Goal: Task Accomplishment & Management: Complete application form

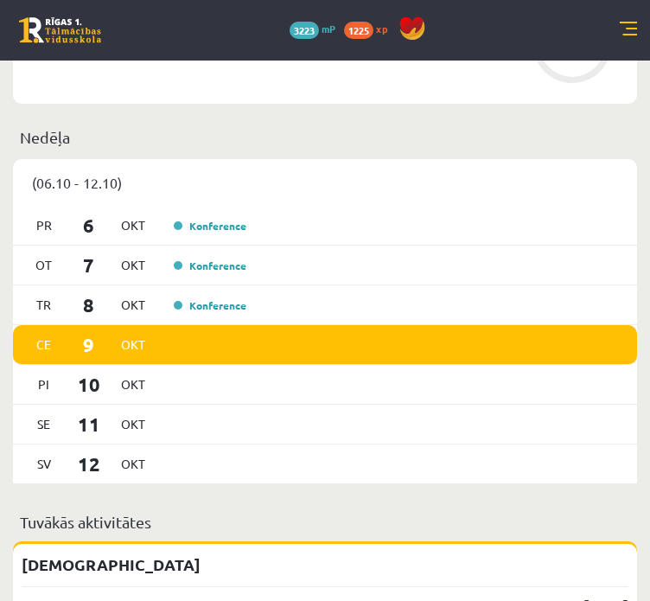
click at [439, 203] on div "(06.10 - 12.10)" at bounding box center [325, 182] width 624 height 47
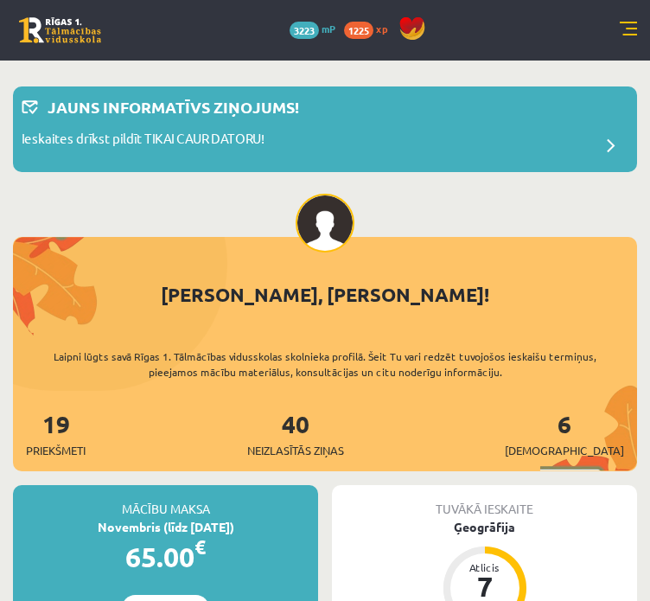
click at [631, 27] on link at bounding box center [628, 30] width 17 height 17
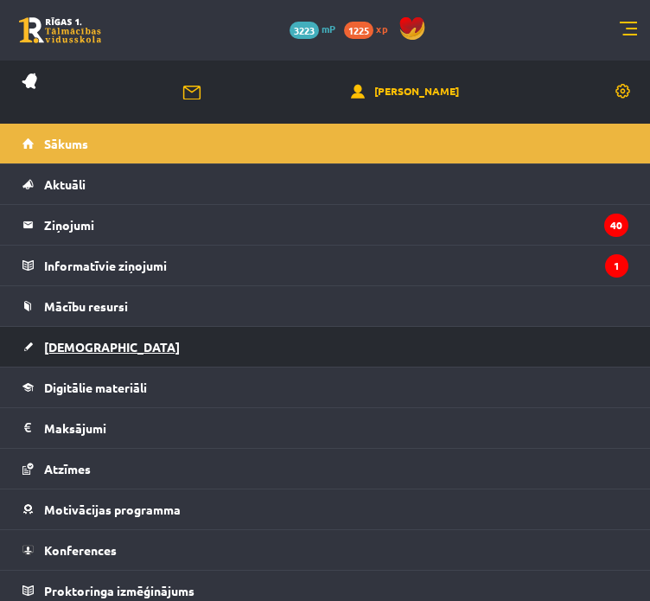
click at [180, 349] on link "[DEMOGRAPHIC_DATA]" at bounding box center [325, 347] width 606 height 40
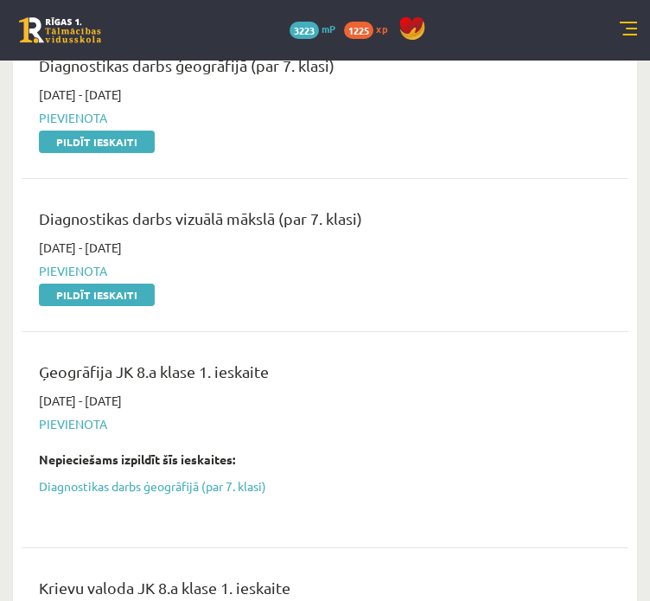
scroll to position [692, 0]
click at [112, 142] on link "Pildīt ieskaiti" at bounding box center [97, 142] width 116 height 22
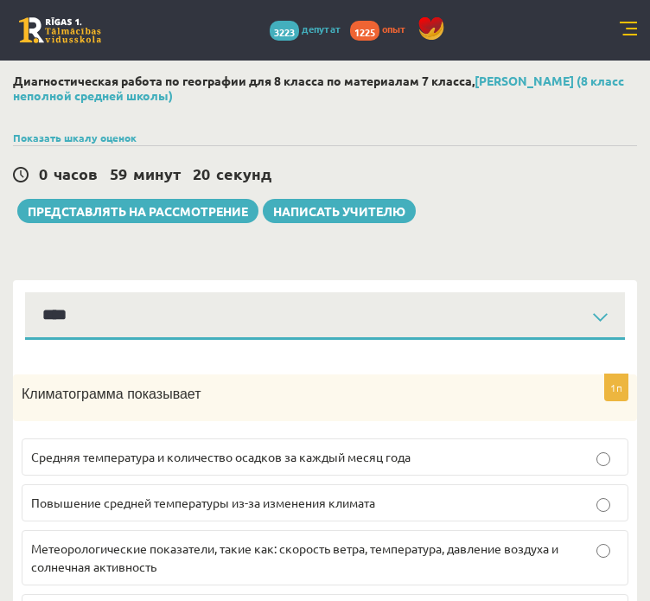
click at [190, 375] on div "Климатограмма показывает" at bounding box center [325, 399] width 624 height 48
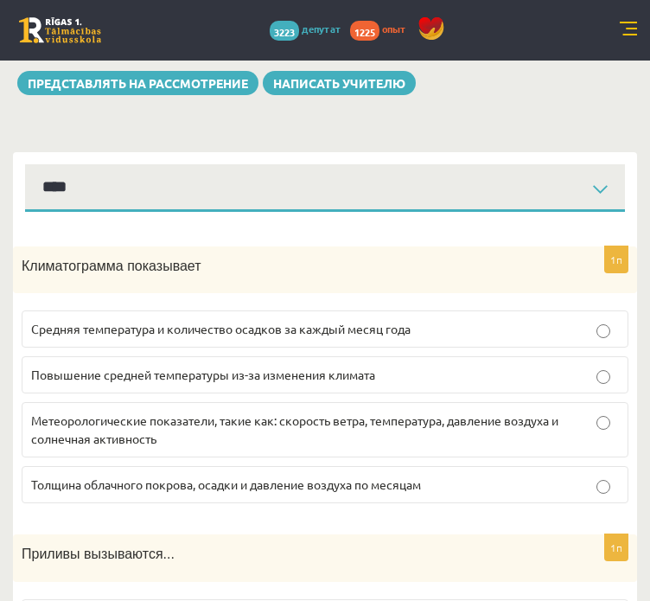
scroll to position [130, 0]
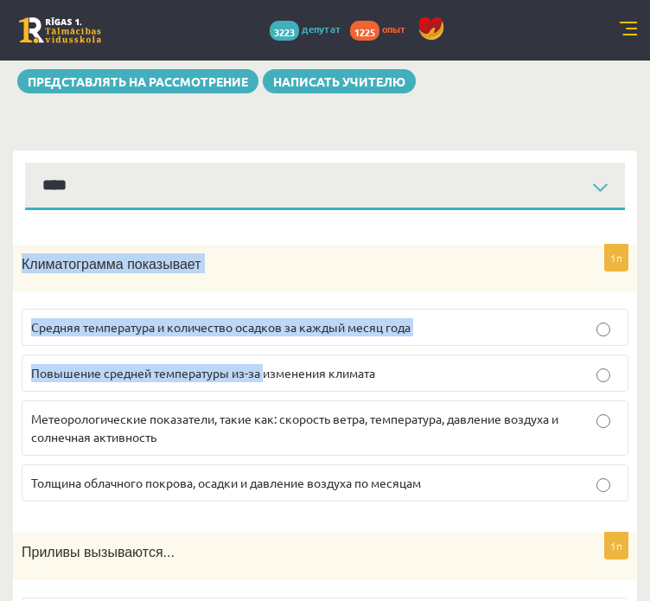
drag, startPoint x: 16, startPoint y: 264, endPoint x: 284, endPoint y: 365, distance: 285.8
click at [274, 358] on div "1п Климатограмма показывает Средняя температура и количество осадков за каждый …" at bounding box center [325, 381] width 624 height 272
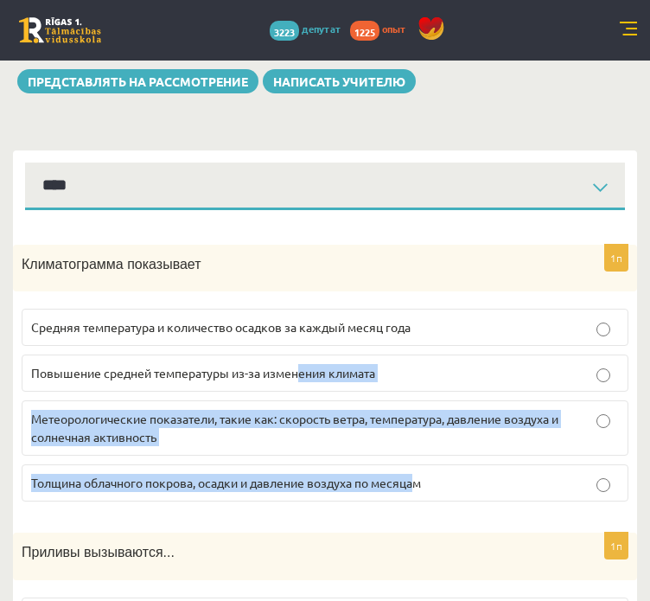
drag, startPoint x: 301, startPoint y: 381, endPoint x: 418, endPoint y: 473, distance: 149.0
click at [418, 473] on fieldset "Средняя температура и количество осадков за каждый месяц года Повышение средней…" at bounding box center [325, 403] width 607 height 207
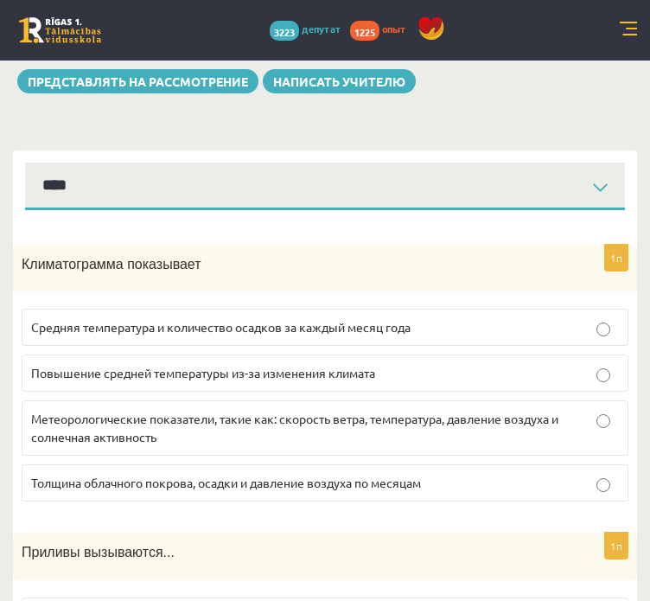
click at [272, 266] on p "Климатограмма показывает" at bounding box center [282, 263] width 521 height 20
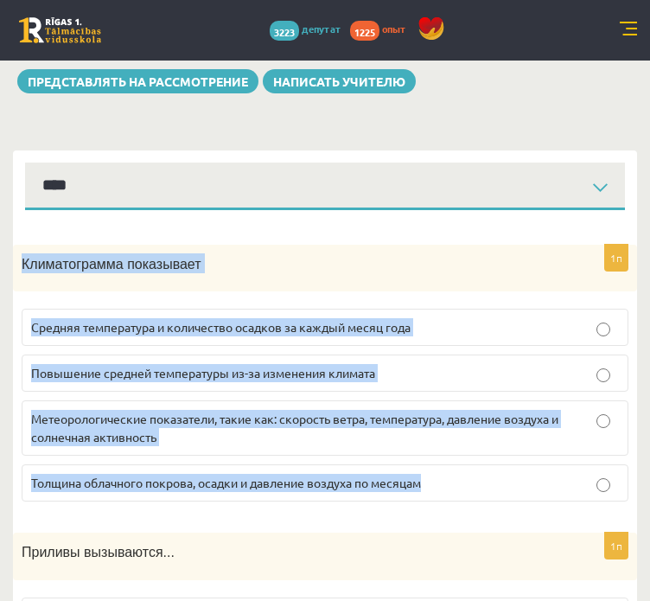
drag, startPoint x: 22, startPoint y: 262, endPoint x: 439, endPoint y: 472, distance: 467.7
click at [439, 472] on div "1п Климатограмма показывает Средняя температура и количество осадков за каждый …" at bounding box center [325, 381] width 624 height 272
copy div "Климатограмма показывает Средняя температура и количество осадков за каждый мес…"
click at [128, 318] on p "Средняя температура и количество осадков за каждый месяц года" at bounding box center [325, 327] width 588 height 18
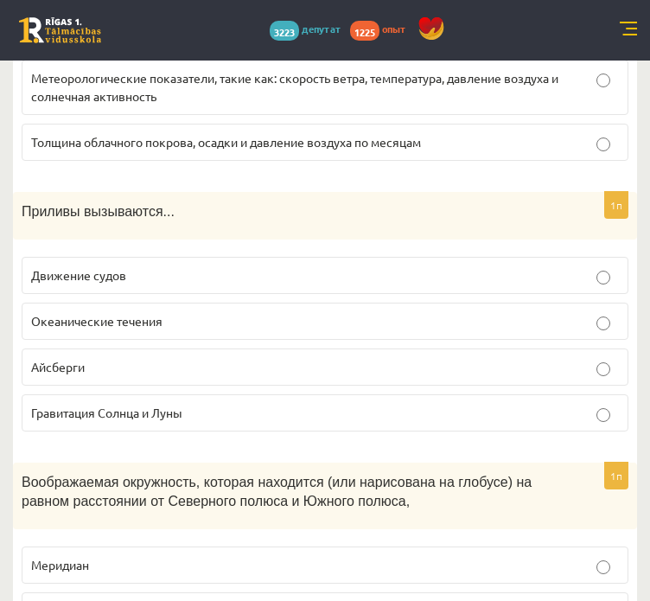
scroll to position [477, 0]
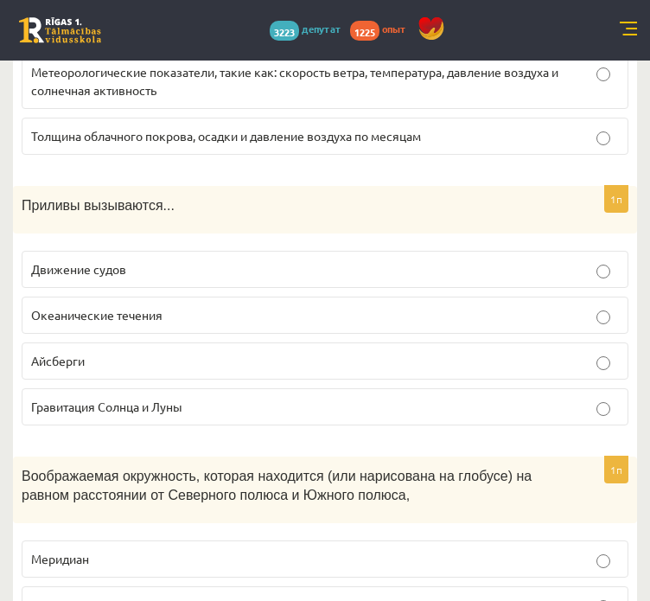
click at [39, 346] on label "Айсберги" at bounding box center [325, 361] width 607 height 37
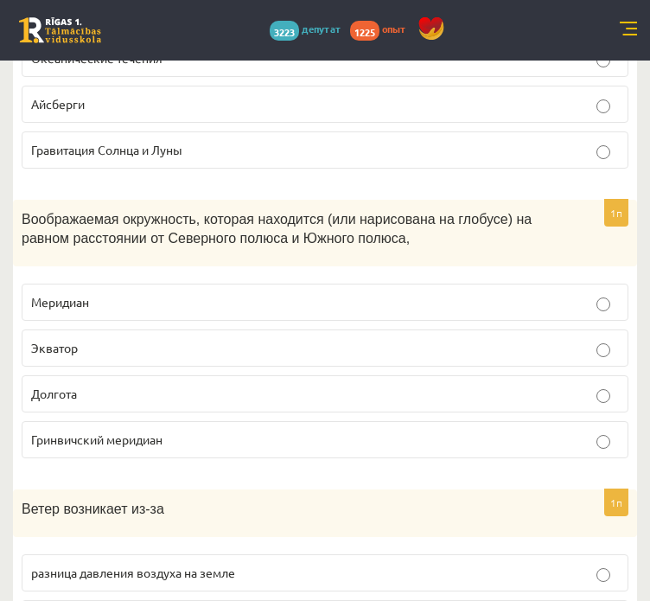
scroll to position [733, 0]
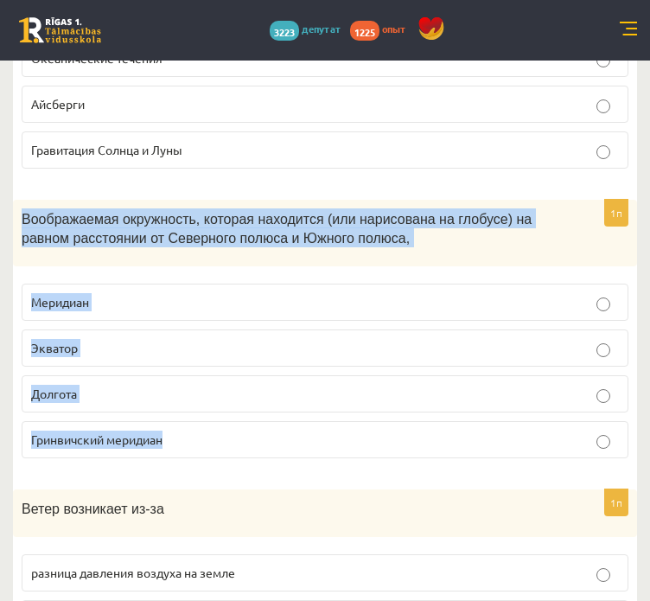
drag, startPoint x: 19, startPoint y: 214, endPoint x: 331, endPoint y: 431, distance: 380.3
click at [331, 431] on div "1п Воображаемая окружность, которая находится (или нарисована на глобусе) на ра…" at bounding box center [325, 336] width 624 height 272
copy div "Воображаемая окружность, которая находится (или нарисована на глобусе) на равно…"
click at [125, 345] on p "Экватор" at bounding box center [325, 348] width 588 height 18
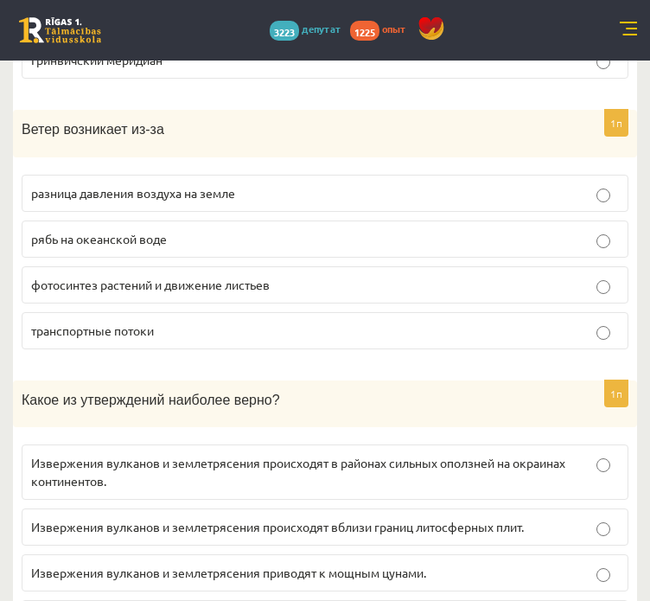
scroll to position [1130, 0]
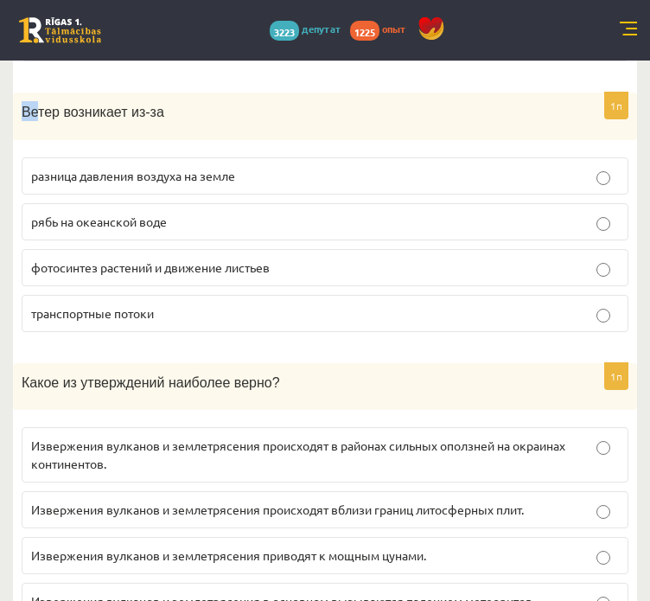
drag, startPoint x: 16, startPoint y: 105, endPoint x: 80, endPoint y: 127, distance: 67.8
click at [80, 127] on div "Ветер возникает из-за" at bounding box center [325, 117] width 624 height 48
click at [80, 124] on div "Ветер возникает из-за" at bounding box center [325, 117] width 624 height 48
click at [72, 203] on label "рябь на океанской воде" at bounding box center [325, 221] width 607 height 37
click at [121, 186] on label "разница давления воздуха на земле" at bounding box center [325, 175] width 607 height 37
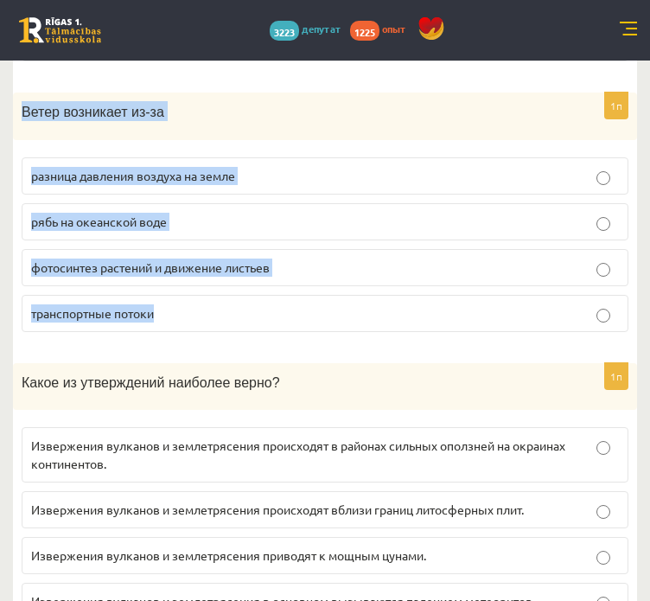
drag, startPoint x: 12, startPoint y: 98, endPoint x: 349, endPoint y: 297, distance: 390.9
click at [349, 297] on div "1п Ветер возникает из-за разница давления воздуха на земле рябь на океанской во…" at bounding box center [325, 219] width 624 height 253
copy div "Ветер возникает из-за разница давления воздуха на земле рябь на океанской воде …"
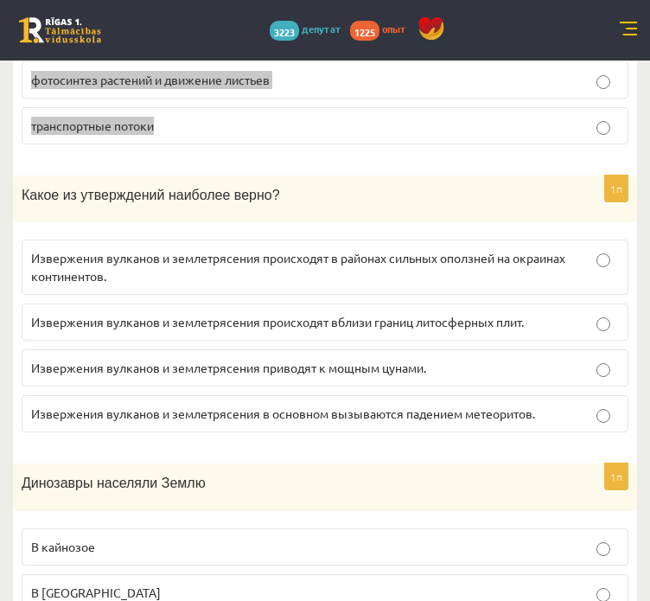
scroll to position [1342, 0]
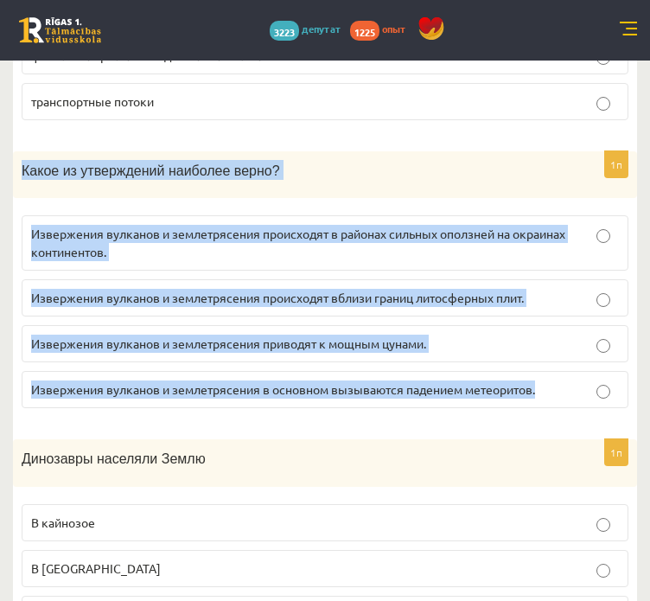
drag, startPoint x: 21, startPoint y: 162, endPoint x: 538, endPoint y: 402, distance: 570.4
click at [538, 402] on div "1п Какое из утверждений наиболее верно? Извержения вулканов и землетрясения про…" at bounding box center [325, 287] width 624 height 272
copy div "Какое из утверждений наиболее верно? Извержения вулканов и землетрясения происх…"
click at [80, 226] on font "Извержения вулканов и землетрясения происходят в районах сильных оползней на ок…" at bounding box center [298, 243] width 535 height 34
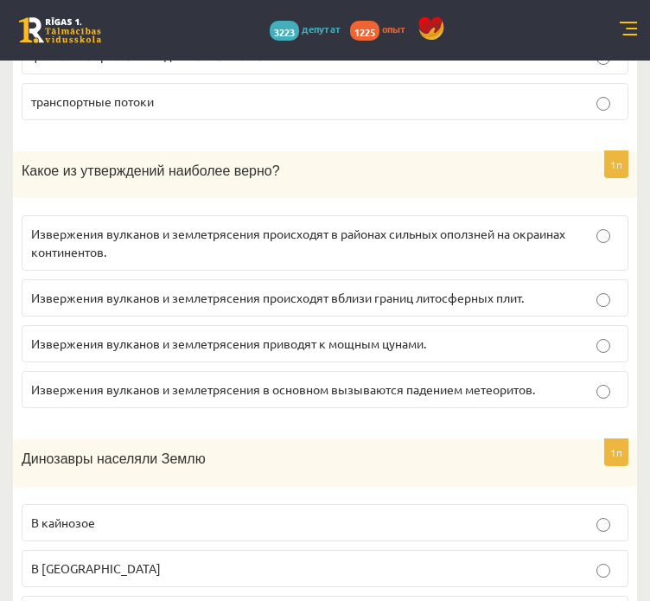
click at [203, 290] on font "Извержения вулканов и землетрясения происходят вблизи границ литосферных плит." at bounding box center [277, 298] width 493 height 16
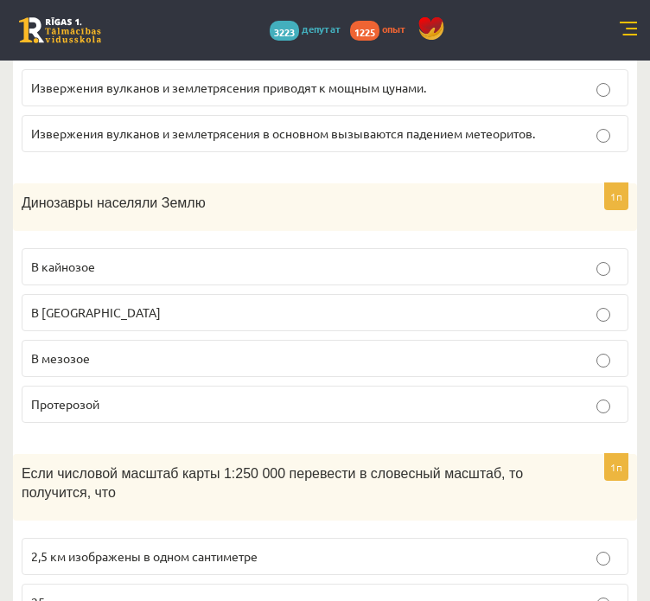
scroll to position [1602, 0]
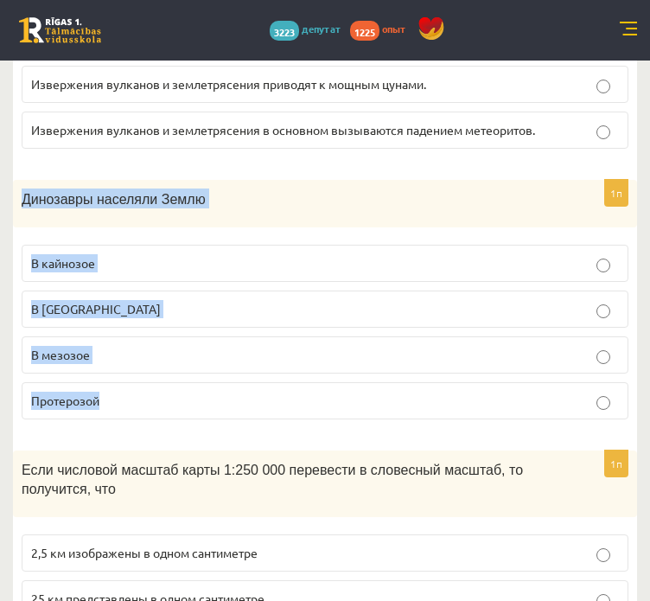
drag, startPoint x: 22, startPoint y: 192, endPoint x: 326, endPoint y: 388, distance: 362.3
click at [326, 388] on div "1п Динозавры населяли Землю В кайнозое В Архае В мезозое Протерозой" at bounding box center [325, 306] width 624 height 253
copy div "Динозавры населяли Землю В кайнозое В Архае В мезозое Протерозой"
click at [334, 336] on label "В мезозое" at bounding box center [325, 354] width 607 height 37
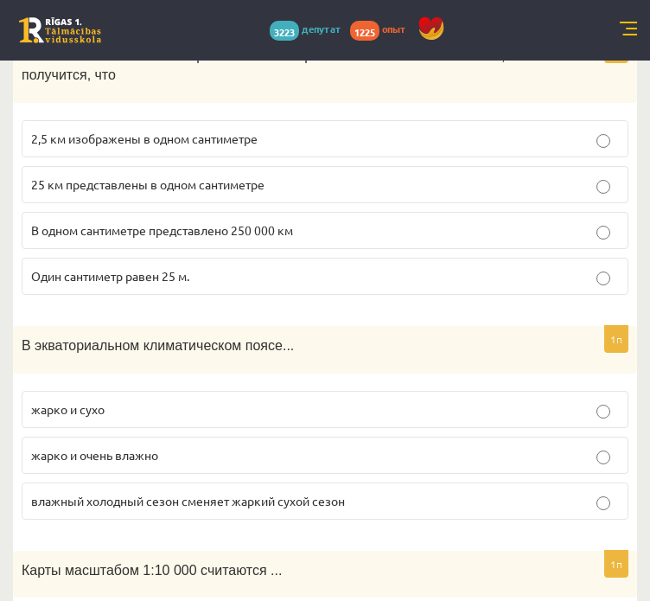
scroll to position [1951, 0]
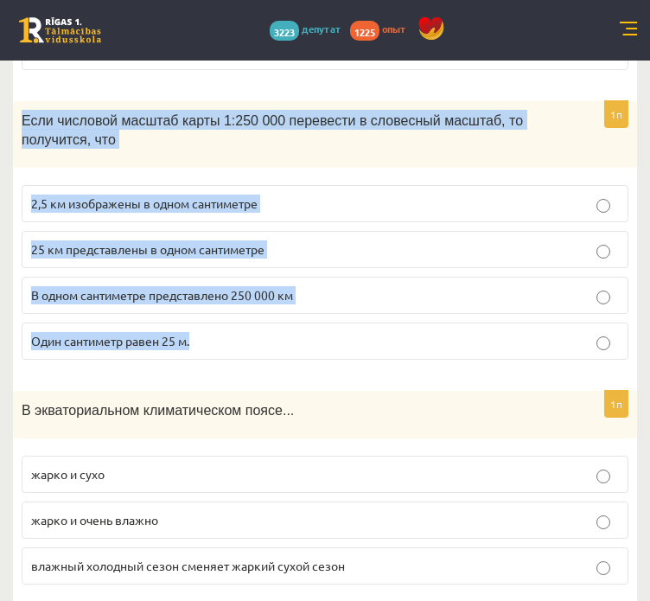
drag, startPoint x: 14, startPoint y: 102, endPoint x: 387, endPoint y: 310, distance: 426.7
click at [387, 310] on div "1п Если числовой масштаб карты 1:250 000 перевести в словесный масштаб, то полу…" at bounding box center [325, 237] width 624 height 272
copy div "Если числовой масштаб карты 1:250 000 перевести в словесный масштаб, то получит…"
click at [164, 195] on font "2,5 км изображены в одном сантиметре" at bounding box center [144, 203] width 227 height 16
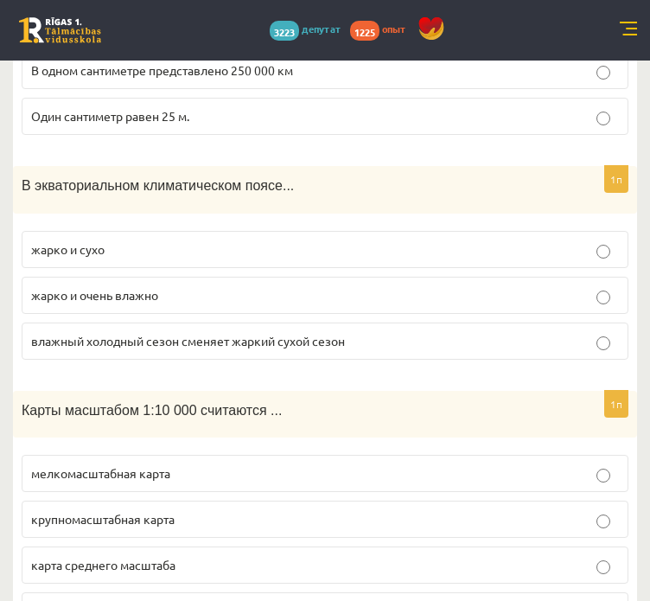
scroll to position [2178, 0]
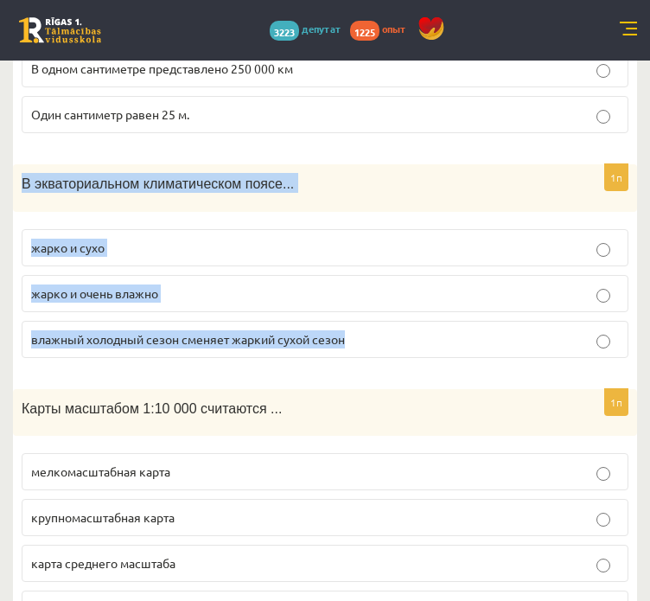
drag, startPoint x: 19, startPoint y: 170, endPoint x: 350, endPoint y: 313, distance: 361.0
click at [350, 313] on div "1п В экваториальном климатическом поясе... жарко и сухо жарко и очень влажно вл…" at bounding box center [325, 268] width 624 height 208
copy div "В экваториальном климатическом поясе... жарко и сухо жарко и очень влажно влажн…"
click at [95, 275] on label "жарко и очень влажно" at bounding box center [325, 293] width 607 height 37
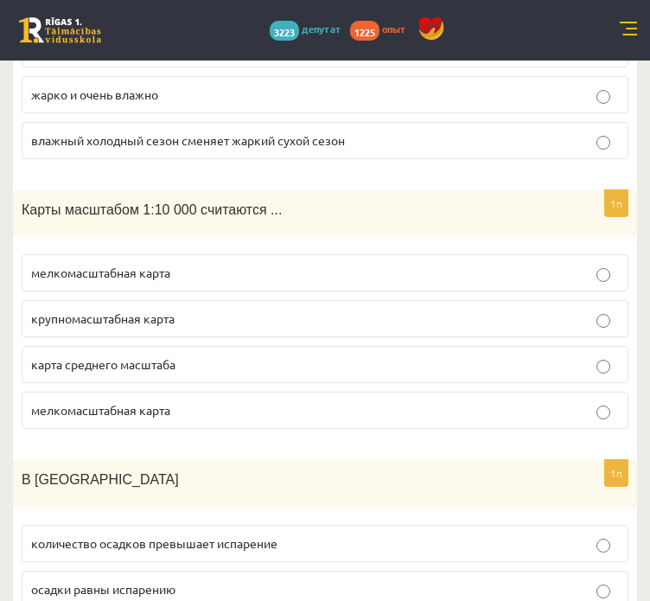
scroll to position [2379, 0]
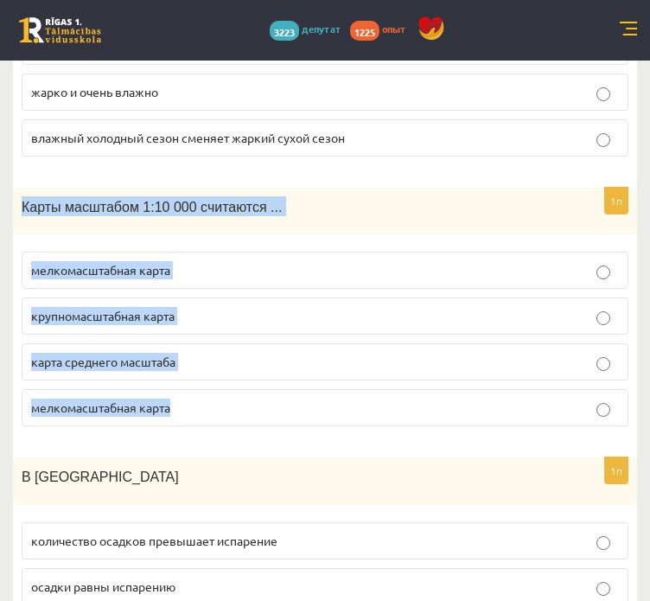
drag, startPoint x: 16, startPoint y: 186, endPoint x: 291, endPoint y: 379, distance: 335.2
click at [291, 379] on div "1п Карты масштабом 1:10 000 считаются ... мелкомасштабная карта крупномасштабна…" at bounding box center [325, 314] width 624 height 253
copy div "Карты масштабом 1:10 000 считаются ... мелкомасштабная карта крупномасштабная к…"
click at [291, 389] on label "мелкомасштабная карта" at bounding box center [325, 407] width 607 height 37
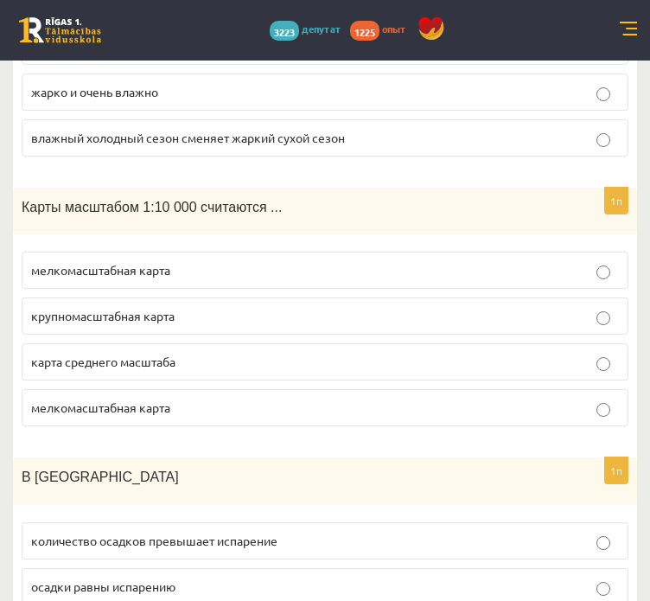
click at [148, 308] on font "крупномасштабная карта" at bounding box center [103, 316] width 144 height 16
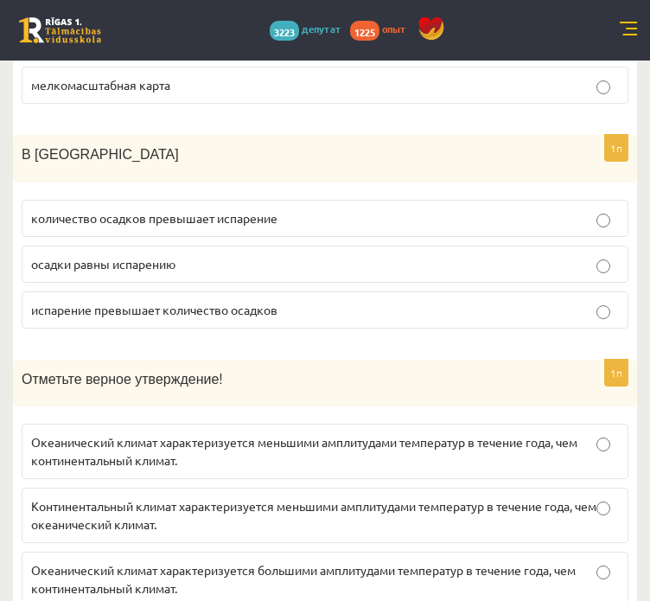
scroll to position [2705, 0]
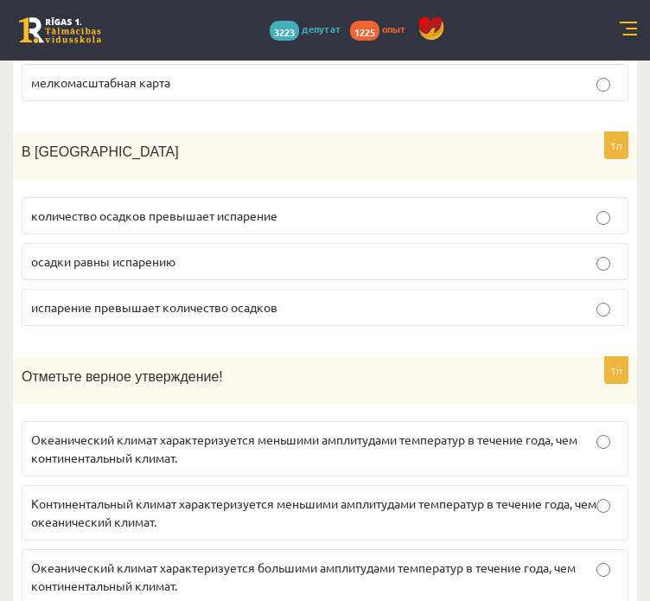
click at [99, 214] on label "количество осадков превышает испарение" at bounding box center [325, 215] width 607 height 37
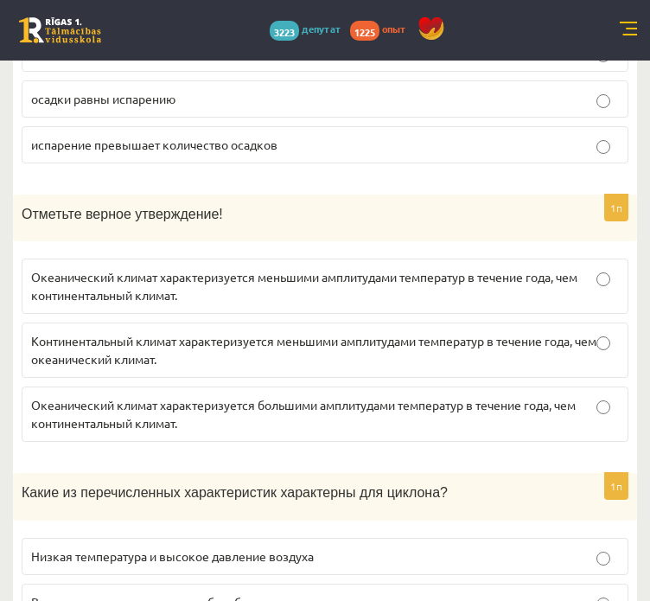
scroll to position [2918, 0]
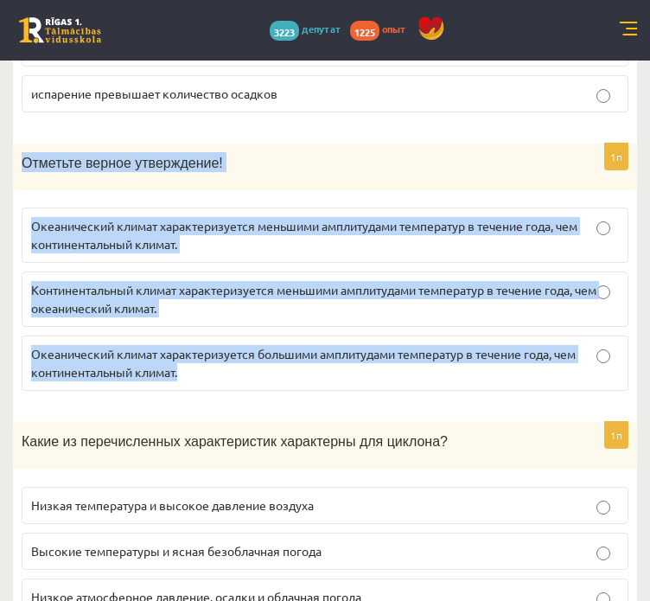
drag, startPoint x: 22, startPoint y: 149, endPoint x: 388, endPoint y: 373, distance: 429.7
click at [388, 373] on div "1п Отметьте верное утверждение! Океанический климат характеризуется меньшими ам…" at bounding box center [325, 275] width 624 height 262
copy div "Отметьте верное утверждение! Океанический климат характеризуется меньшими ампли…"
click at [204, 224] on p "Океанический климат характеризуется меньшими амплитудами температур в течение г…" at bounding box center [325, 235] width 588 height 36
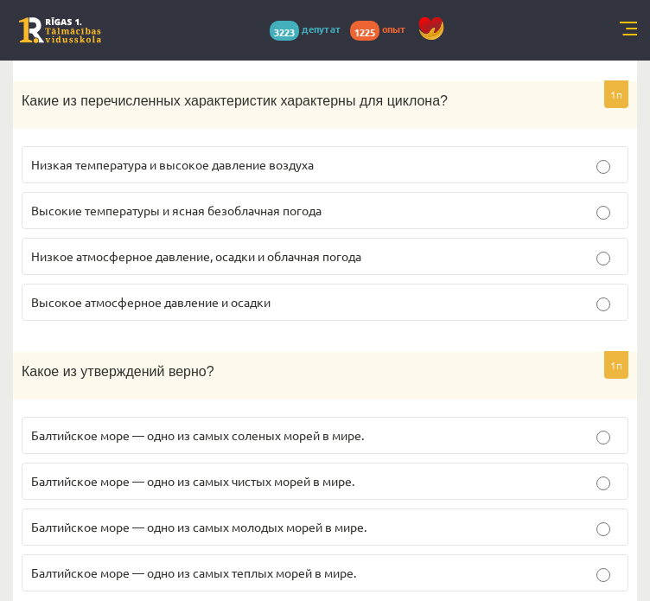
scroll to position [3257, 0]
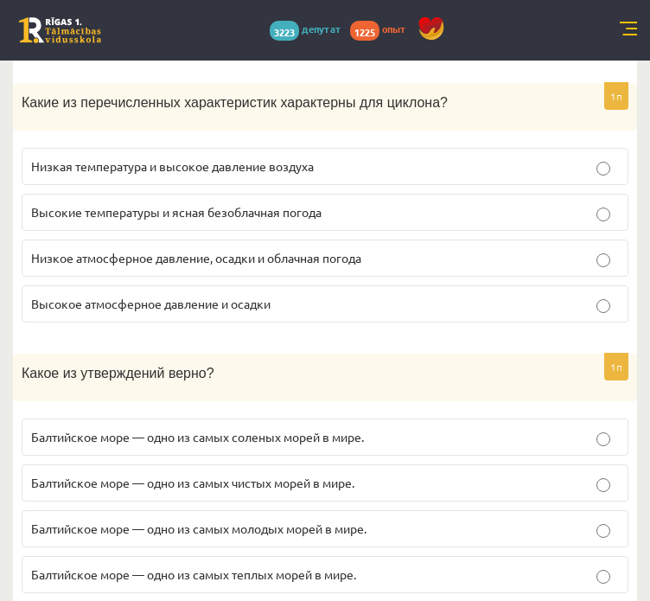
click at [92, 165] on label "Низкая температура и высокое давление воздуха" at bounding box center [325, 166] width 607 height 37
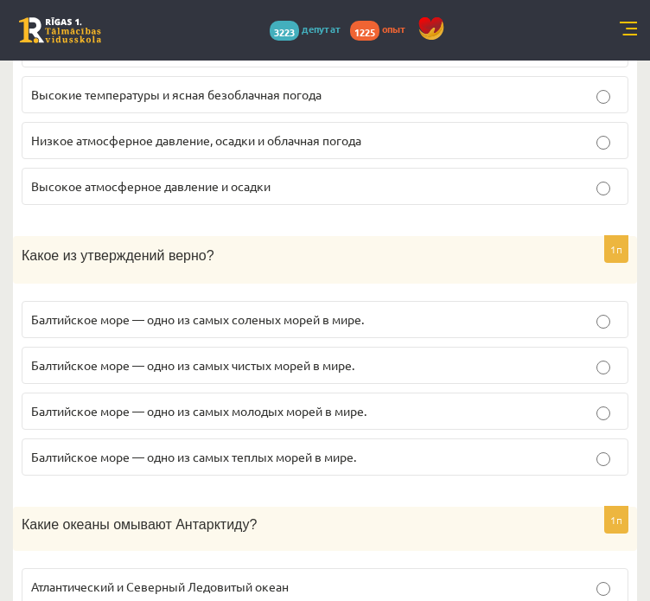
scroll to position [3477, 0]
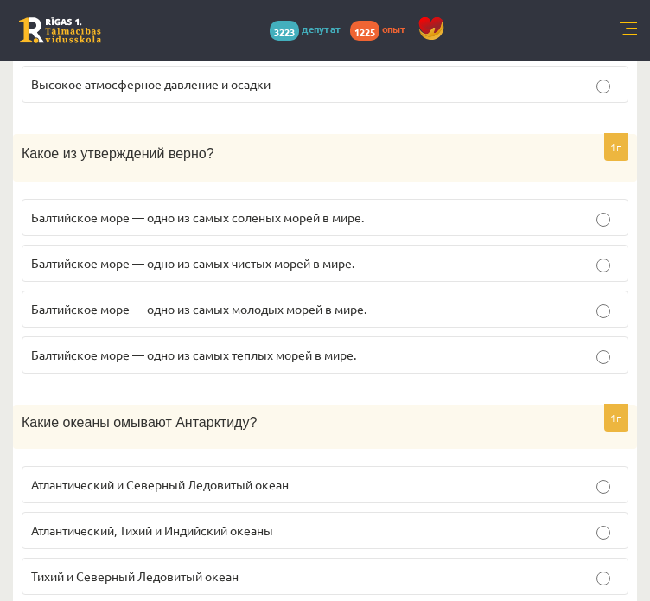
click at [195, 347] on font "Балтийское море — одно из самых теплых морей в мире." at bounding box center [193, 355] width 325 height 16
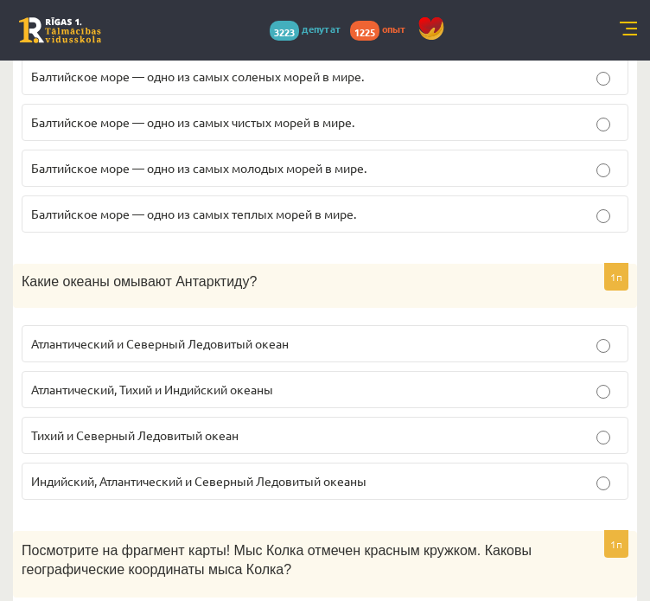
scroll to position [3545, 0]
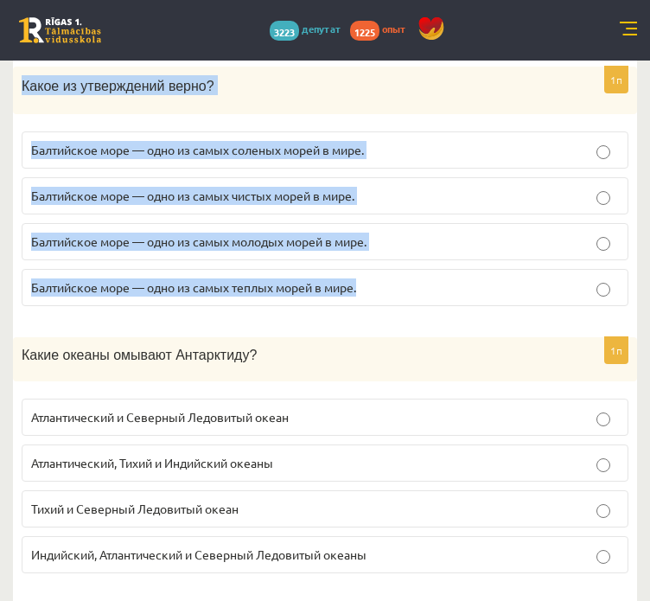
drag, startPoint x: 22, startPoint y: 64, endPoint x: 375, endPoint y: 284, distance: 415.0
click at [375, 284] on div "1п Какое из утверждений верно? Балтийское море — одно из самых соленых морей в …" at bounding box center [325, 193] width 624 height 253
copy div "Какое из утверждений верно? Балтийское море — одно из самых соленых морей в мир…"
click at [375, 284] on label "Балтийское море — одно из самых теплых морей в мире." at bounding box center [325, 287] width 607 height 37
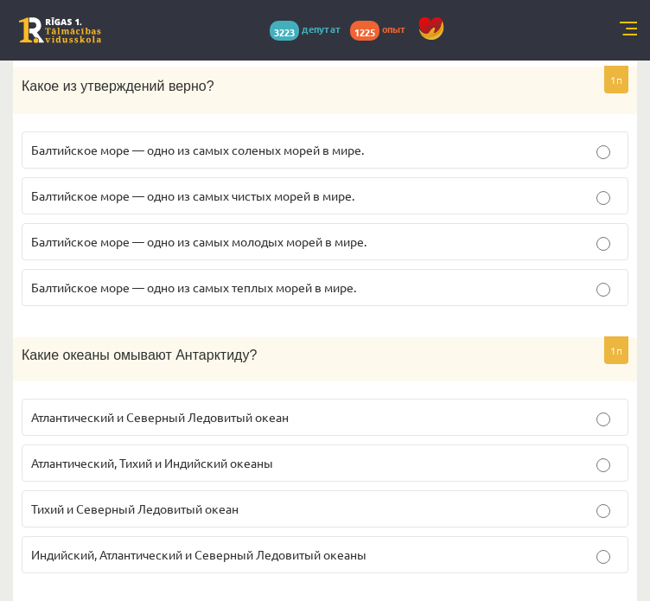
click at [311, 234] on font "Балтийское море — одно из самых молодых морей в мире." at bounding box center [199, 242] width 336 height 16
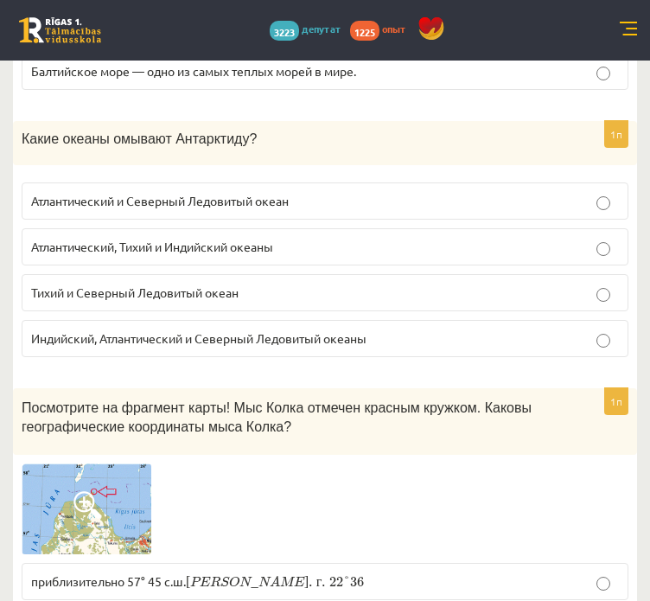
scroll to position [3763, 0]
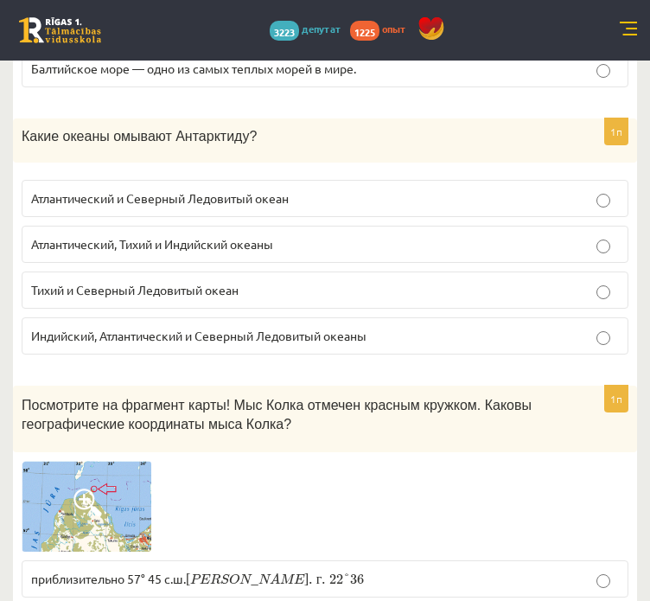
click at [149, 190] on font "Атлантический и Северный Ледовитый океан" at bounding box center [160, 198] width 258 height 16
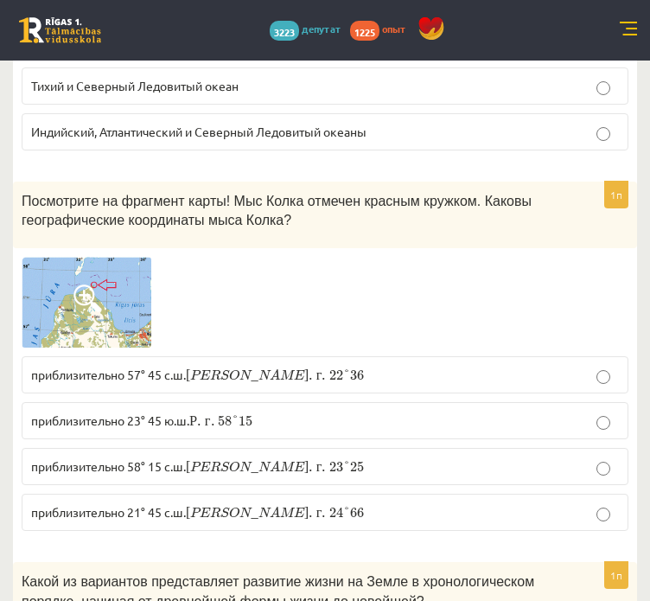
scroll to position [3970, 0]
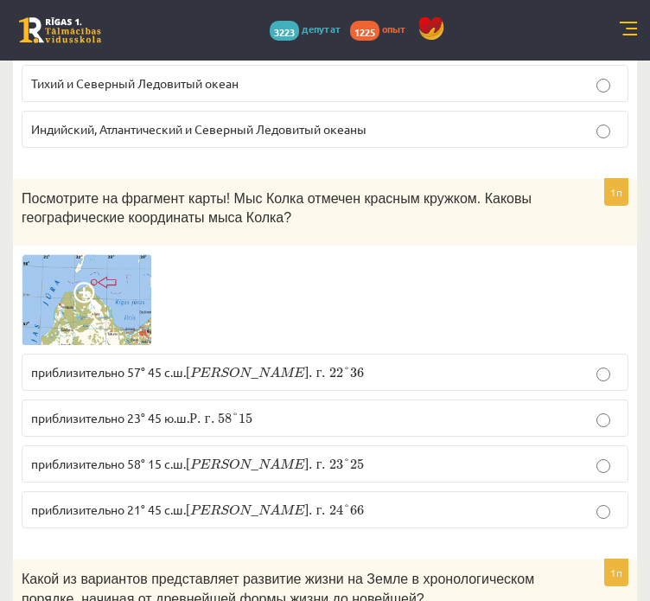
click at [123, 456] on font "приблизительно 58° 15 с.ш." at bounding box center [108, 464] width 155 height 16
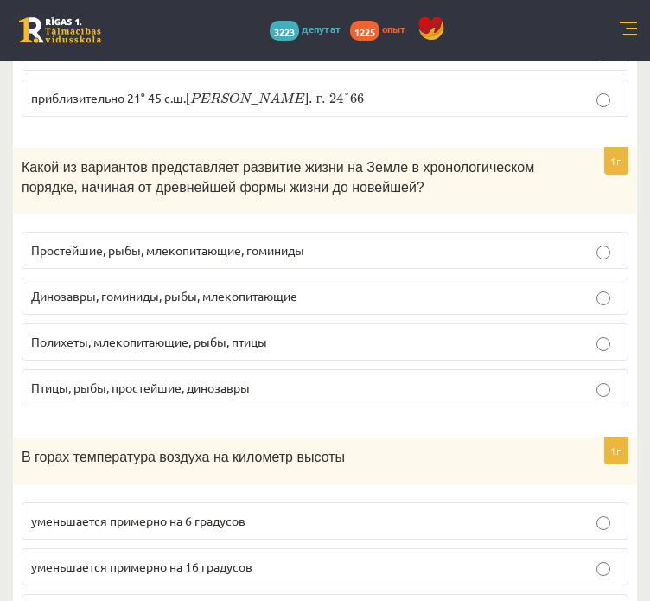
scroll to position [4418, 0]
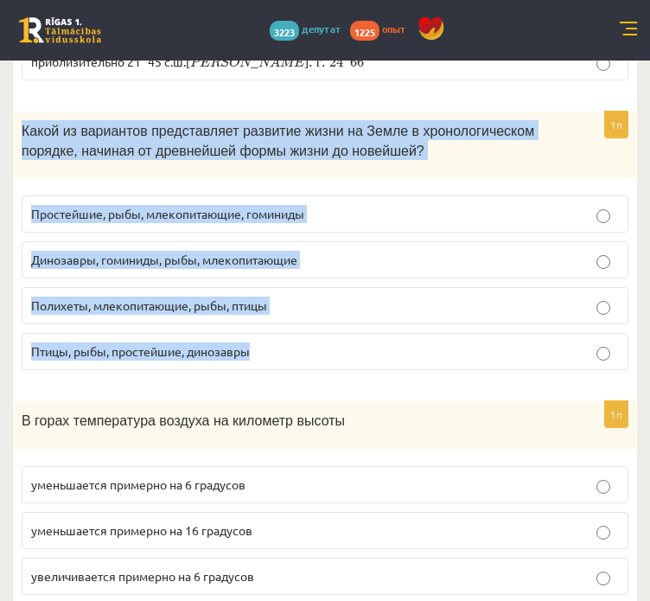
drag, startPoint x: 23, startPoint y: 106, endPoint x: 335, endPoint y: 317, distance: 376.6
click at [335, 317] on div "1п Какой из вариантов представляет развитие жизни на Земле в хронологическом по…" at bounding box center [325, 248] width 624 height 272
click at [112, 195] on label "Простейшие, рыбы, млекопитающие, гоминиды" at bounding box center [325, 213] width 607 height 37
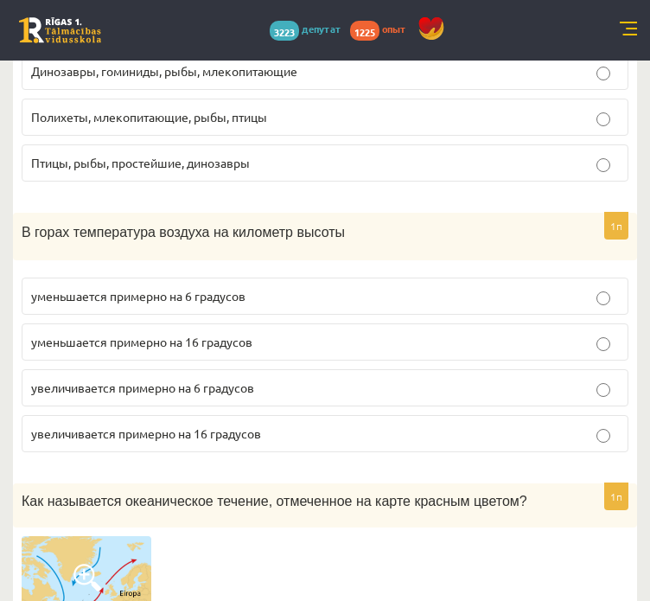
scroll to position [4608, 0]
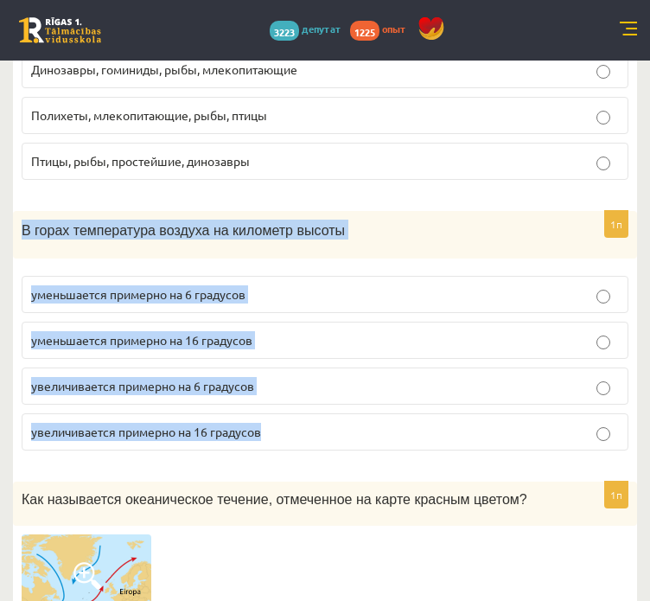
drag, startPoint x: 22, startPoint y: 195, endPoint x: 377, endPoint y: 402, distance: 410.5
click at [377, 402] on div "1п В горах температура воздуха на километр высоты уменьшается примерно на 6 гра…" at bounding box center [325, 337] width 624 height 253
click at [166, 285] on p "уменьшается примерно на 6 градусов" at bounding box center [325, 294] width 588 height 18
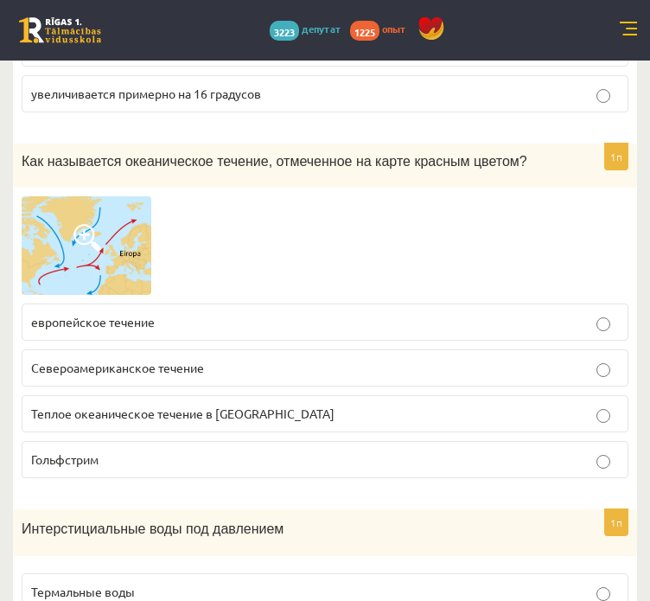
scroll to position [4988, 0]
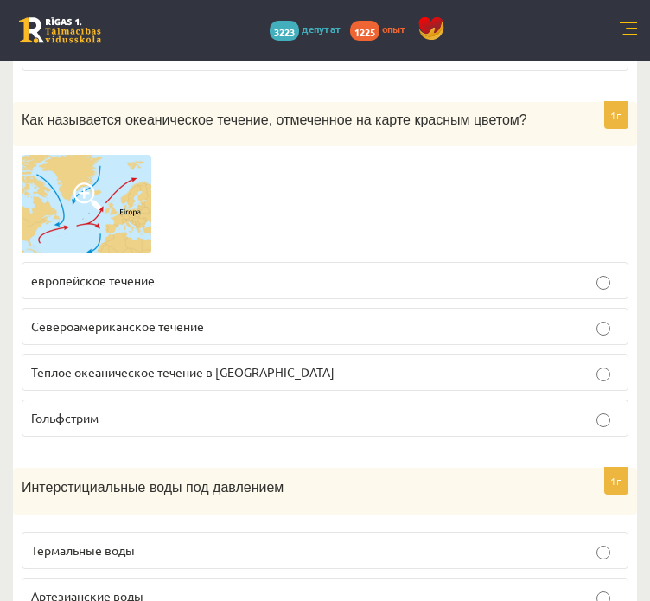
click at [45, 198] on img at bounding box center [87, 204] width 130 height 99
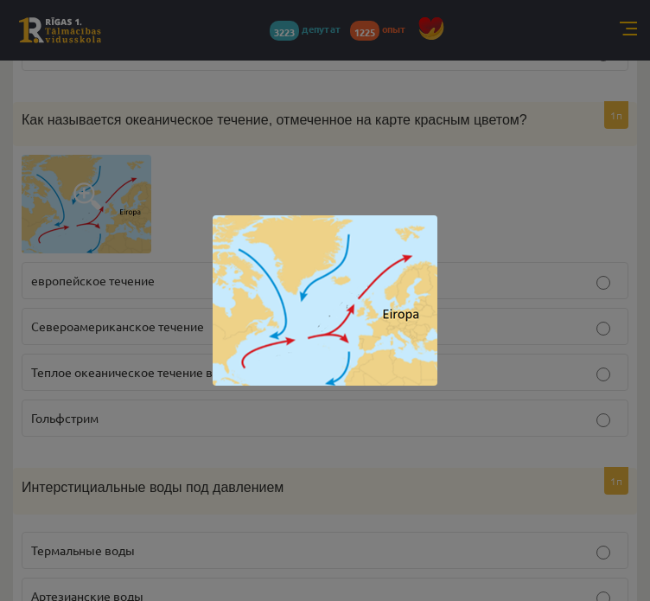
click at [125, 214] on div at bounding box center [325, 300] width 650 height 601
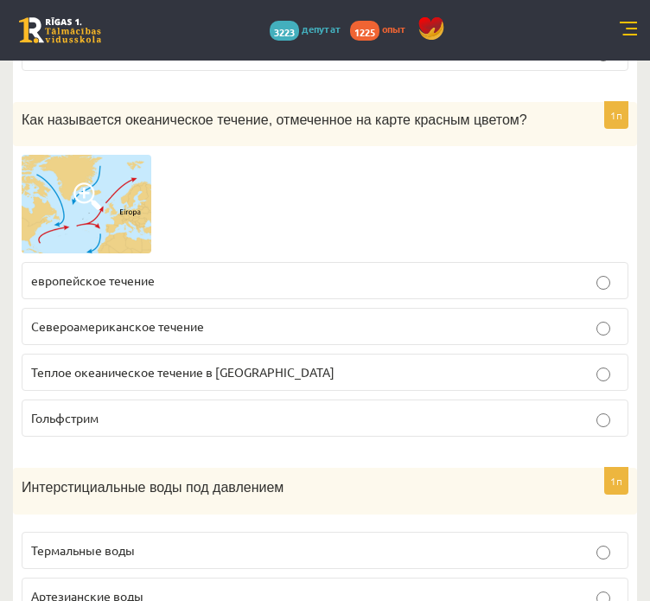
click at [115, 317] on p "Североамериканское течение" at bounding box center [325, 326] width 588 height 18
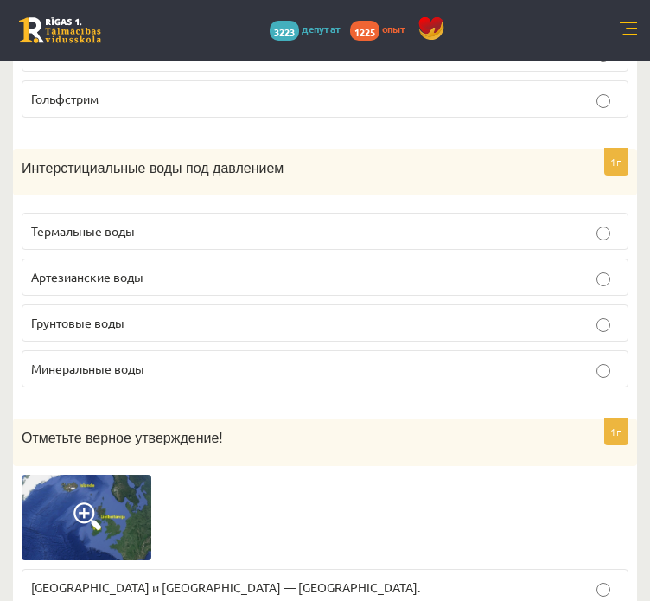
scroll to position [5312, 0]
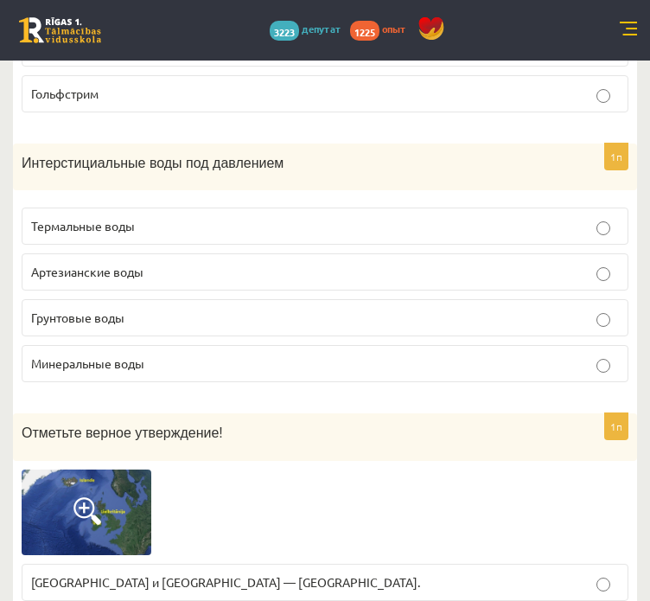
click at [63, 347] on label "Минеральные воды" at bounding box center [325, 363] width 607 height 37
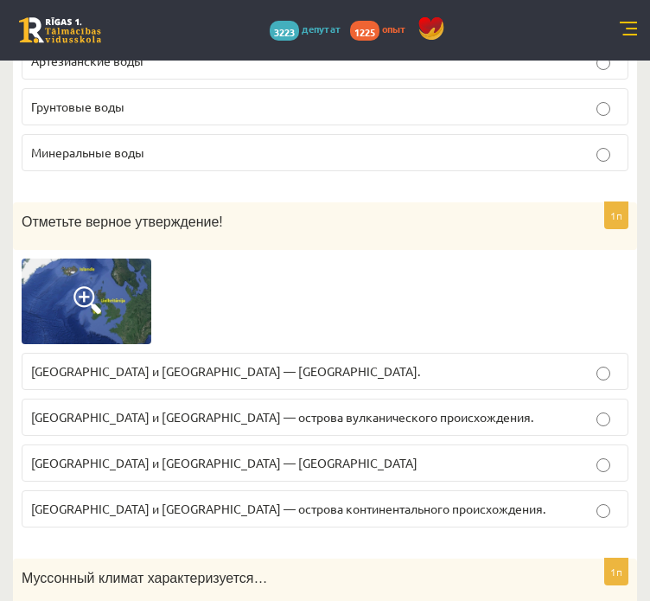
click at [74, 259] on img at bounding box center [87, 302] width 130 height 86
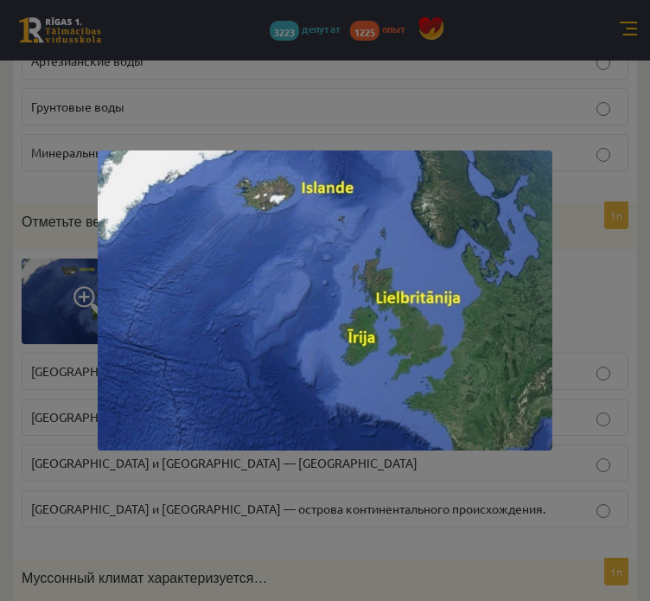
click at [55, 234] on div at bounding box center [325, 300] width 650 height 601
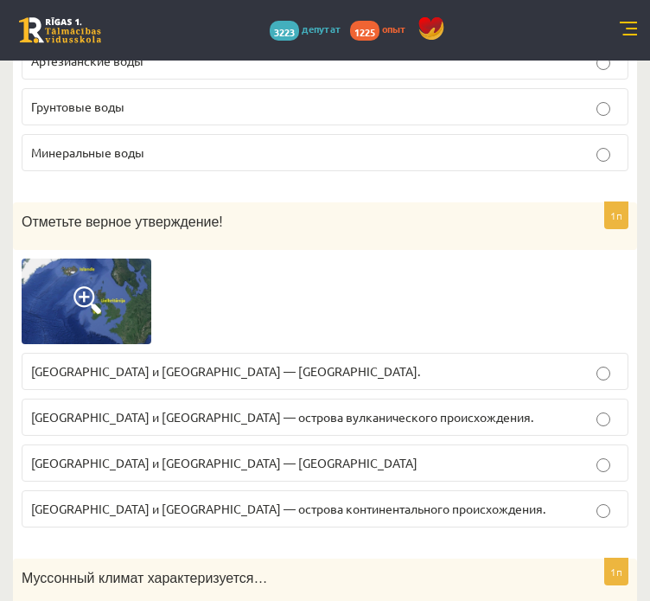
click at [115, 354] on label "Великобритания и Ирландия — коралловые острова." at bounding box center [325, 371] width 607 height 37
click at [145, 501] on font "Великобритания и Ирландия — острова континентального происхождения." at bounding box center [288, 509] width 515 height 16
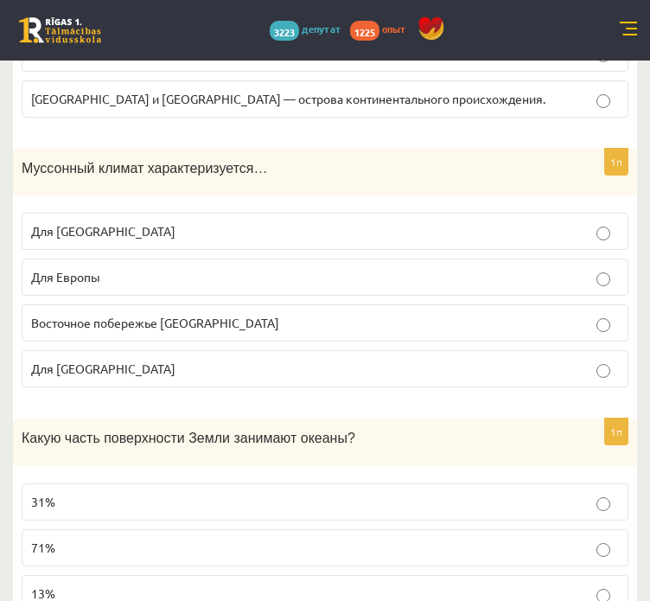
scroll to position [5935, 0]
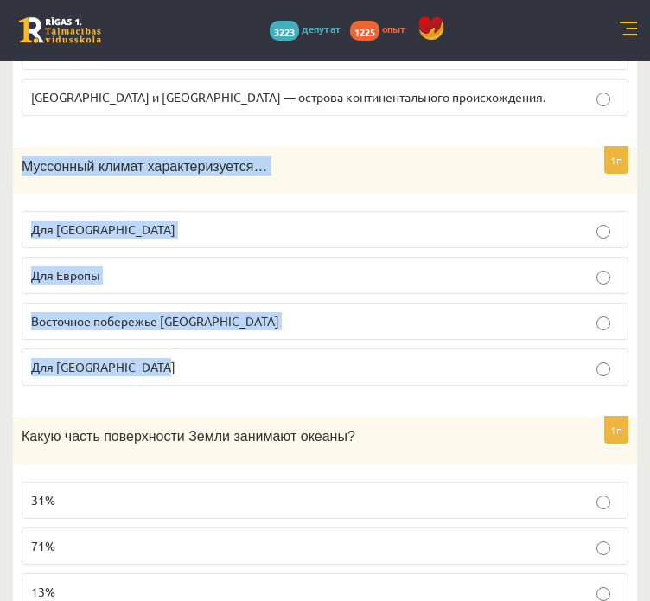
drag, startPoint x: 21, startPoint y: 133, endPoint x: 259, endPoint y: 344, distance: 318.6
click at [259, 344] on div "1п Муссонный климат характеризуется… Для Южной Азии Для Европы Восточное побере…" at bounding box center [325, 273] width 624 height 253
click at [176, 221] on p "Для Южной Азии" at bounding box center [325, 230] width 588 height 18
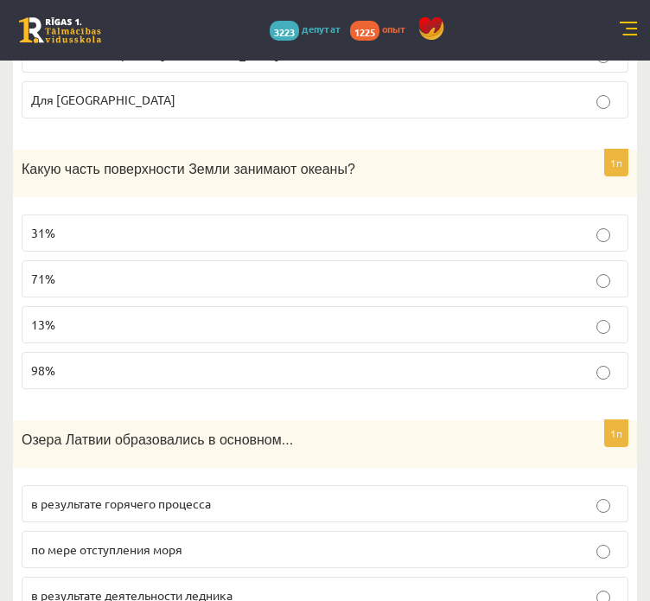
scroll to position [6214, 0]
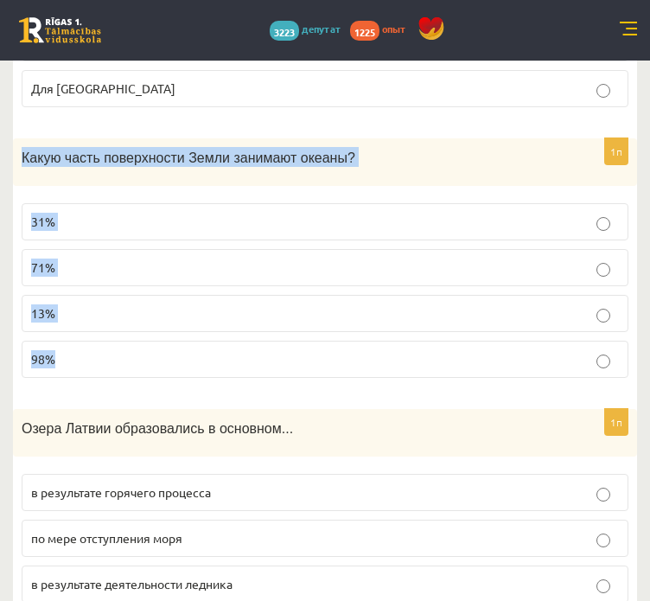
drag, startPoint x: 17, startPoint y: 125, endPoint x: 285, endPoint y: 304, distance: 322.4
click at [285, 304] on div "1п Какую часть поверхности Земли занимают океаны? 31% 71% 13% 98%" at bounding box center [325, 264] width 624 height 253
click at [340, 249] on label "71%" at bounding box center [325, 267] width 607 height 37
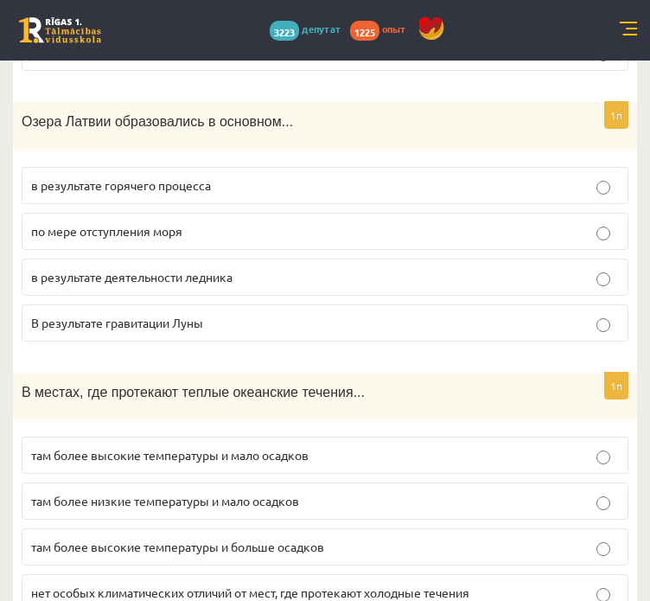
scroll to position [6525, 0]
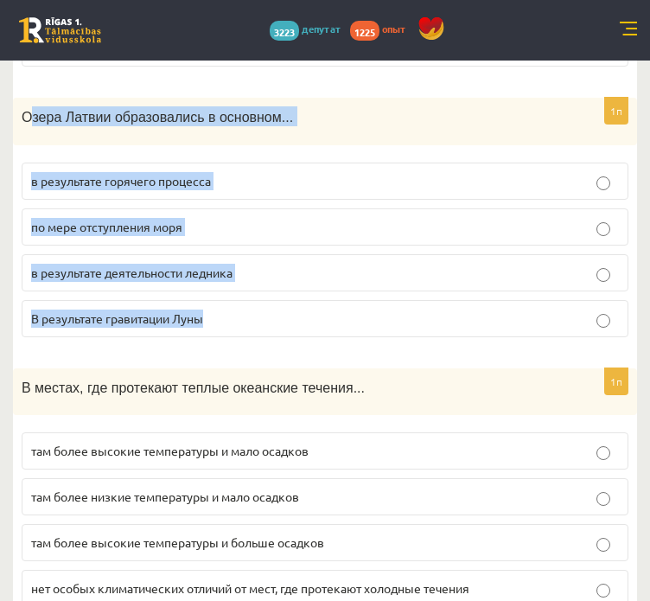
drag, startPoint x: 26, startPoint y: 81, endPoint x: 308, endPoint y: 271, distance: 339.7
click at [308, 271] on div "1п Озера Латвии образовались в основном... в результате горячего процесса по ме…" at bounding box center [325, 224] width 624 height 253
click at [241, 264] on p "в результате деятельности ледника" at bounding box center [325, 273] width 588 height 18
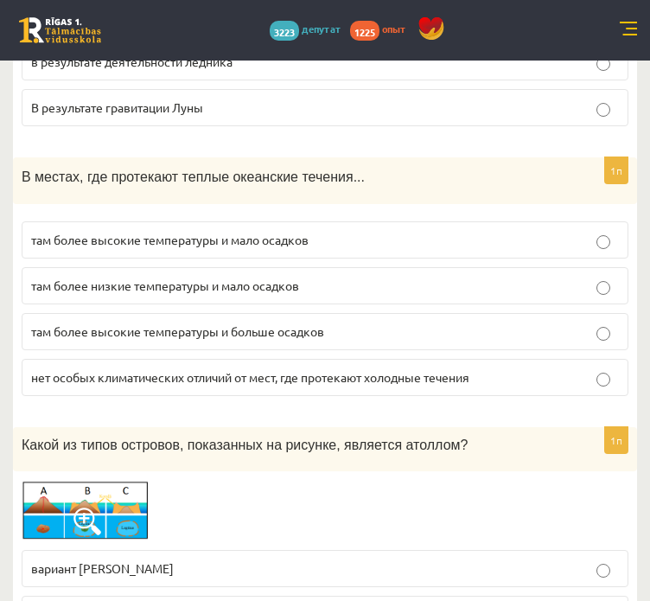
scroll to position [6750, 0]
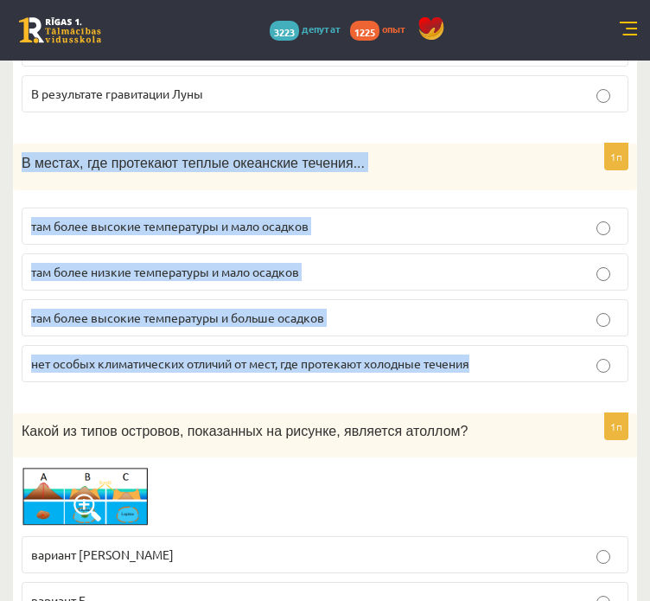
drag, startPoint x: 3, startPoint y: 99, endPoint x: 505, endPoint y: 350, distance: 562.0
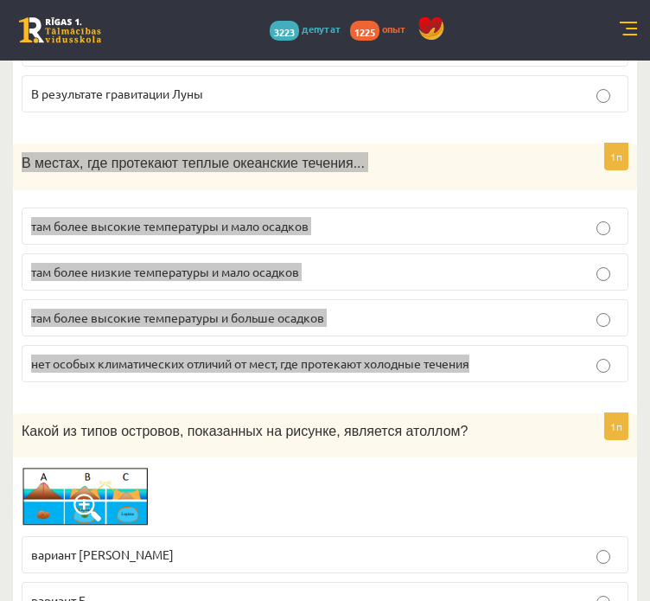
scroll to position [6830, 0]
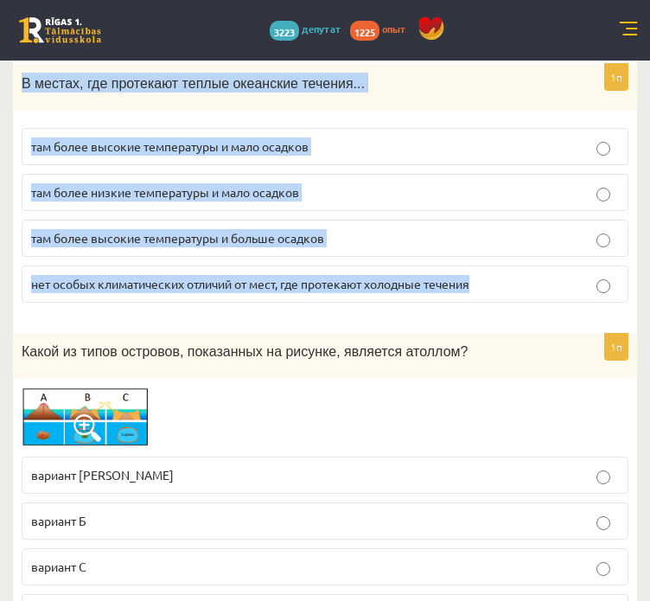
click at [135, 230] on font "там более высокие температуры и больше осадков" at bounding box center [177, 238] width 293 height 16
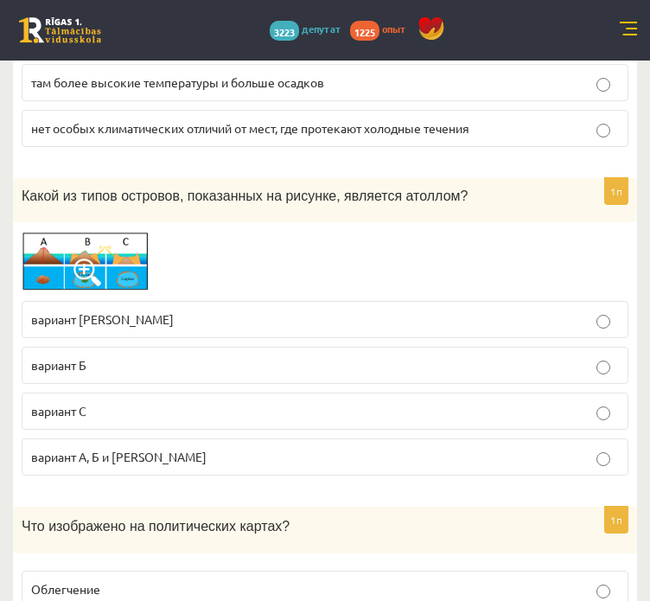
scroll to position [7023, 0]
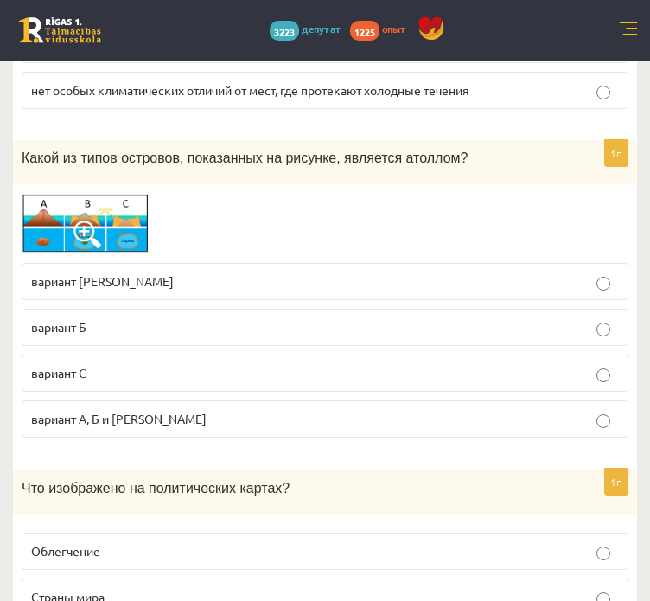
click at [107, 193] on img at bounding box center [87, 223] width 130 height 61
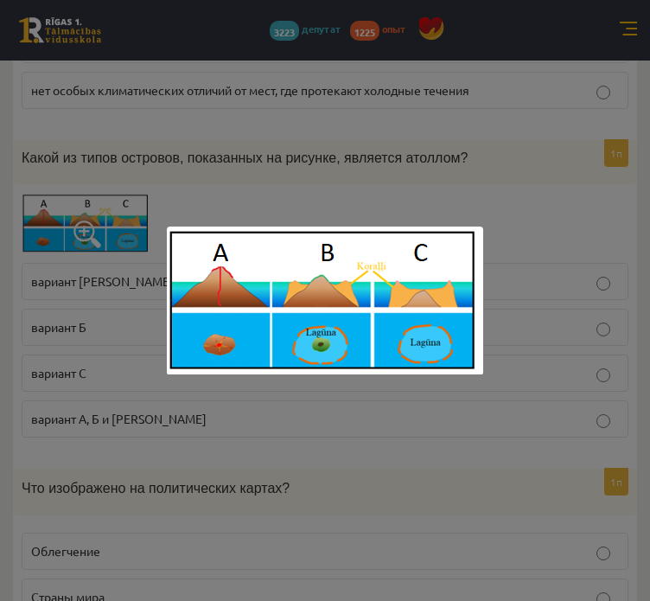
click at [208, 144] on div at bounding box center [325, 300] width 650 height 601
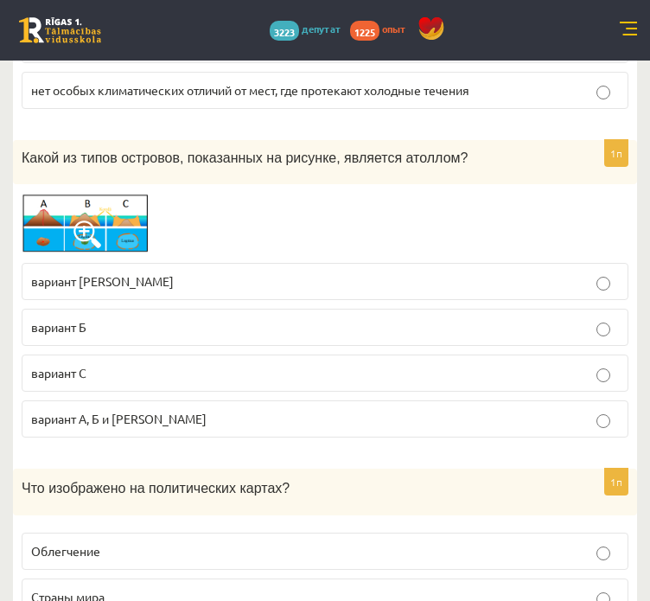
click at [142, 254] on fieldset "вариант А вариант Б вариант С вариант А, Б и В" at bounding box center [325, 348] width 607 height 189
click at [144, 263] on label "вариант А" at bounding box center [325, 281] width 607 height 37
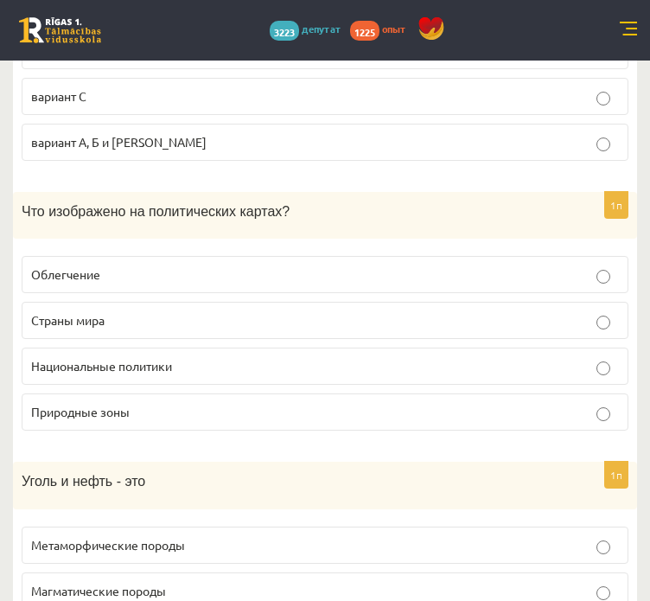
scroll to position [7307, 0]
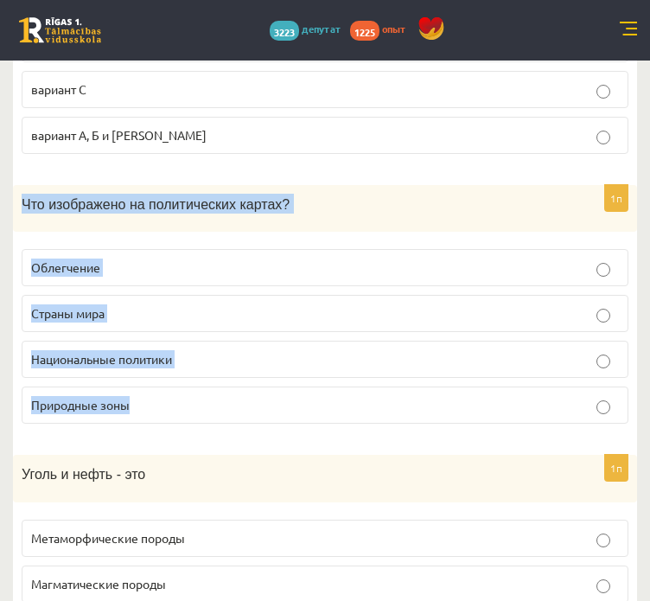
drag, startPoint x: 21, startPoint y: 167, endPoint x: 342, endPoint y: 346, distance: 367.5
click at [342, 346] on div "1п Что изображено на политических картах? Облегчение Страны мира Национальные п…" at bounding box center [325, 311] width 624 height 253
click at [138, 304] on p "Страны мира" at bounding box center [325, 313] width 588 height 18
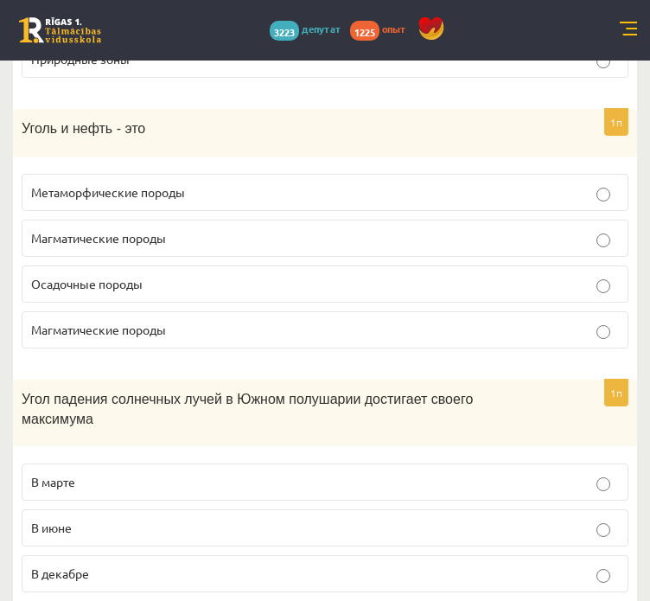
scroll to position [7653, 0]
click at [40, 322] on font "Магматические породы" at bounding box center [98, 330] width 135 height 16
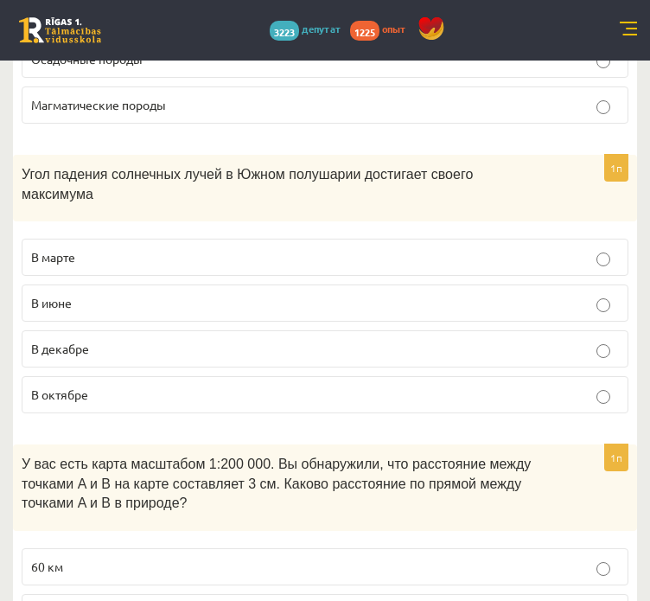
scroll to position [7880, 0]
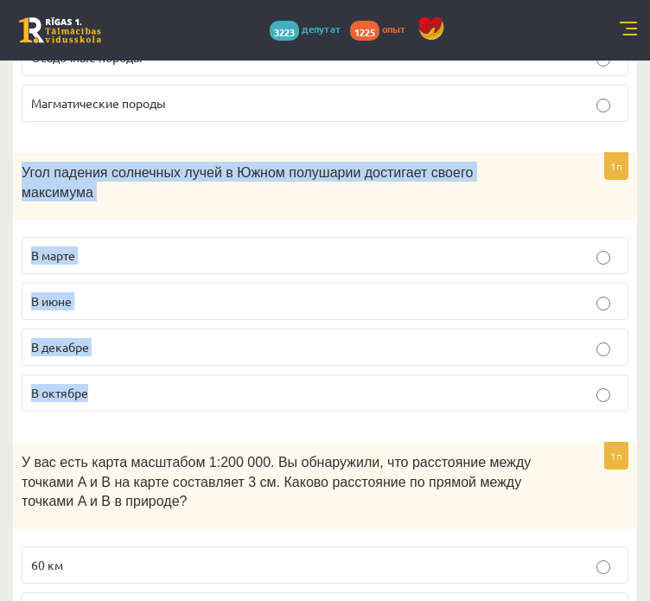
drag, startPoint x: 22, startPoint y: 127, endPoint x: 343, endPoint y: 355, distance: 393.1
click at [343, 355] on div "1п Угол падения солнечных лучей в Южном полушарии достигает своего максимума В …" at bounding box center [325, 289] width 624 height 272
click at [152, 338] on p "В декабре" at bounding box center [325, 347] width 588 height 18
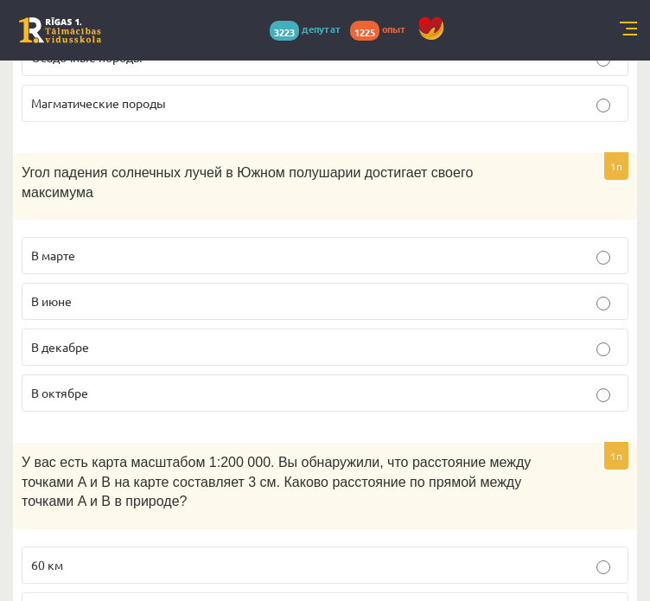
scroll to position [8043, 0]
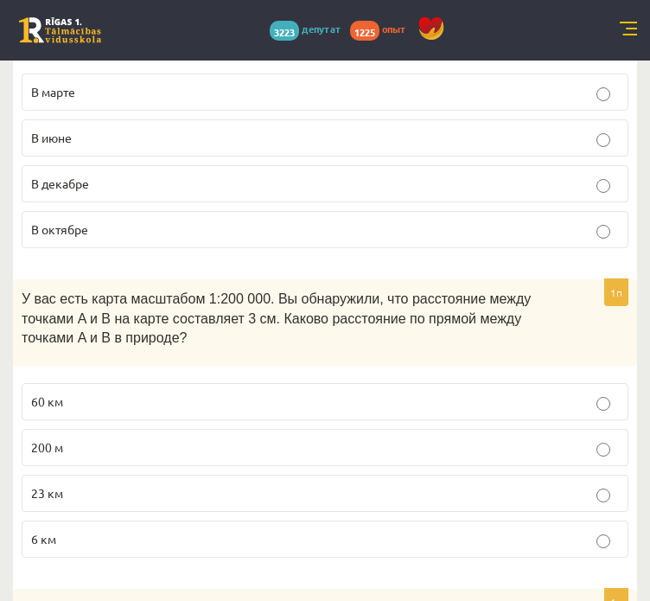
drag, startPoint x: 20, startPoint y: 230, endPoint x: 247, endPoint y: 311, distance: 240.5
click at [35, 279] on div "У вас есть карта масштабом 1:200 000. Вы обнаружили, что расстояние между точка…" at bounding box center [325, 322] width 624 height 86
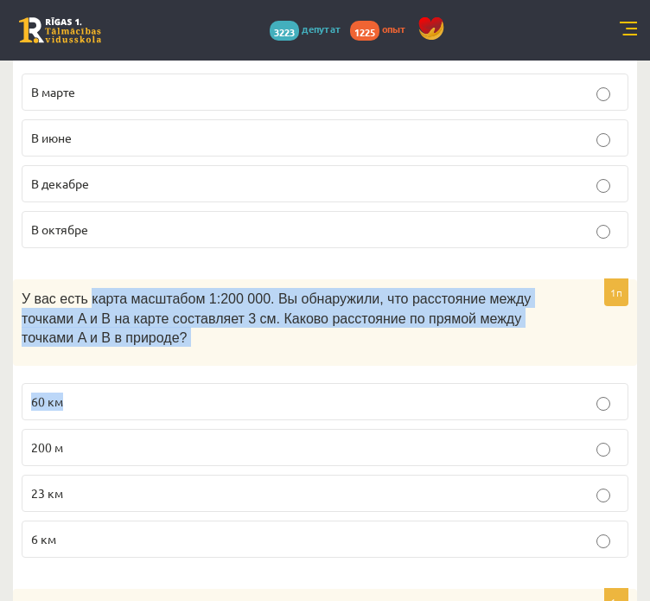
drag, startPoint x: 312, startPoint y: 322, endPoint x: 80, endPoint y: 221, distance: 252.9
click at [80, 279] on div "1п У вас есть карта масштабом 1:200 000. Вы обнаружили, что расстояние между то…" at bounding box center [325, 425] width 624 height 292
drag, startPoint x: 11, startPoint y: 223, endPoint x: 248, endPoint y: 503, distance: 367.0
click at [171, 521] on label "6 км" at bounding box center [325, 539] width 607 height 37
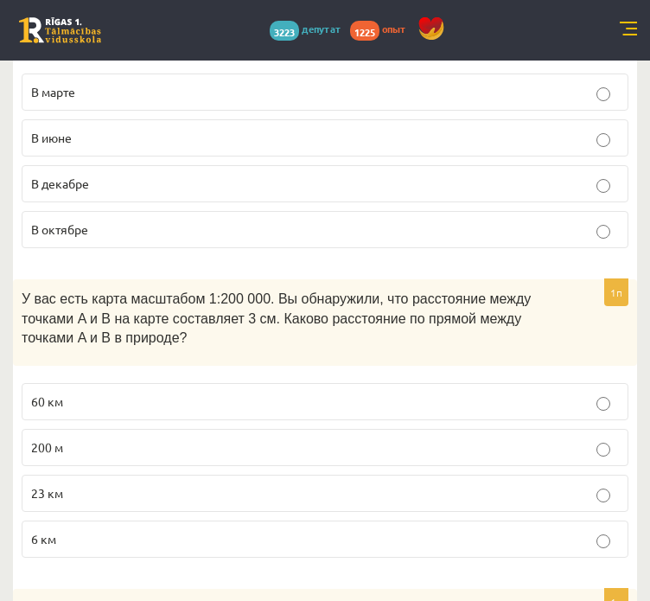
scroll to position [8248, 0]
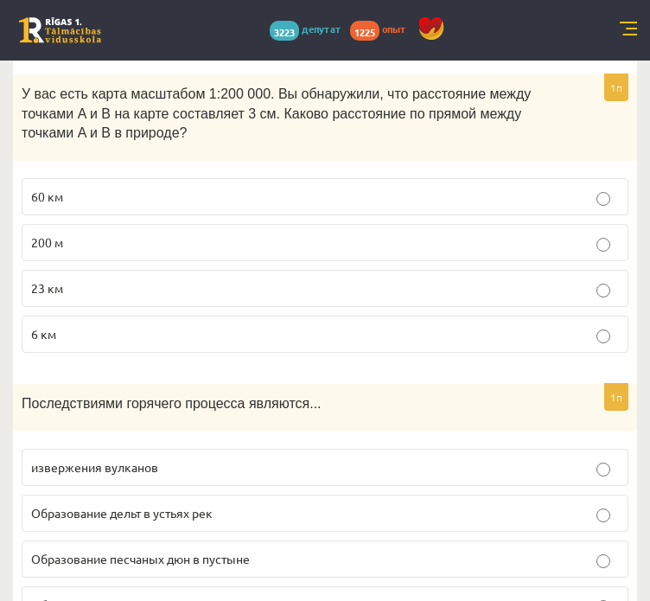
click at [21, 384] on div "Последствиями горячего процесса являются..." at bounding box center [325, 408] width 624 height 48
click at [59, 458] on p "извержения вулканов" at bounding box center [325, 467] width 588 height 18
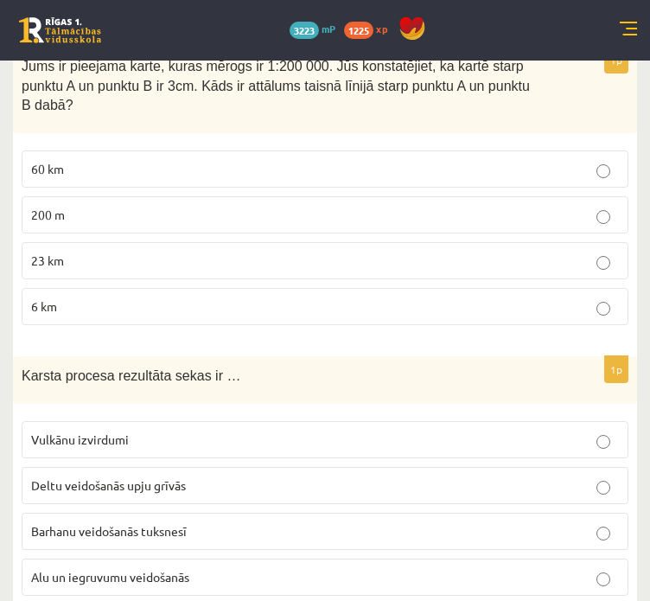
scroll to position [8115, 0]
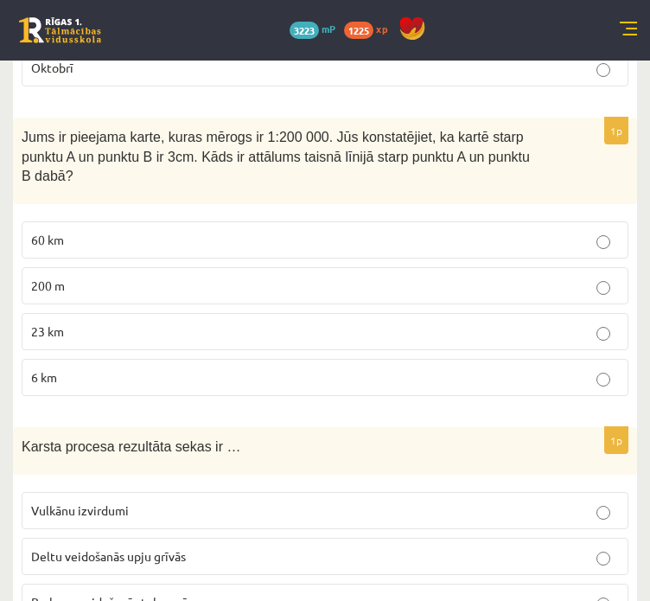
click at [316, 221] on label "60 km" at bounding box center [325, 239] width 607 height 37
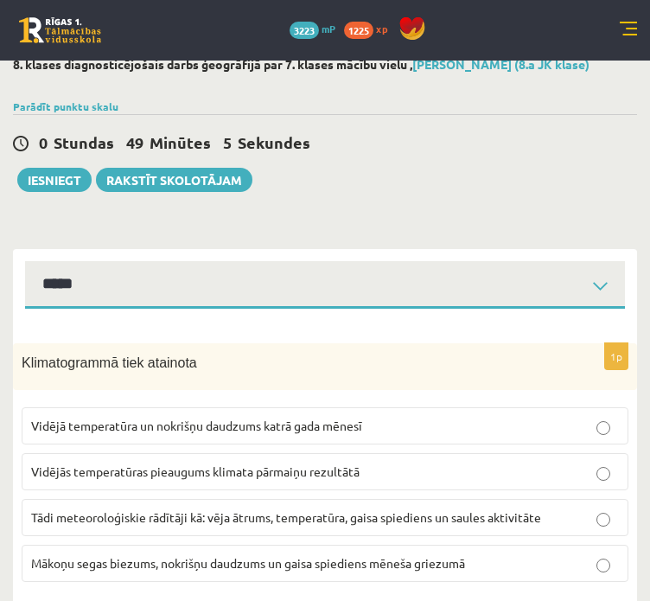
scroll to position [0, 0]
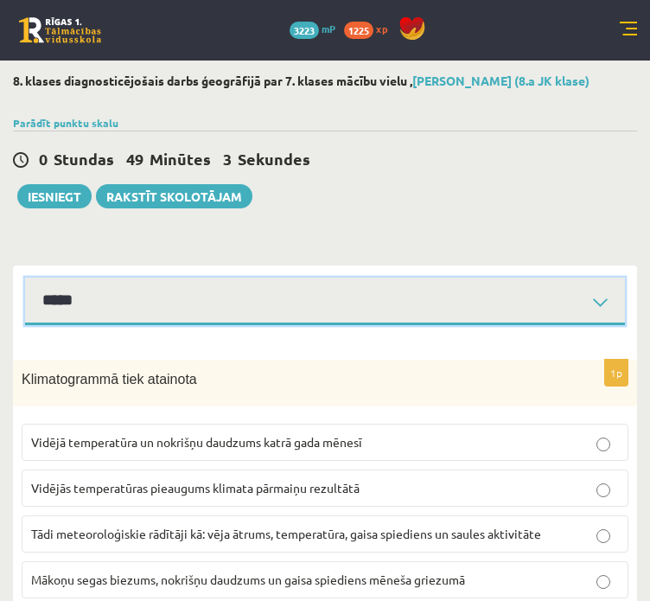
click at [270, 293] on select "*****" at bounding box center [325, 302] width 600 height 48
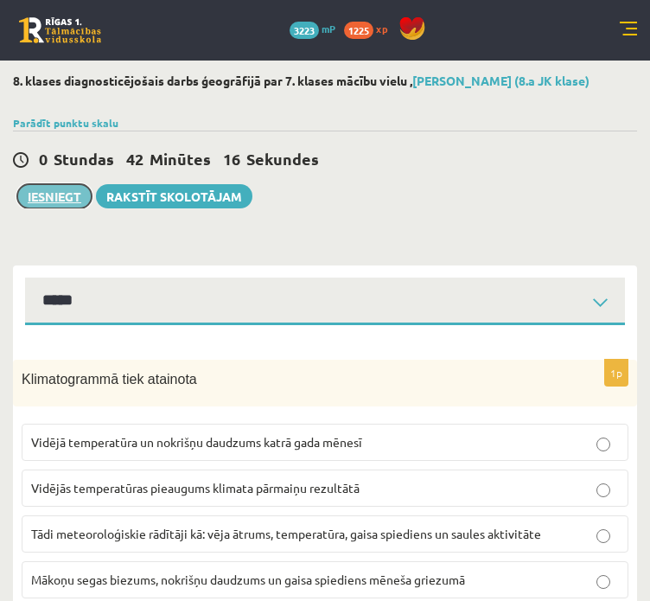
click at [40, 198] on button "Iesniegt" at bounding box center [54, 196] width 74 height 24
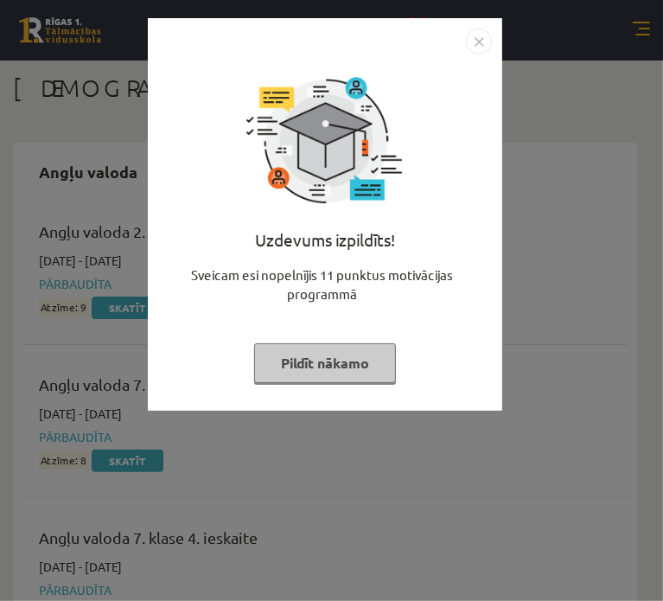
click at [477, 44] on img "Close" at bounding box center [479, 42] width 26 height 26
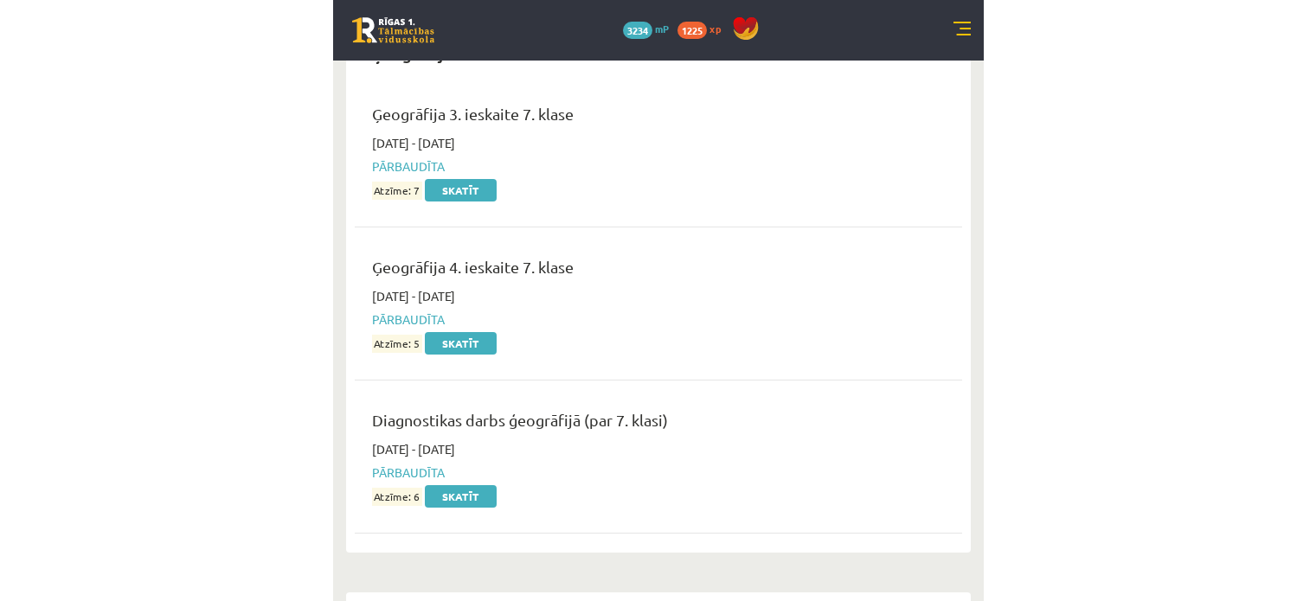
scroll to position [4813, 0]
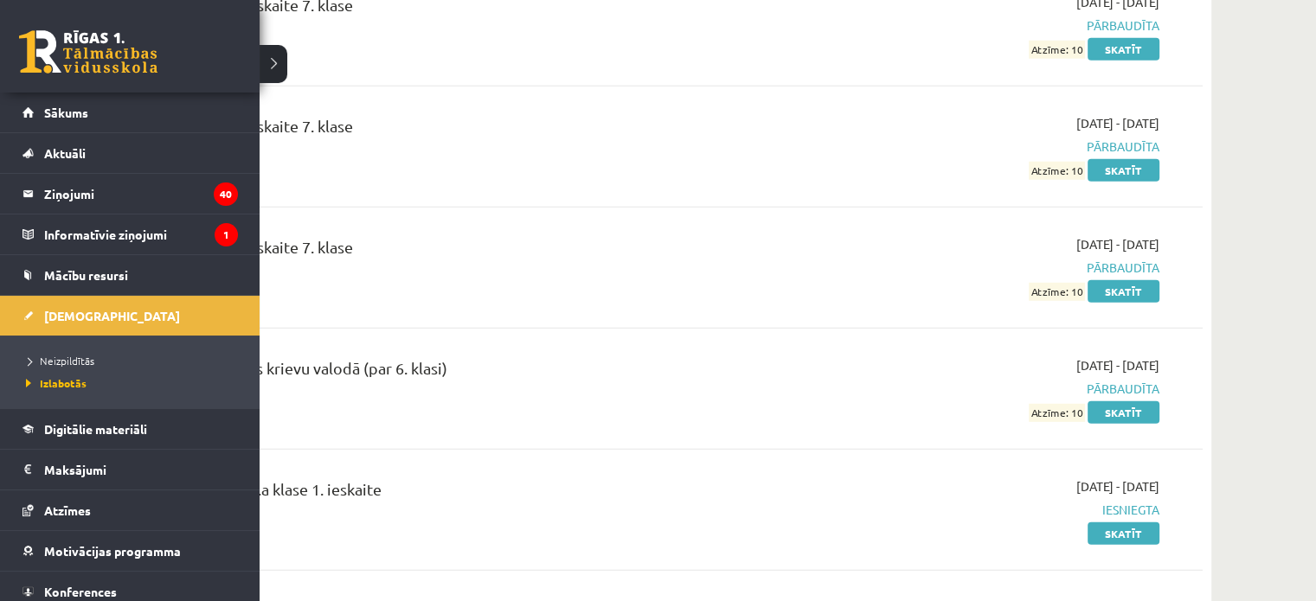
click at [94, 23] on div "0 Dāvanas 3234 mP 1225 xp" at bounding box center [129, 46] width 259 height 93
click at [91, 28] on div "0 Dāvanas 3234 mP 1225 xp" at bounding box center [129, 46] width 259 height 93
click at [57, 35] on link at bounding box center [88, 51] width 138 height 43
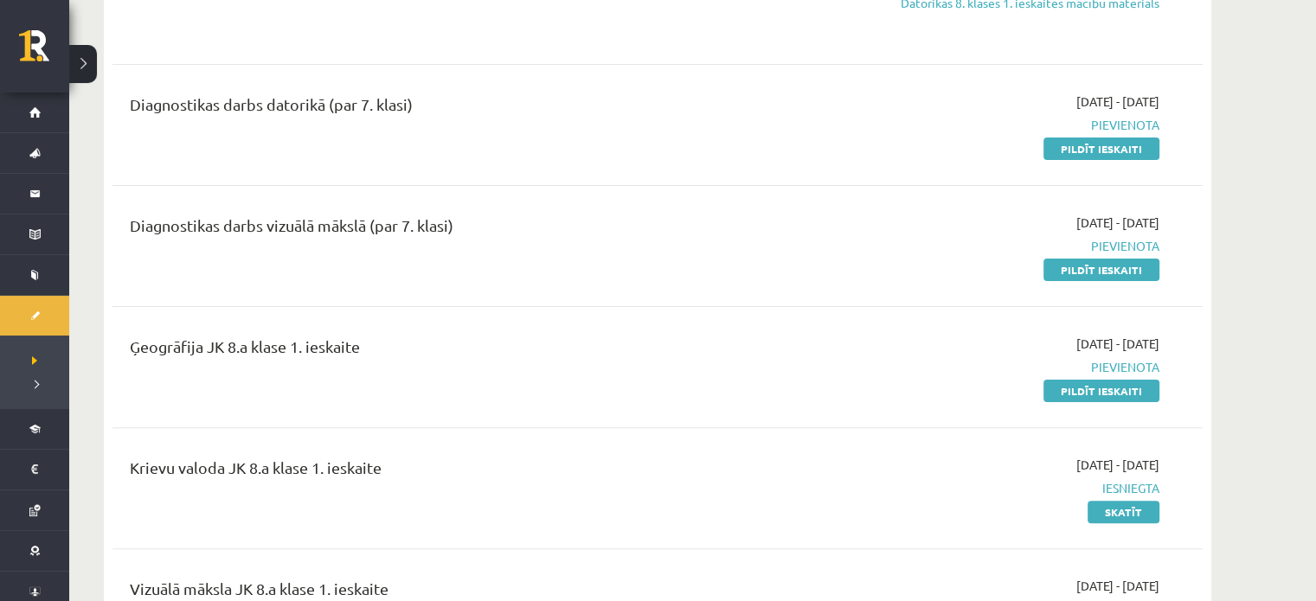
scroll to position [401, 0]
click at [1066, 394] on link "Pildīt ieskaiti" at bounding box center [1101, 391] width 116 height 22
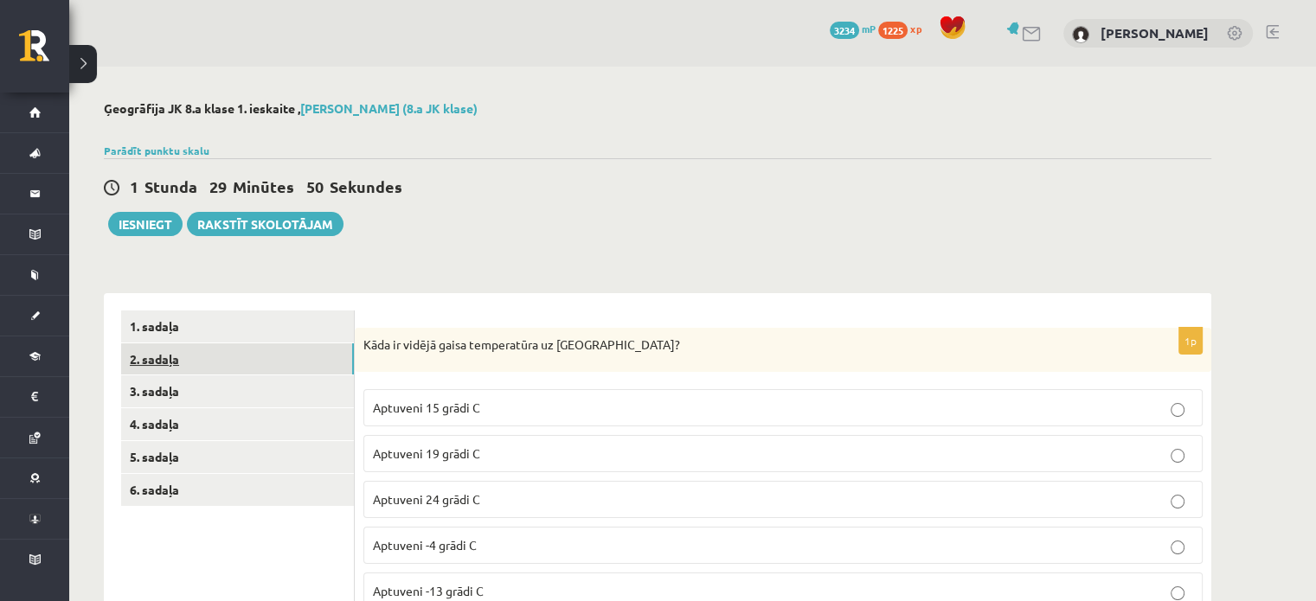
click at [325, 352] on link "2. sadaļa" at bounding box center [237, 359] width 233 height 32
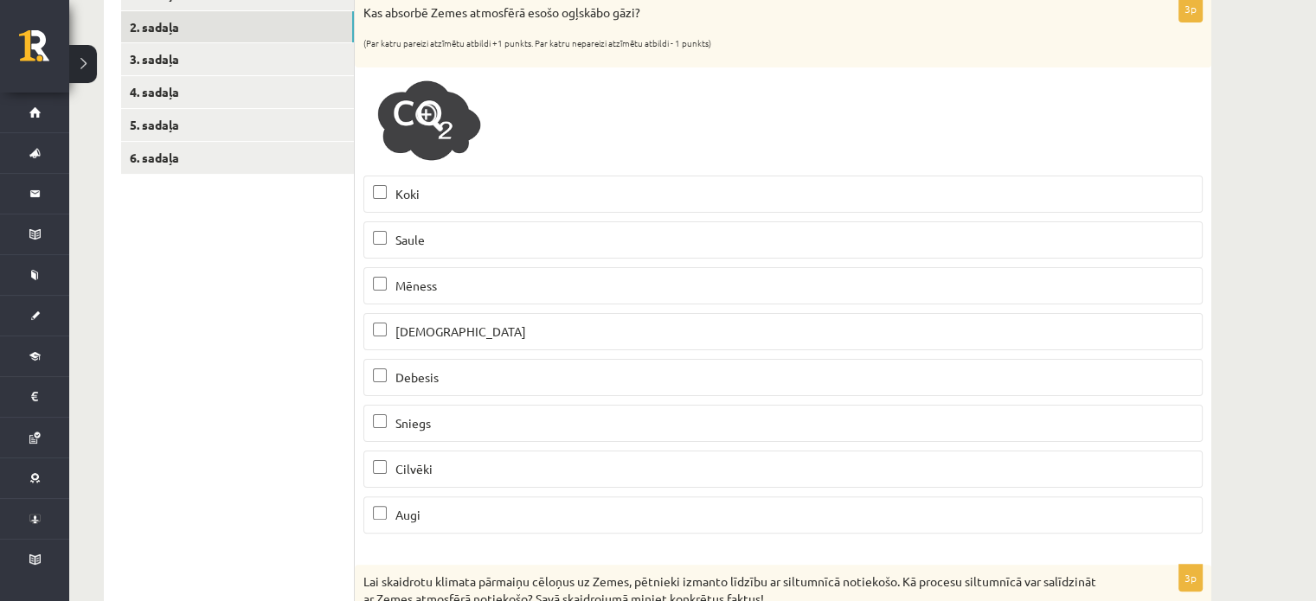
scroll to position [327, 0]
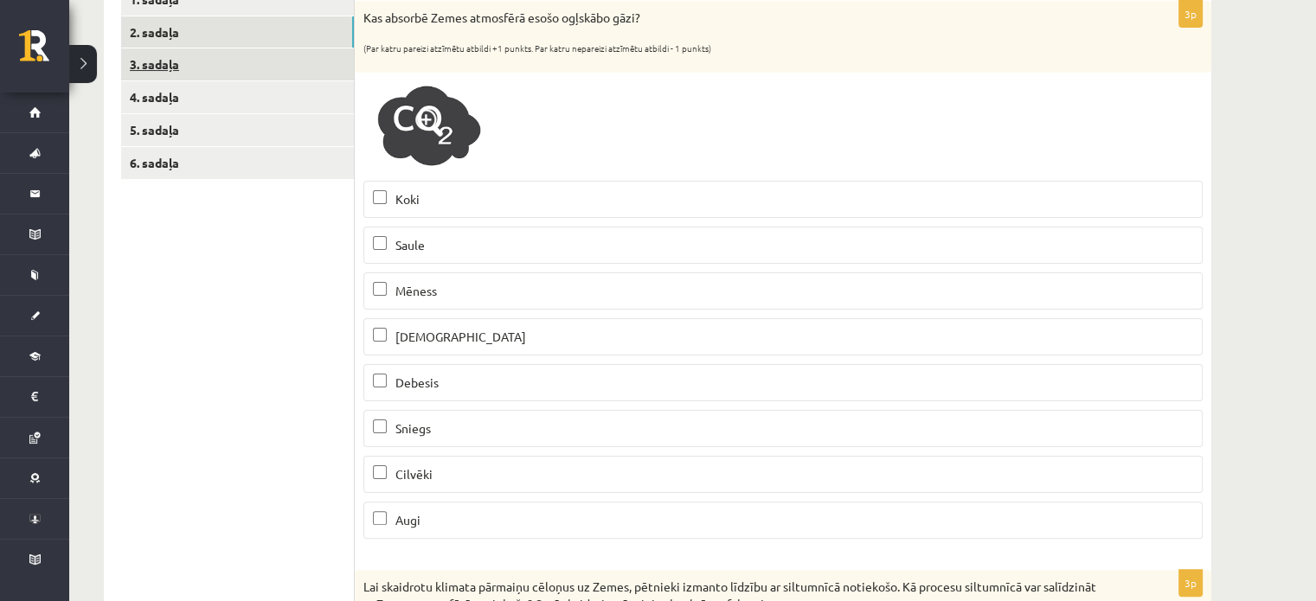
click at [215, 70] on link "3. sadaļa" at bounding box center [237, 64] width 233 height 32
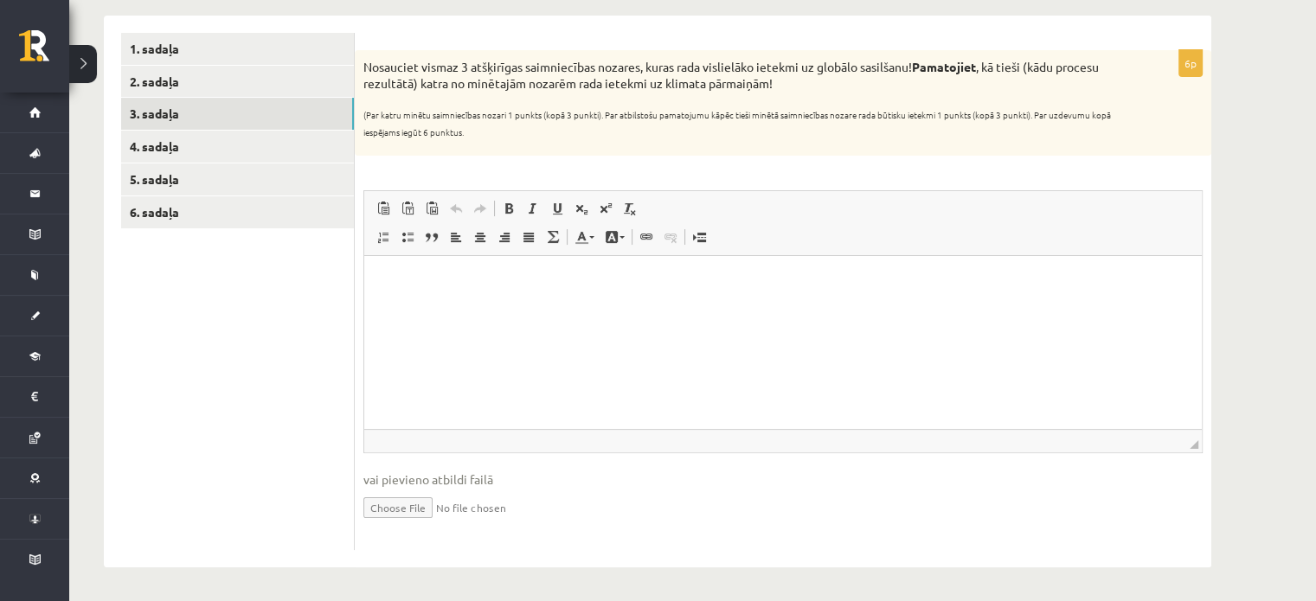
scroll to position [0, 0]
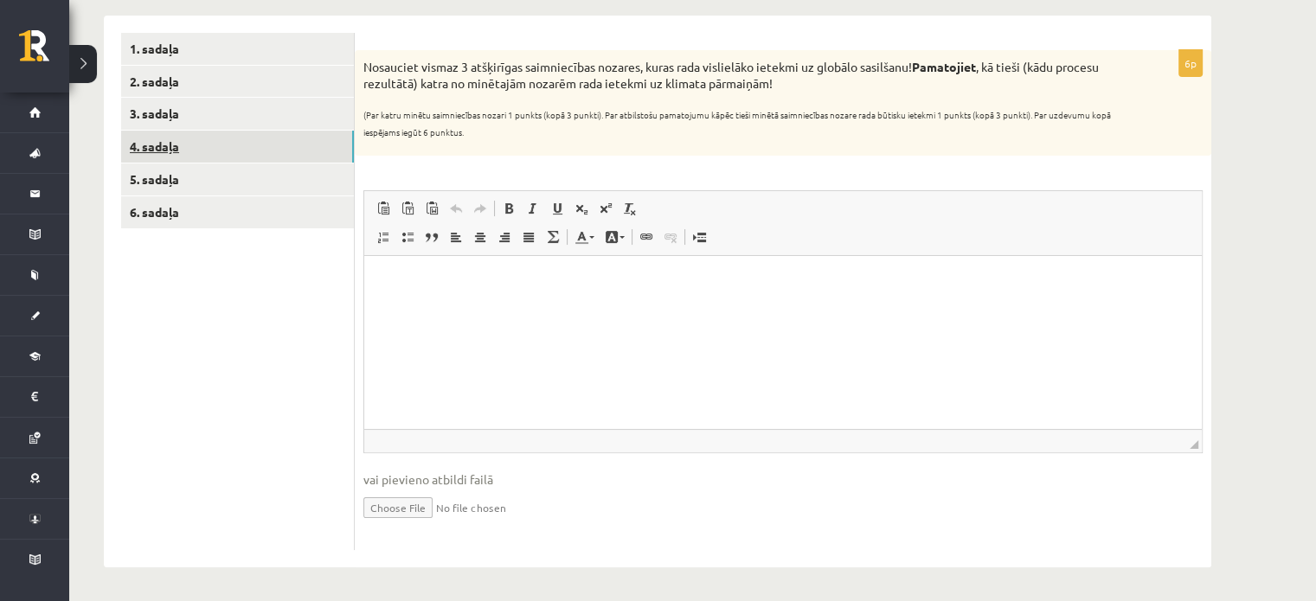
click at [240, 150] on link "4. sadaļa" at bounding box center [237, 147] width 233 height 32
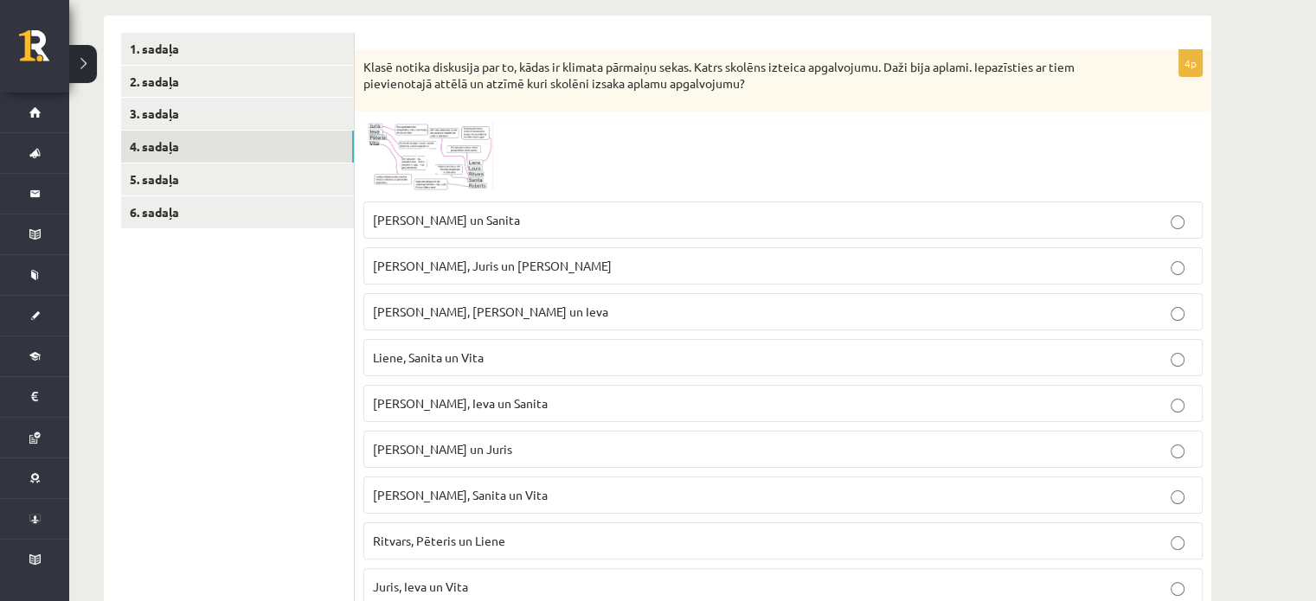
scroll to position [346, 0]
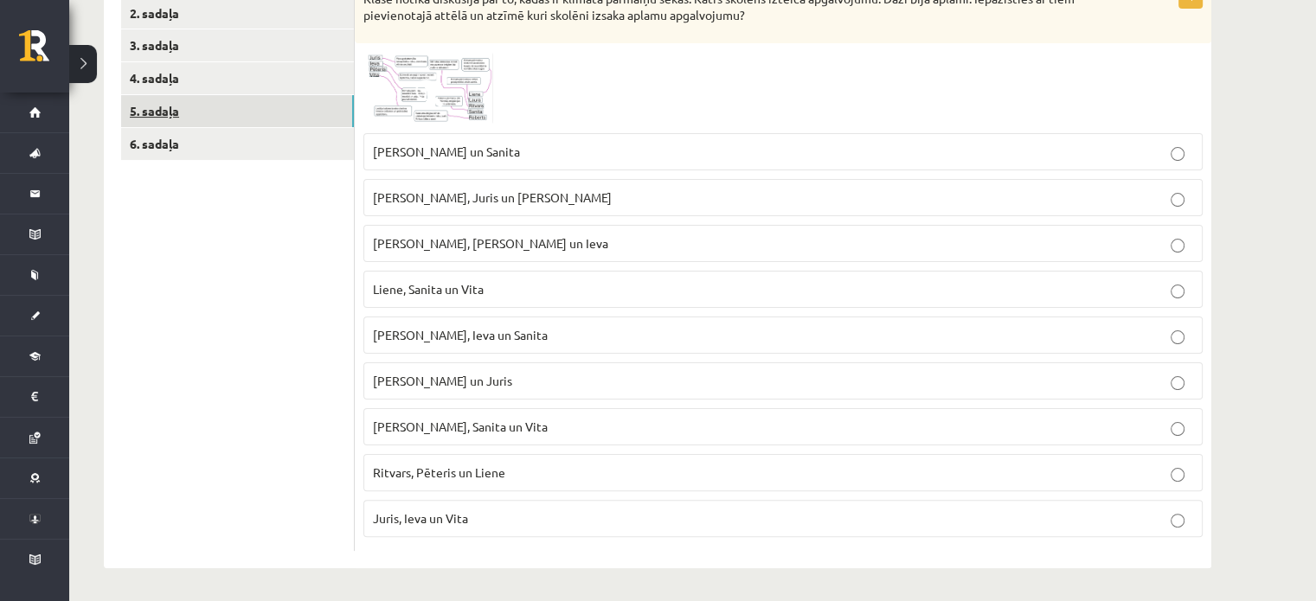
click at [296, 118] on link "5. sadaļa" at bounding box center [237, 111] width 233 height 32
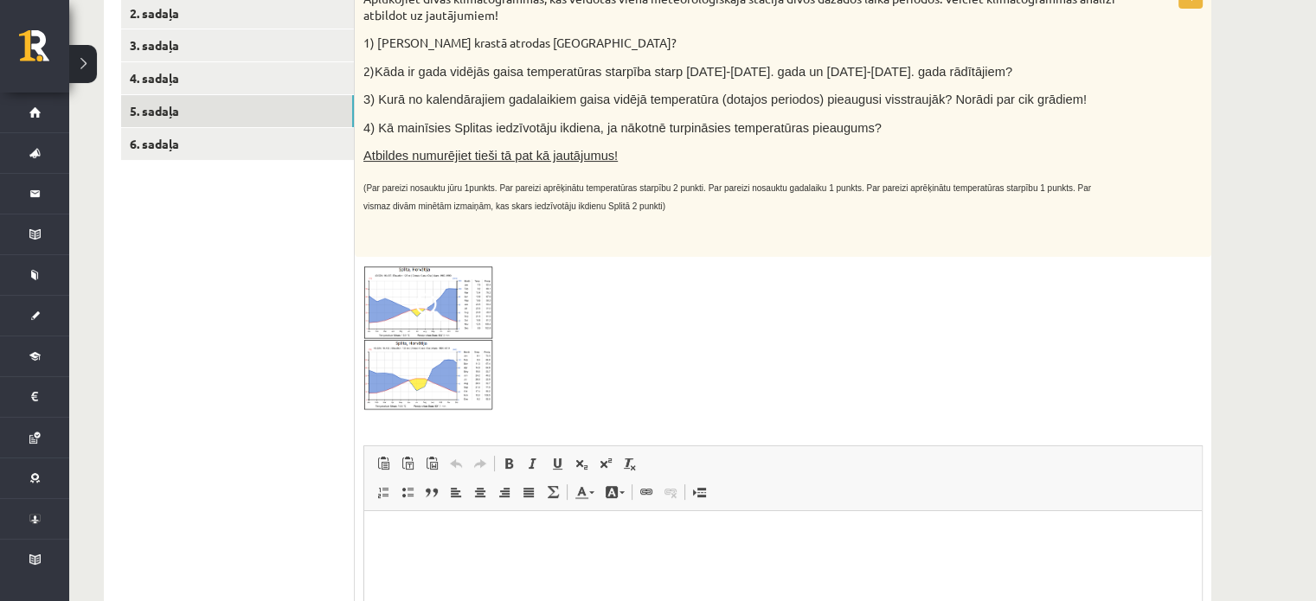
scroll to position [0, 0]
click at [218, 160] on ul "1. sadaļa 2. sadaļa 3. sadaļa 4. sadaļa 5. sadaļa 6. sadaļa" at bounding box center [238, 385] width 234 height 841
click at [209, 153] on link "6. sadaļa" at bounding box center [237, 144] width 233 height 32
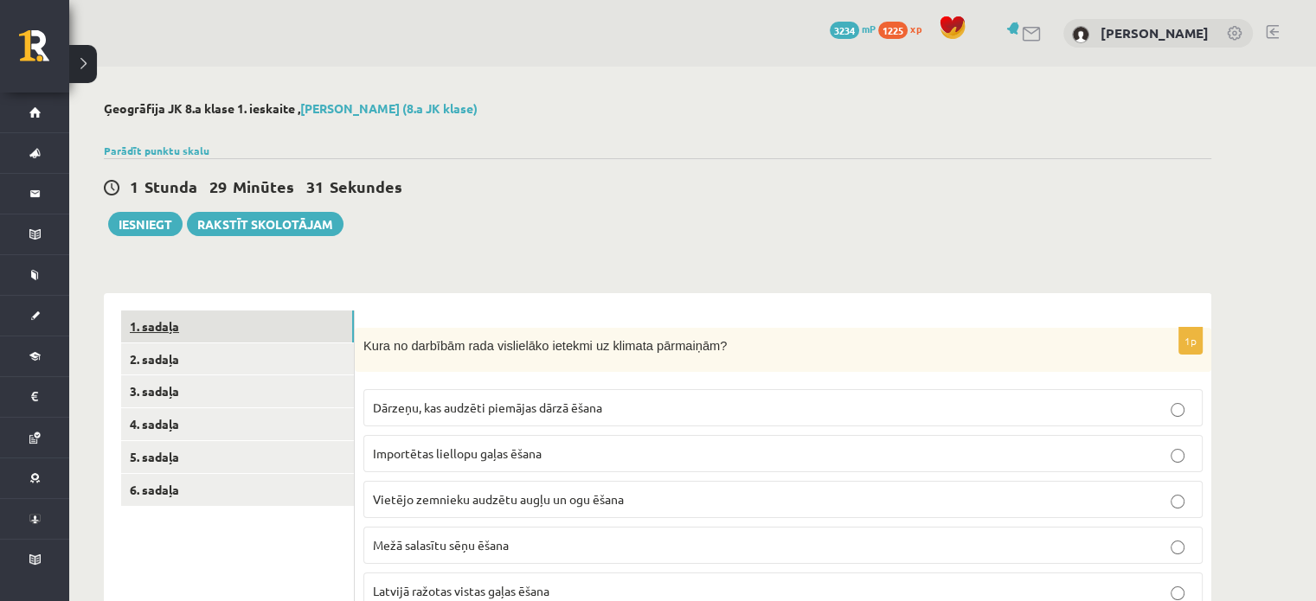
click at [154, 313] on link "1. sadaļa" at bounding box center [237, 327] width 233 height 32
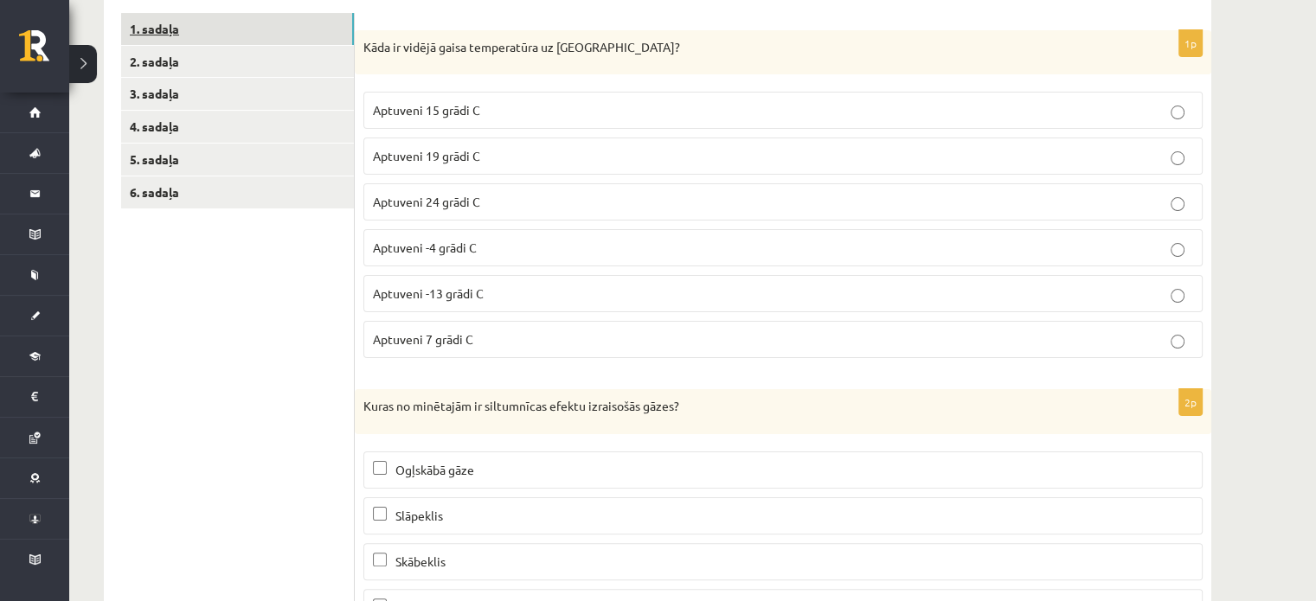
scroll to position [284, 0]
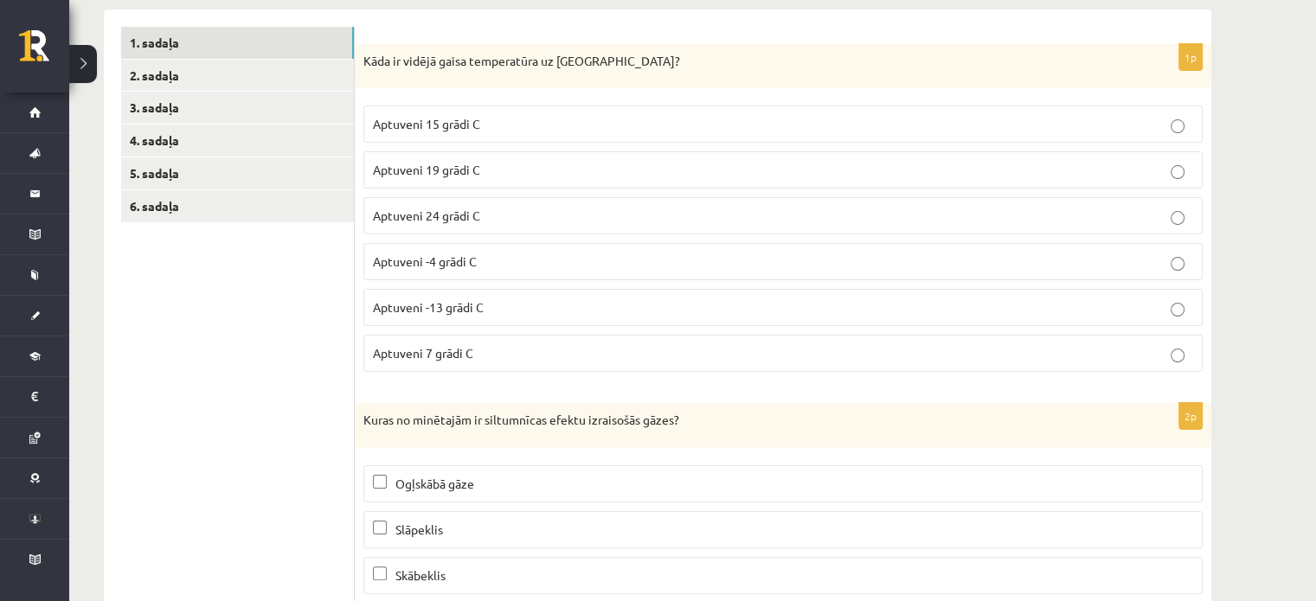
click at [385, 135] on label "Aptuveni 15 grādi C" at bounding box center [782, 124] width 839 height 37
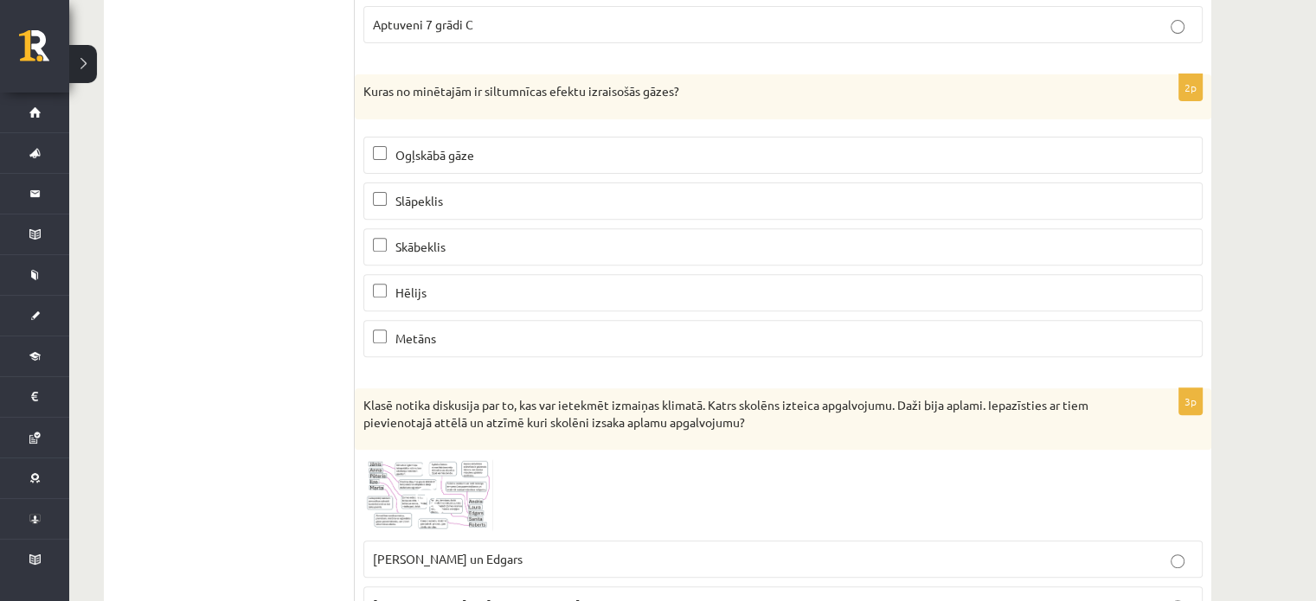
scroll to position [626, 0]
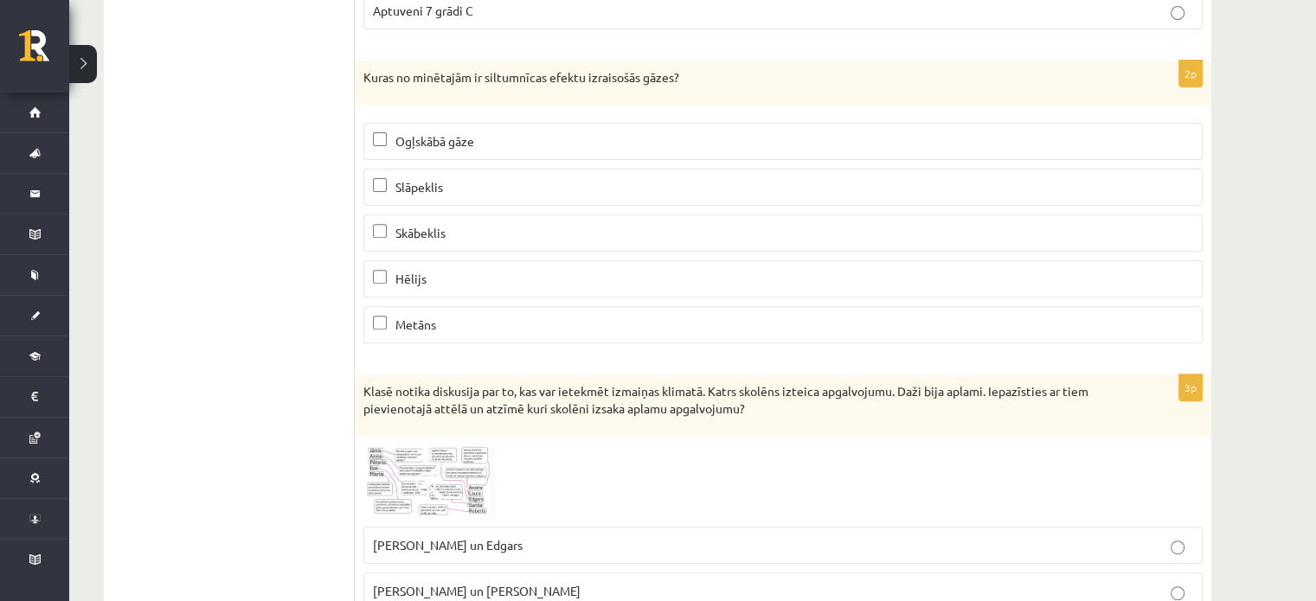
click at [414, 327] on p "Metāns" at bounding box center [783, 325] width 820 height 18
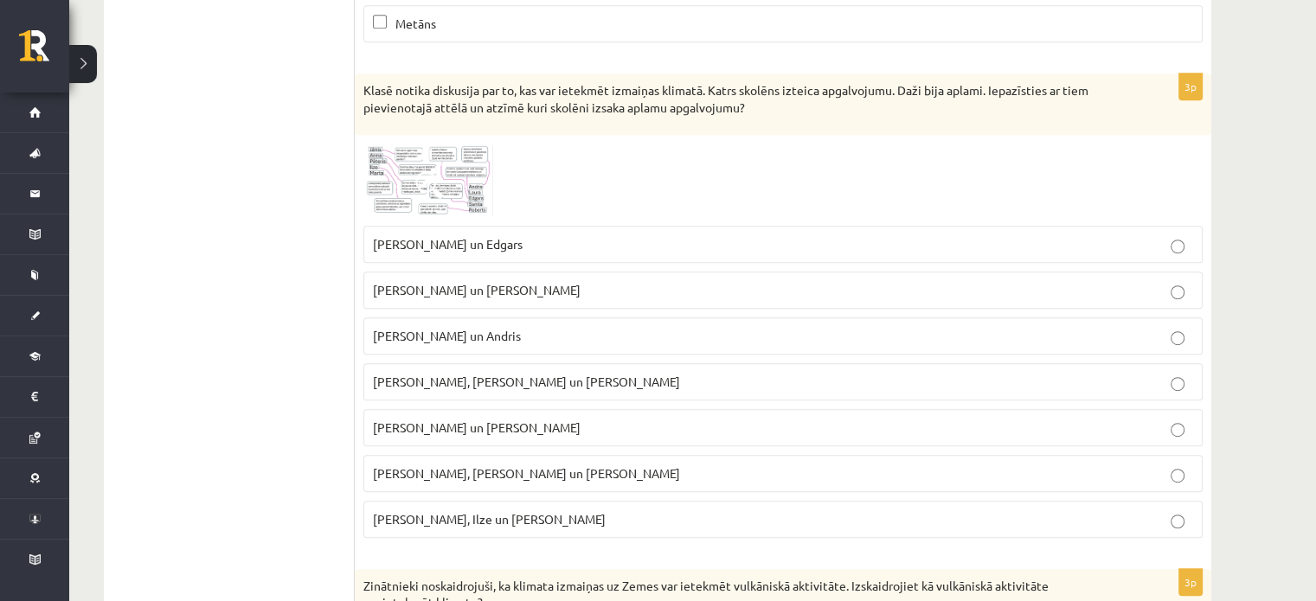
scroll to position [927, 0]
click at [417, 193] on span at bounding box center [429, 185] width 28 height 28
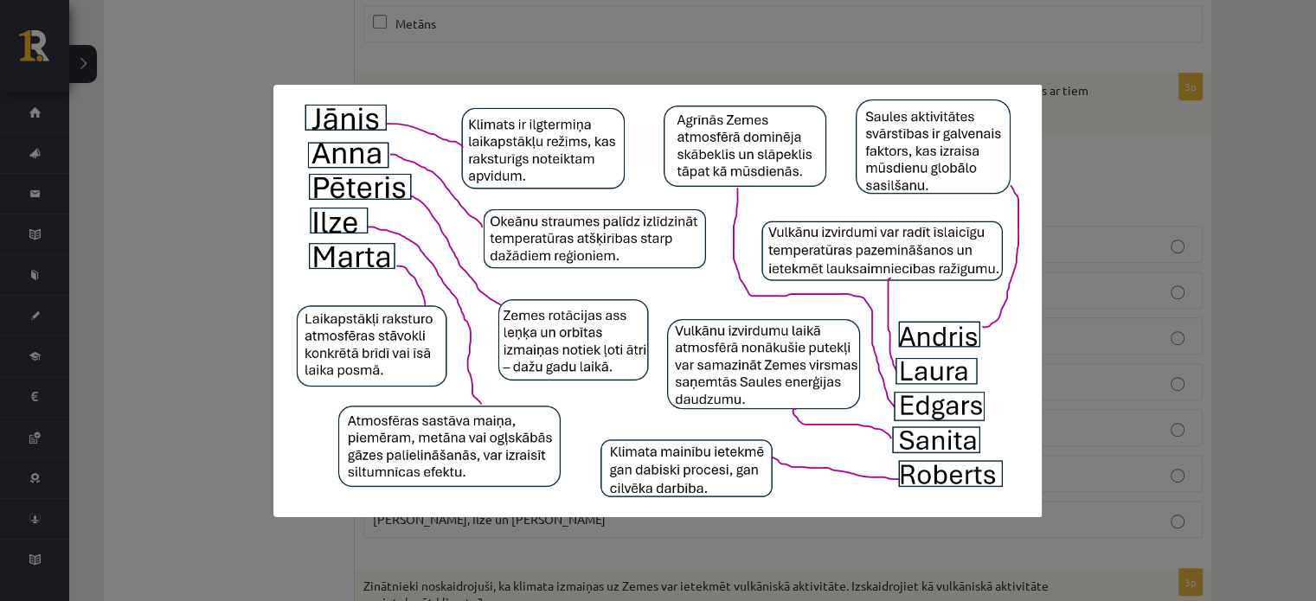
click at [221, 197] on div at bounding box center [658, 300] width 1316 height 601
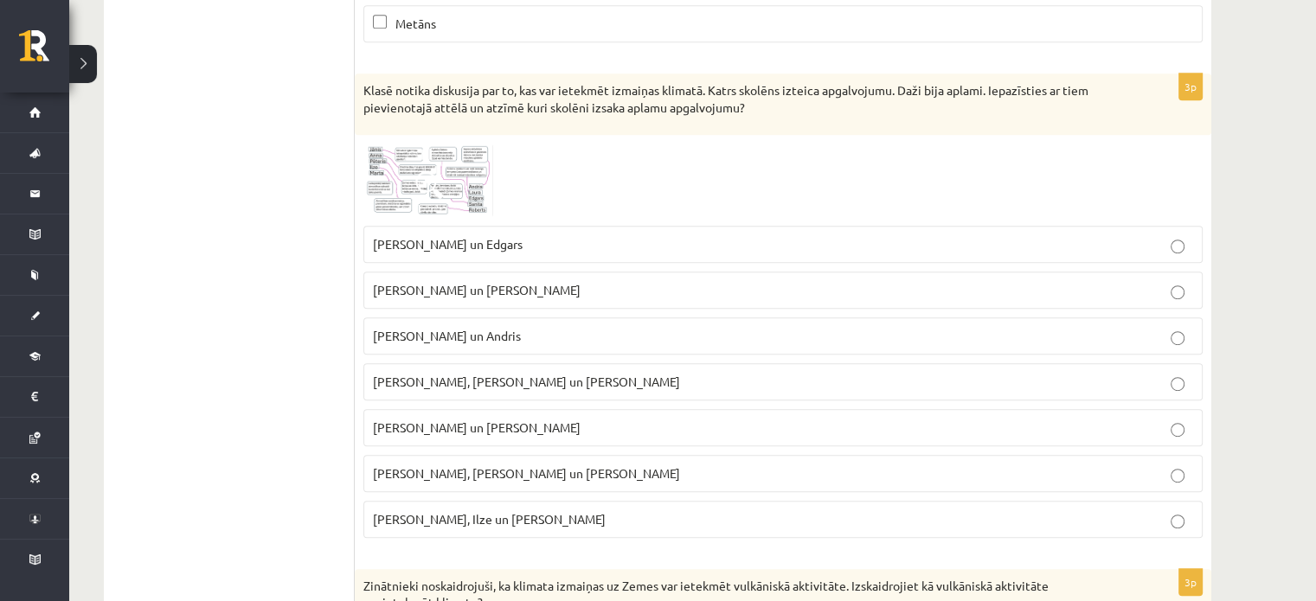
click at [409, 336] on p "[PERSON_NAME] un Andris" at bounding box center [783, 336] width 820 height 18
click at [398, 317] on label "[PERSON_NAME] un Andris" at bounding box center [782, 335] width 839 height 37
click at [387, 341] on label "[PERSON_NAME] un Andris" at bounding box center [782, 335] width 839 height 37
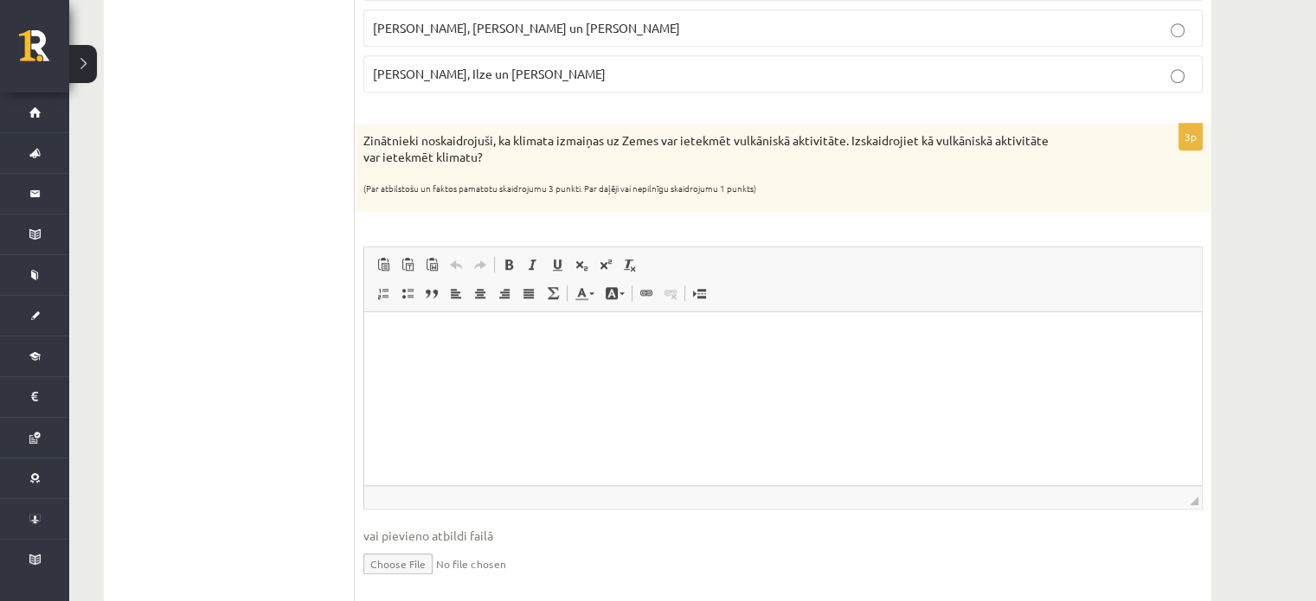
scroll to position [1408, 0]
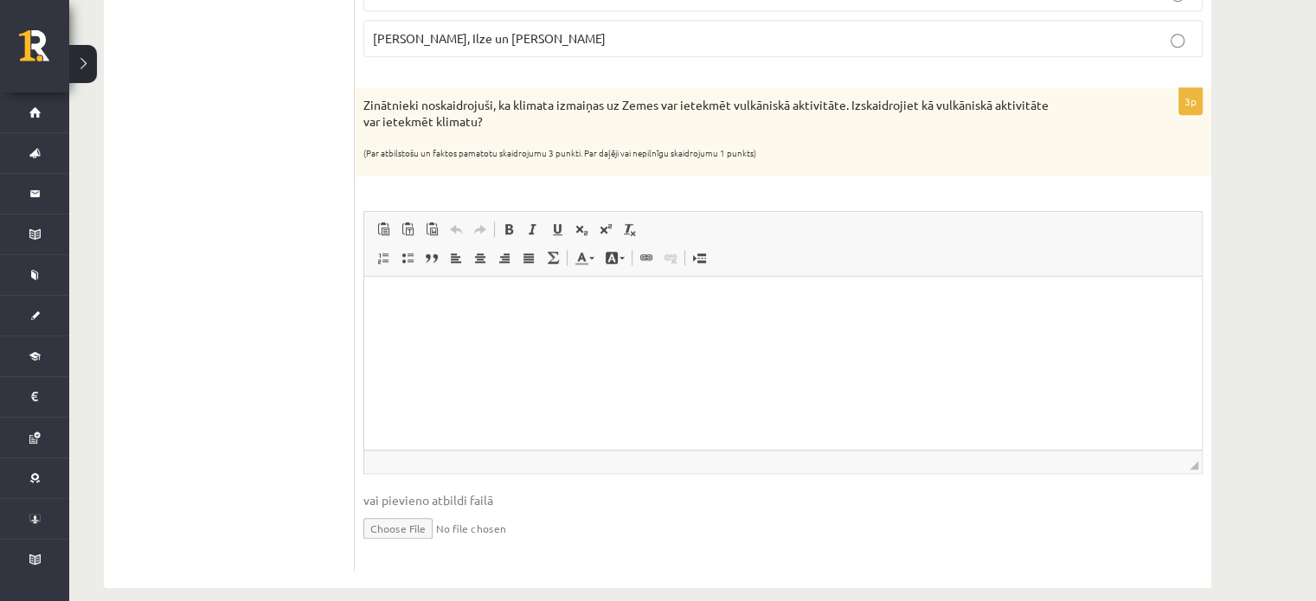
click at [563, 330] on html at bounding box center [782, 303] width 837 height 53
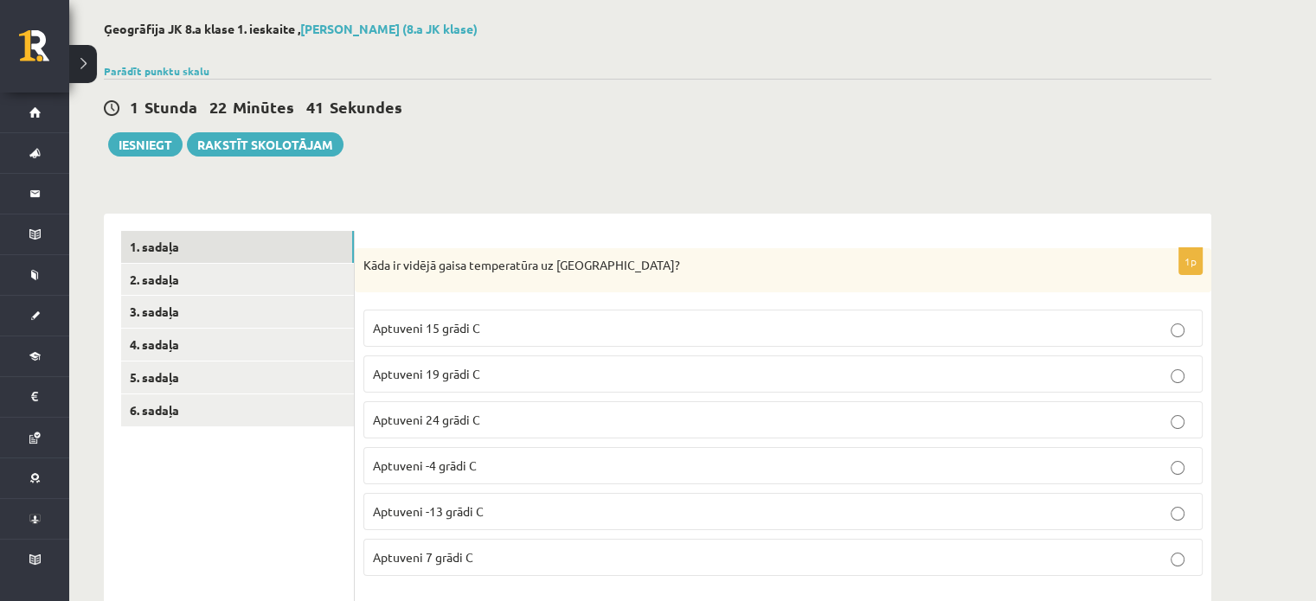
scroll to position [35, 0]
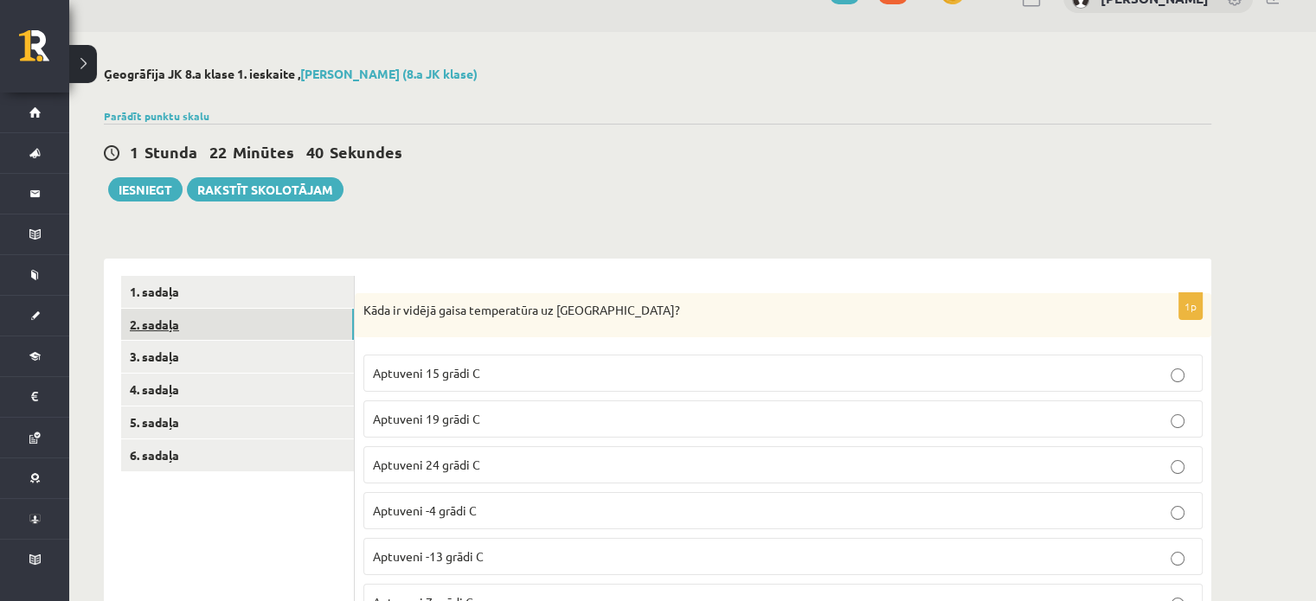
click at [248, 322] on link "2. sadaļa" at bounding box center [237, 325] width 233 height 32
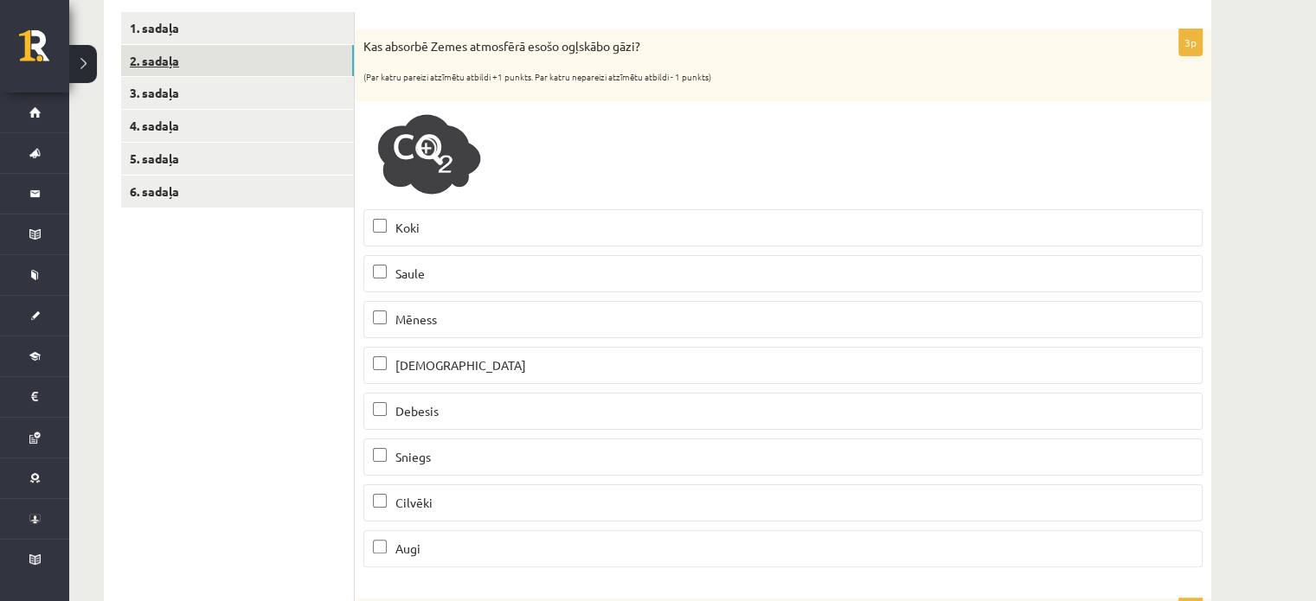
scroll to position [298, 0]
click at [833, 80] on p "(За каждый правильно отмеченный ответ +1 балл. За каждый неправильно отмеченный…" at bounding box center [739, 74] width 752 height 17
click at [945, 88] on div "Kas absorbē Zemes atmosfērā esošo ogļskābo gāzi? (Par katru pareizi atzīmētu at…" at bounding box center [783, 66] width 856 height 72
click at [772, 179] on div at bounding box center [782, 156] width 839 height 91
click at [581, 221] on p "Деревья" at bounding box center [783, 229] width 820 height 18
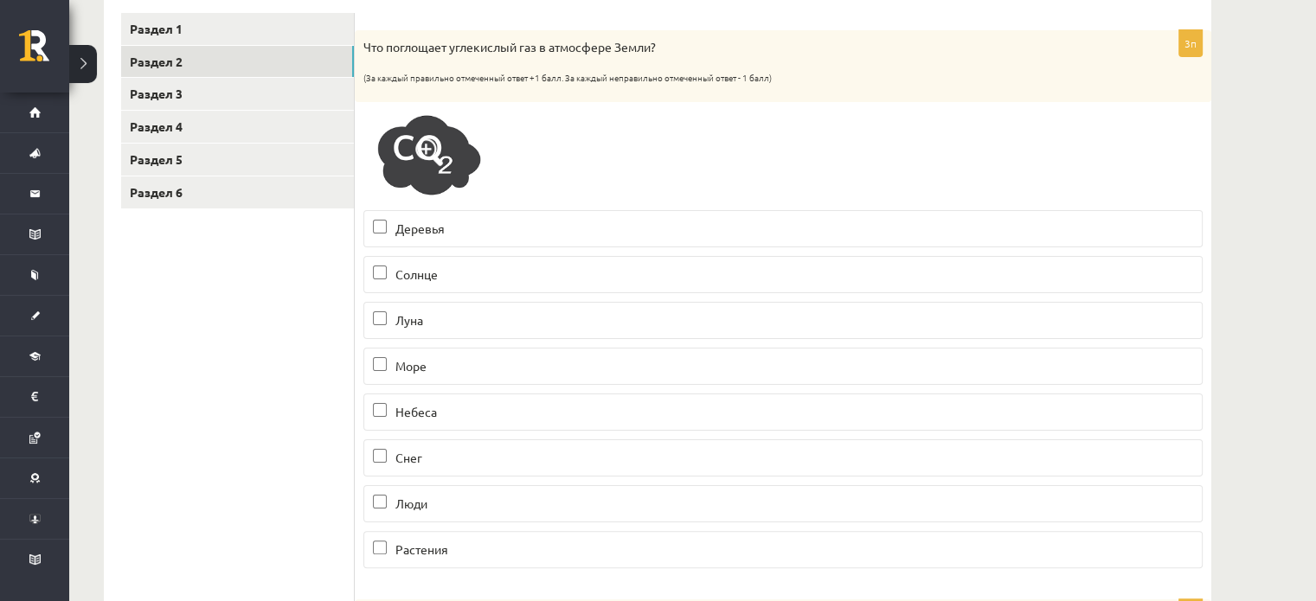
click at [528, 536] on label "Растения" at bounding box center [782, 549] width 839 height 37
click at [445, 381] on label "Море" at bounding box center [782, 366] width 839 height 37
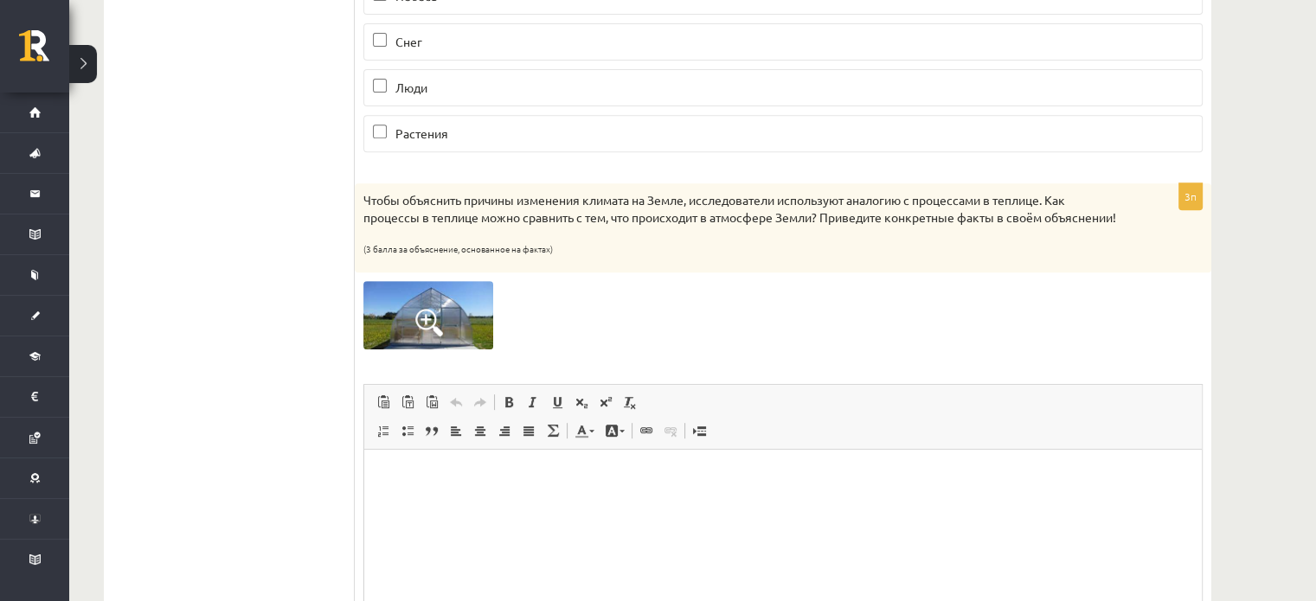
scroll to position [813, 0]
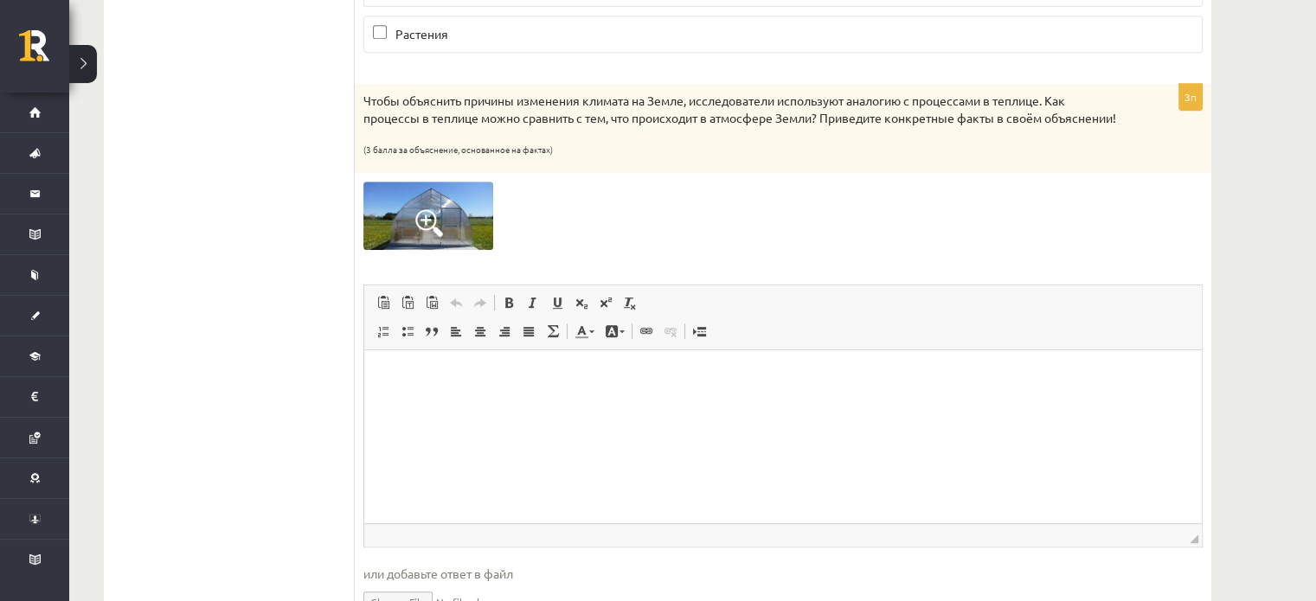
click at [483, 213] on img at bounding box center [428, 215] width 130 height 67
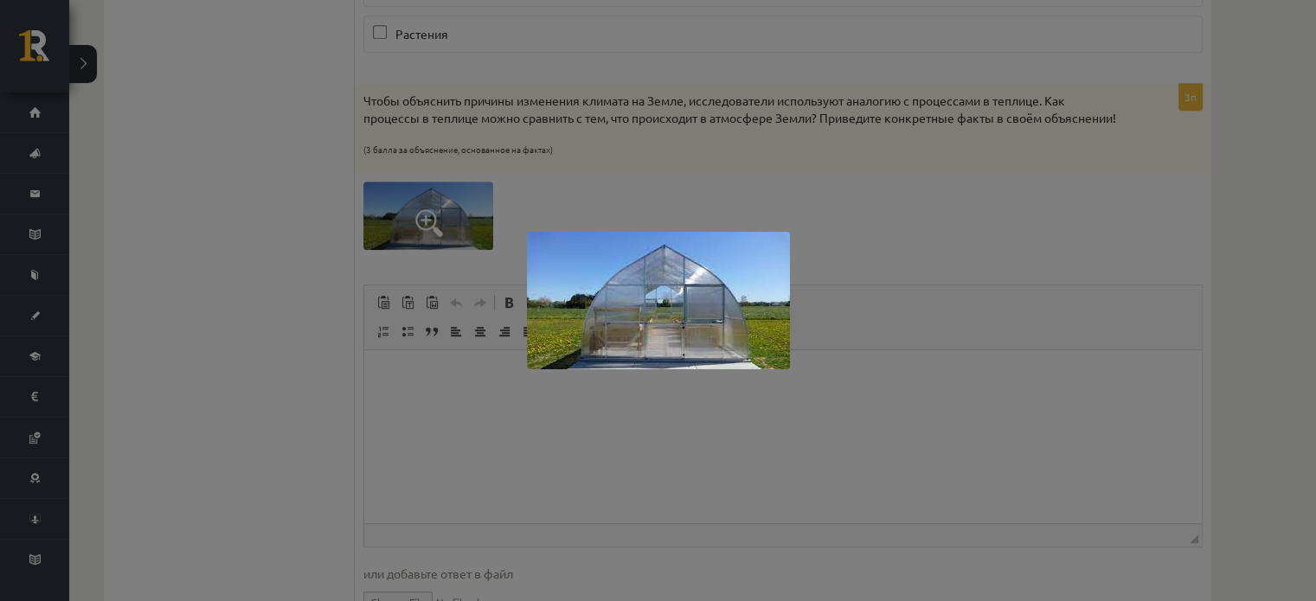
click at [152, 515] on div at bounding box center [658, 300] width 1316 height 601
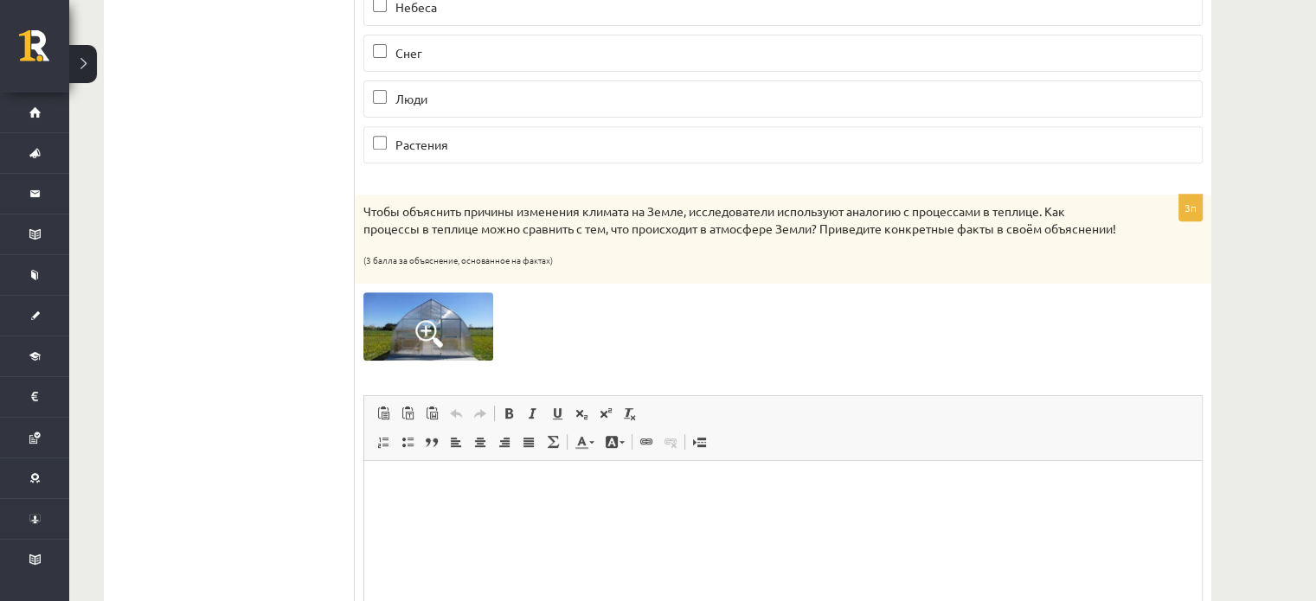
scroll to position [703, 0]
drag, startPoint x: 966, startPoint y: 977, endPoint x: 603, endPoint y: 503, distance: 596.5
click at [603, 503] on html at bounding box center [782, 485] width 837 height 53
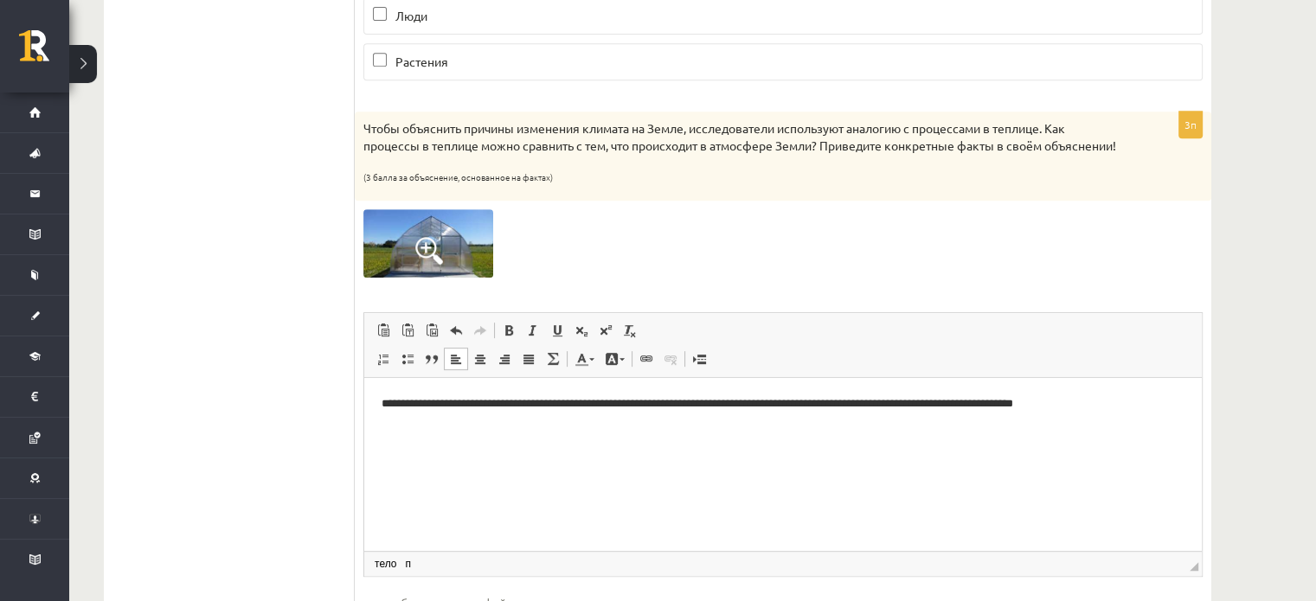
scroll to position [786, 0]
click at [464, 429] on html "**********" at bounding box center [782, 402] width 837 height 53
click at [1110, 402] on p "**********" at bounding box center [783, 403] width 804 height 18
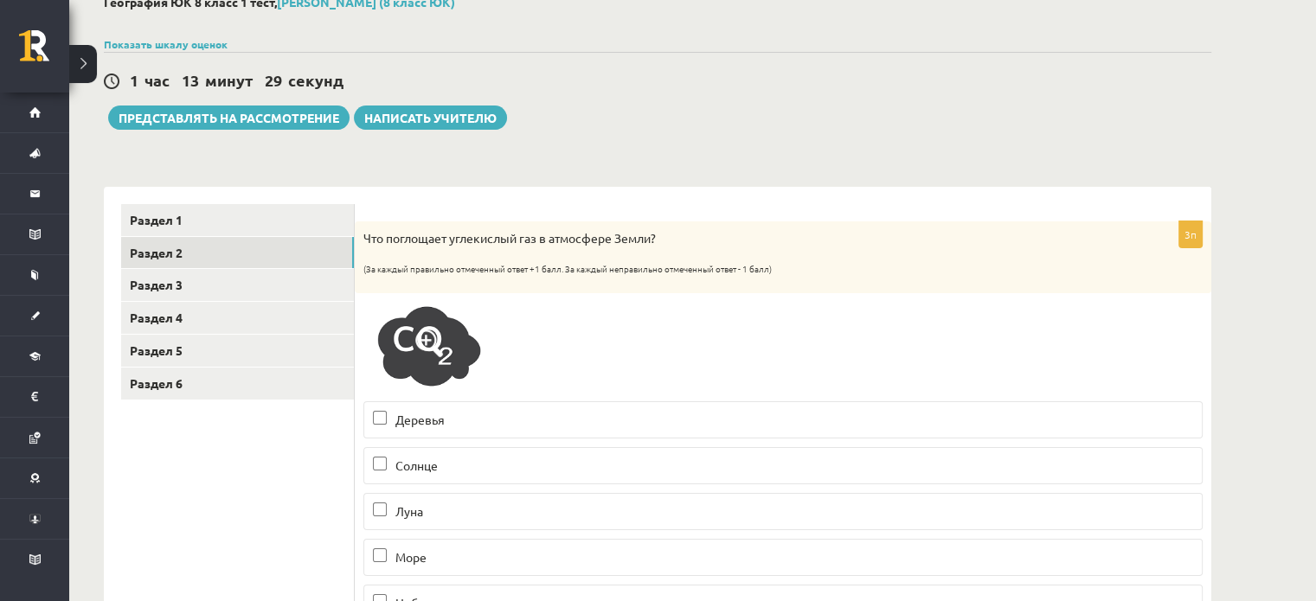
scroll to position [70, 0]
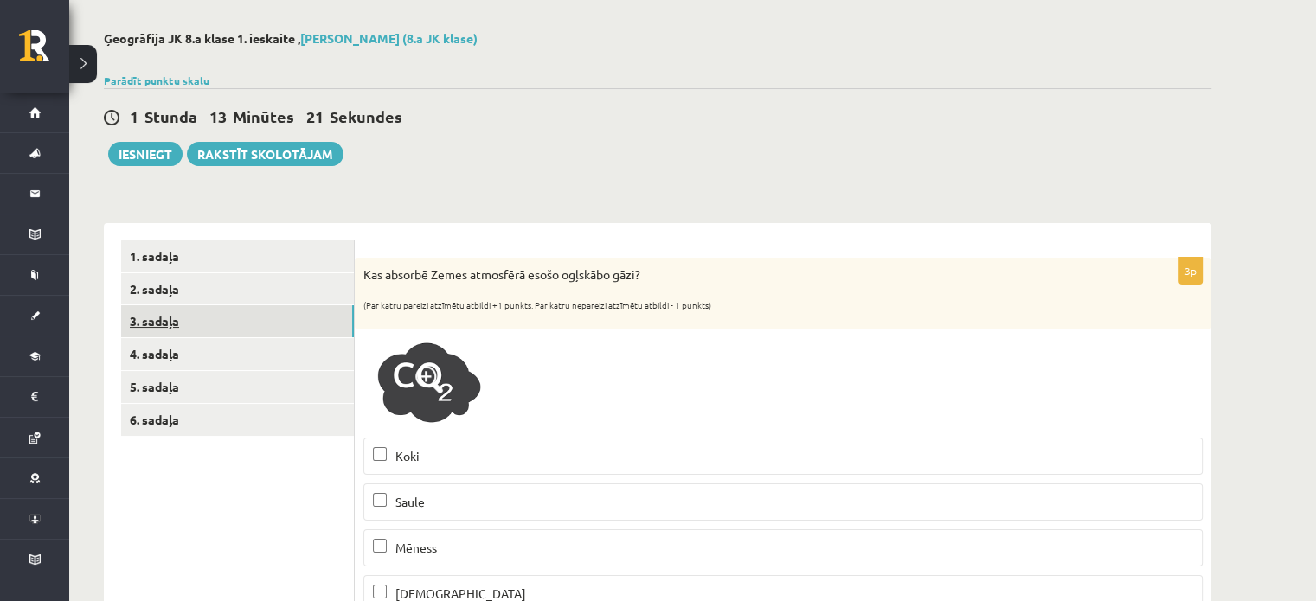
click at [239, 320] on link "3. sadaļa" at bounding box center [237, 321] width 233 height 32
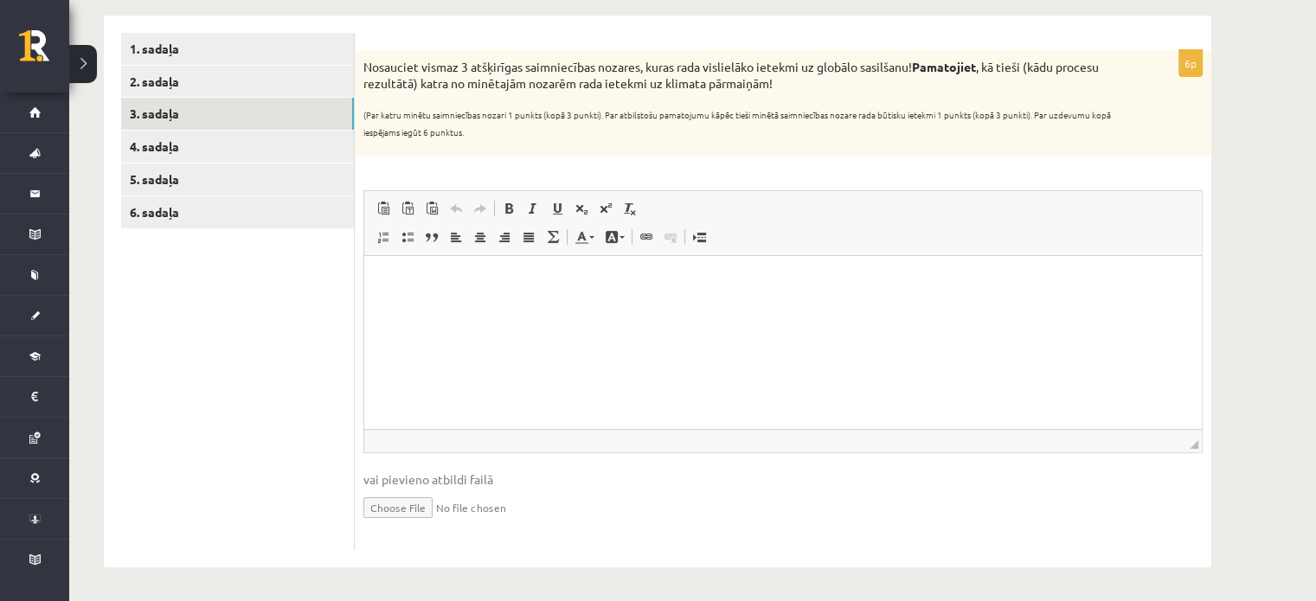
scroll to position [0, 0]
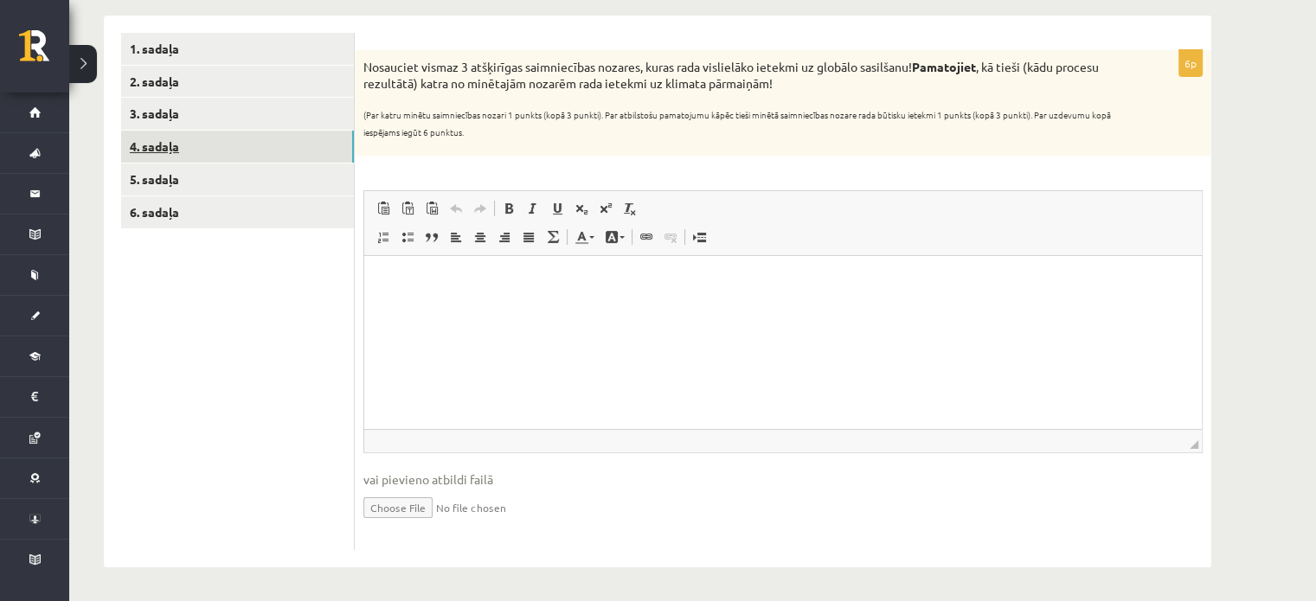
click at [183, 161] on link "4. sadaļa" at bounding box center [237, 147] width 233 height 32
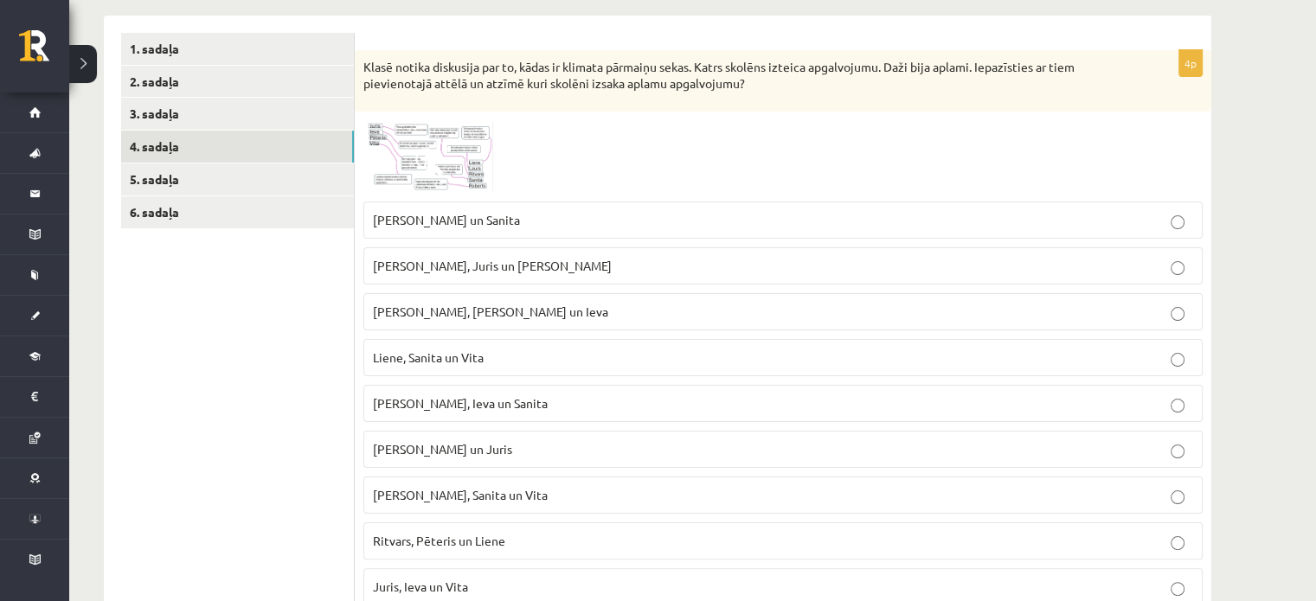
click at [493, 163] on div at bounding box center [782, 156] width 839 height 73
click at [464, 165] on img at bounding box center [428, 156] width 130 height 73
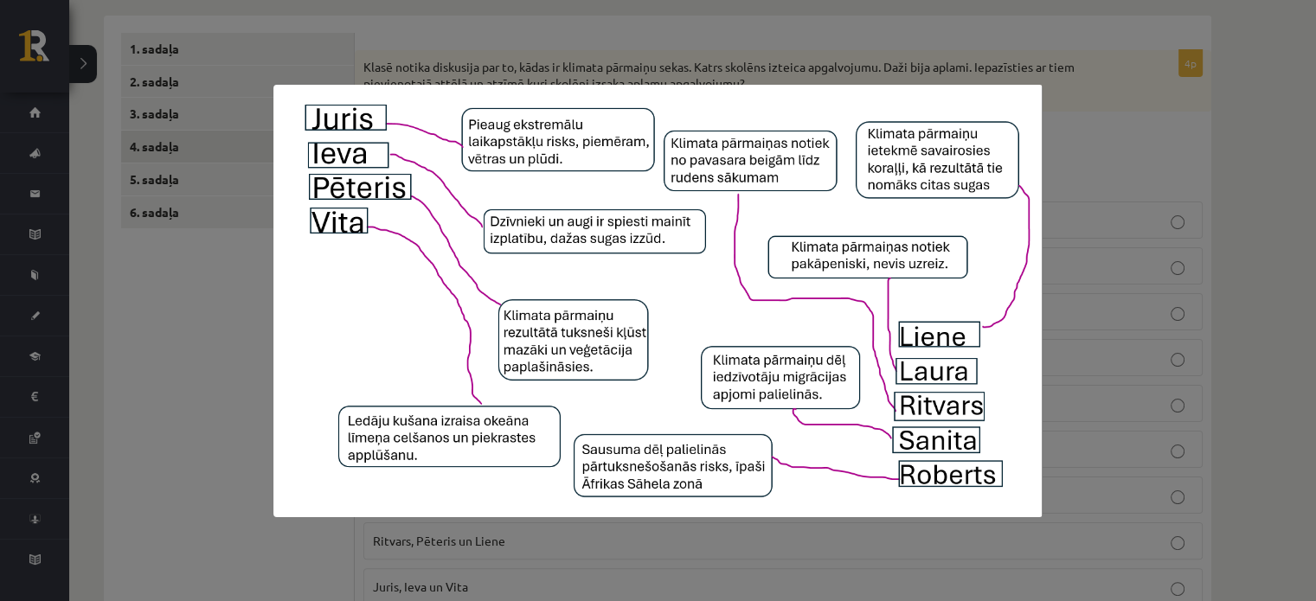
click at [215, 267] on div at bounding box center [658, 300] width 1316 height 601
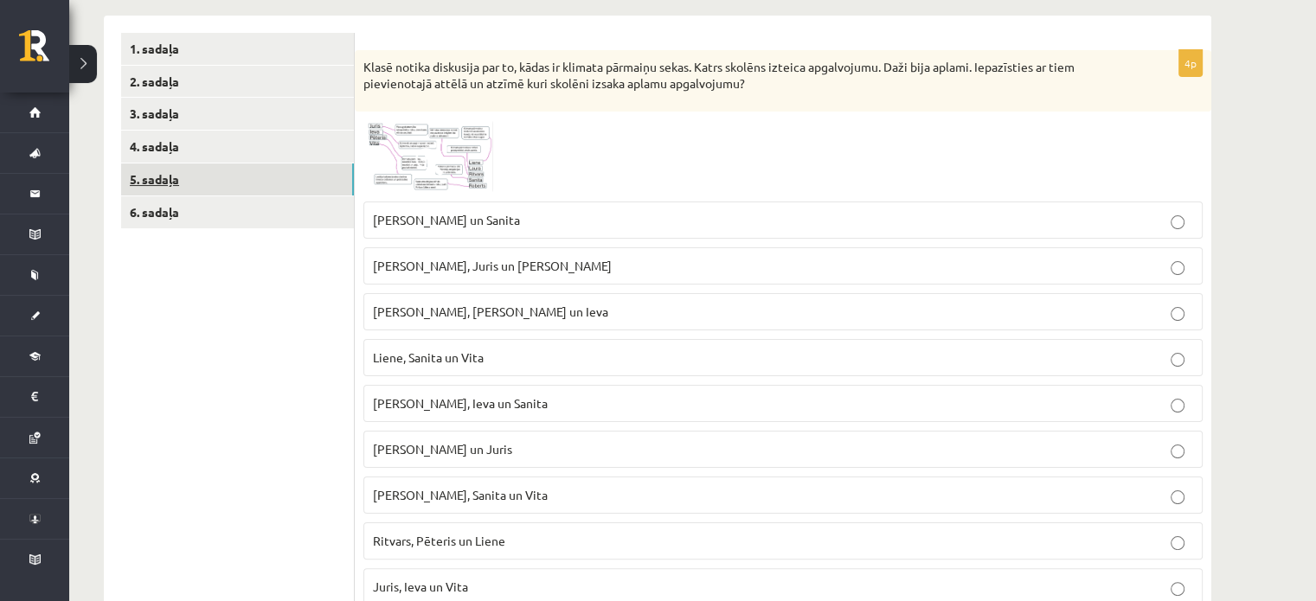
click at [173, 179] on link "5. sadaļa" at bounding box center [237, 179] width 233 height 32
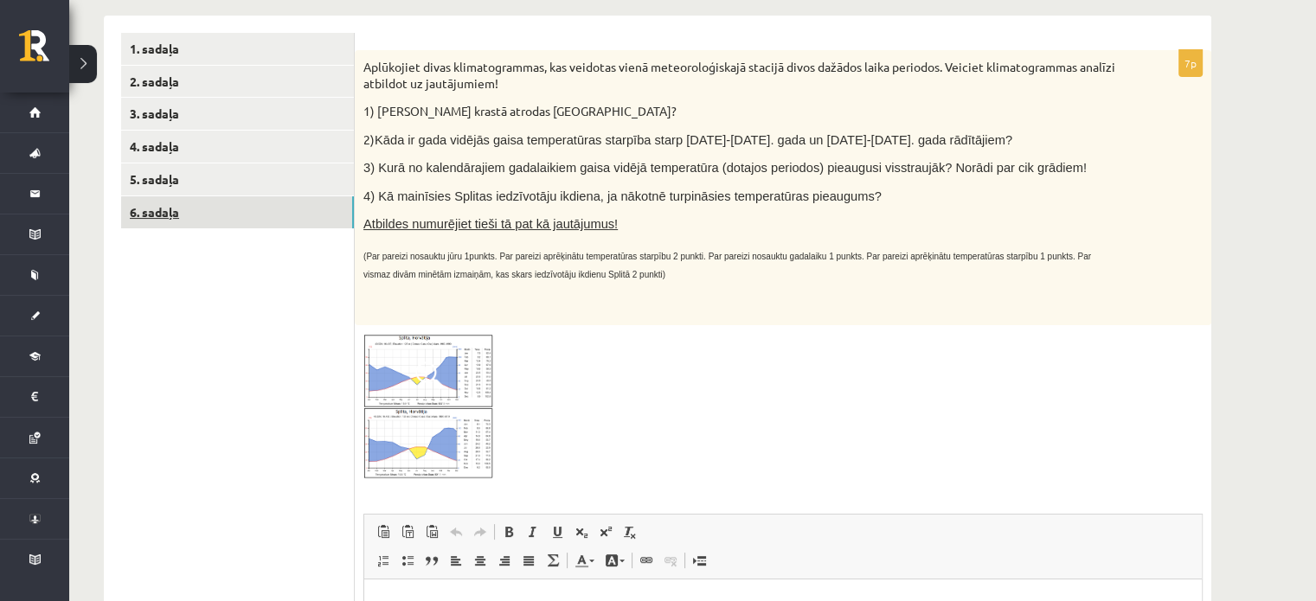
click at [176, 227] on link "6. sadaļa" at bounding box center [237, 212] width 233 height 32
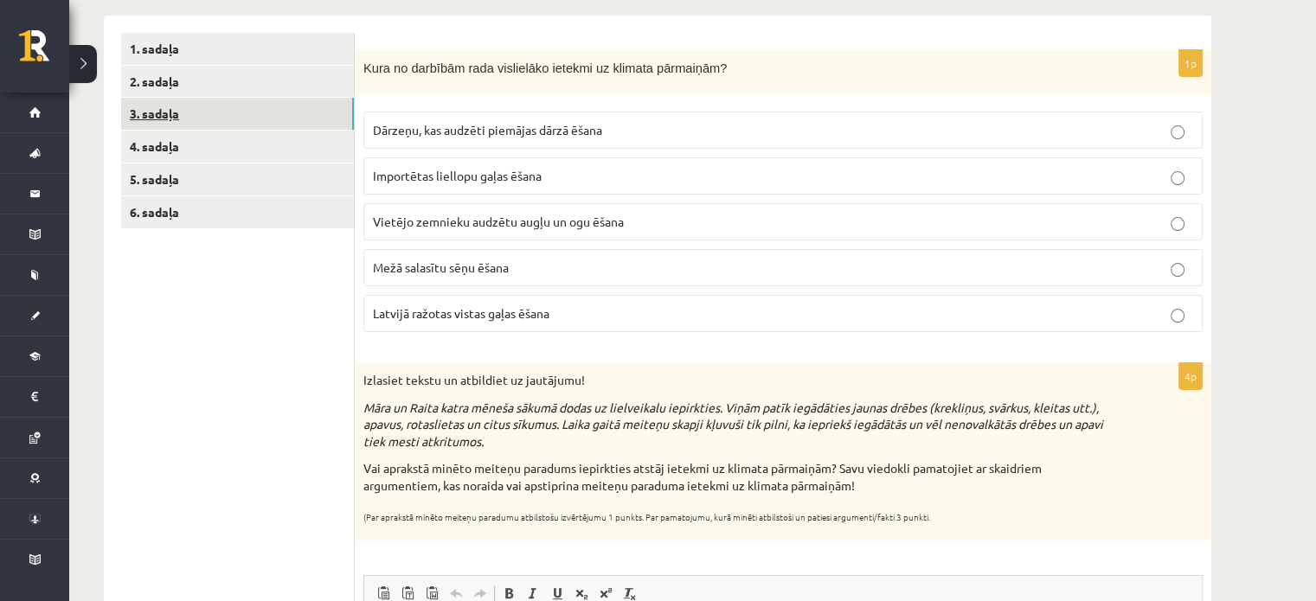
click at [240, 99] on link "3. sadaļa" at bounding box center [237, 114] width 233 height 32
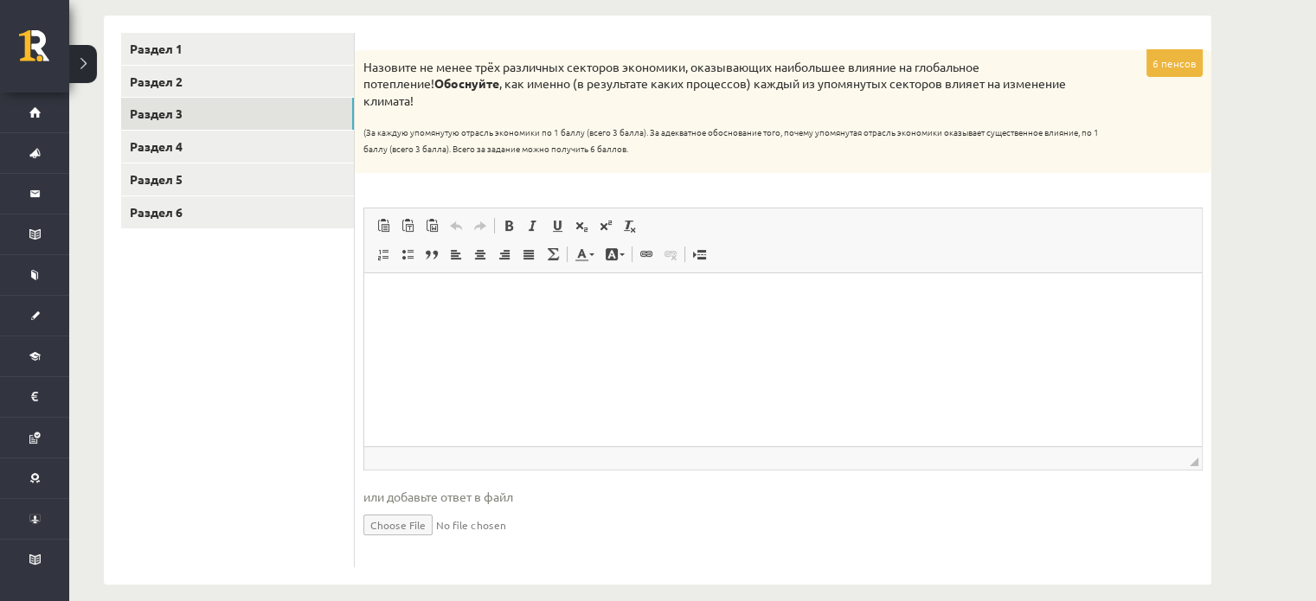
click at [1007, 120] on p "(За каждую упомянутую отрасль экономики по 1 баллу (всего 3 балла). За адекватн…" at bounding box center [739, 137] width 752 height 34
click at [521, 325] on html at bounding box center [782, 298] width 837 height 53
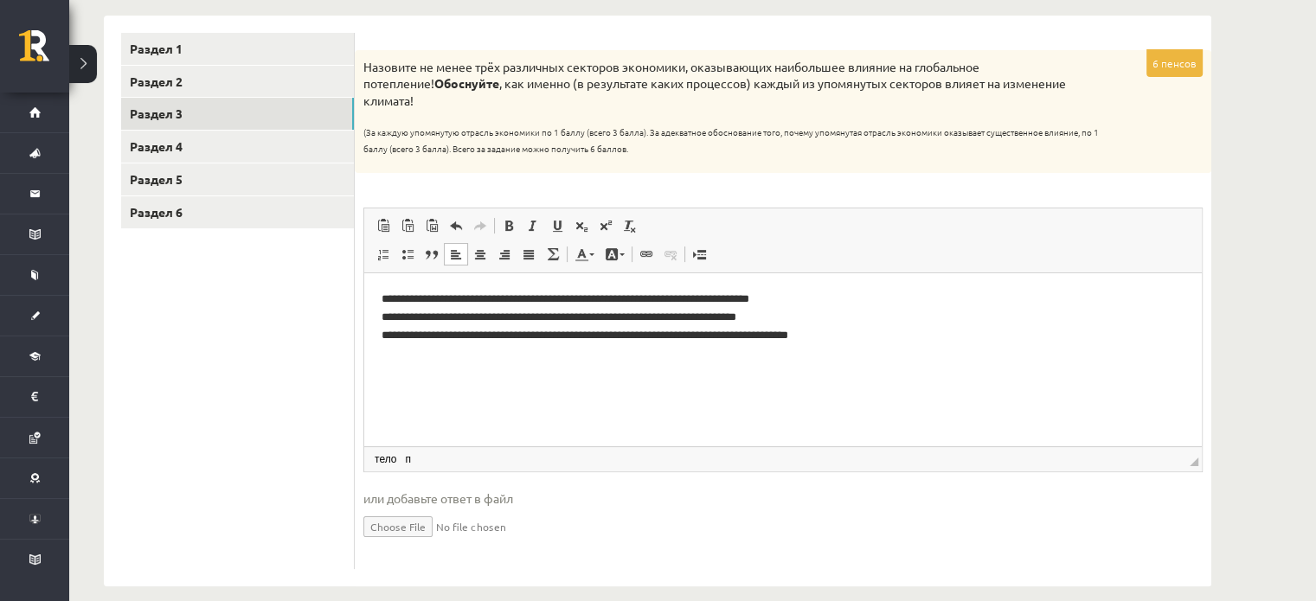
click at [440, 298] on p "**********" at bounding box center [783, 317] width 804 height 54
click at [183, 158] on link "Раздел 4" at bounding box center [237, 147] width 233 height 32
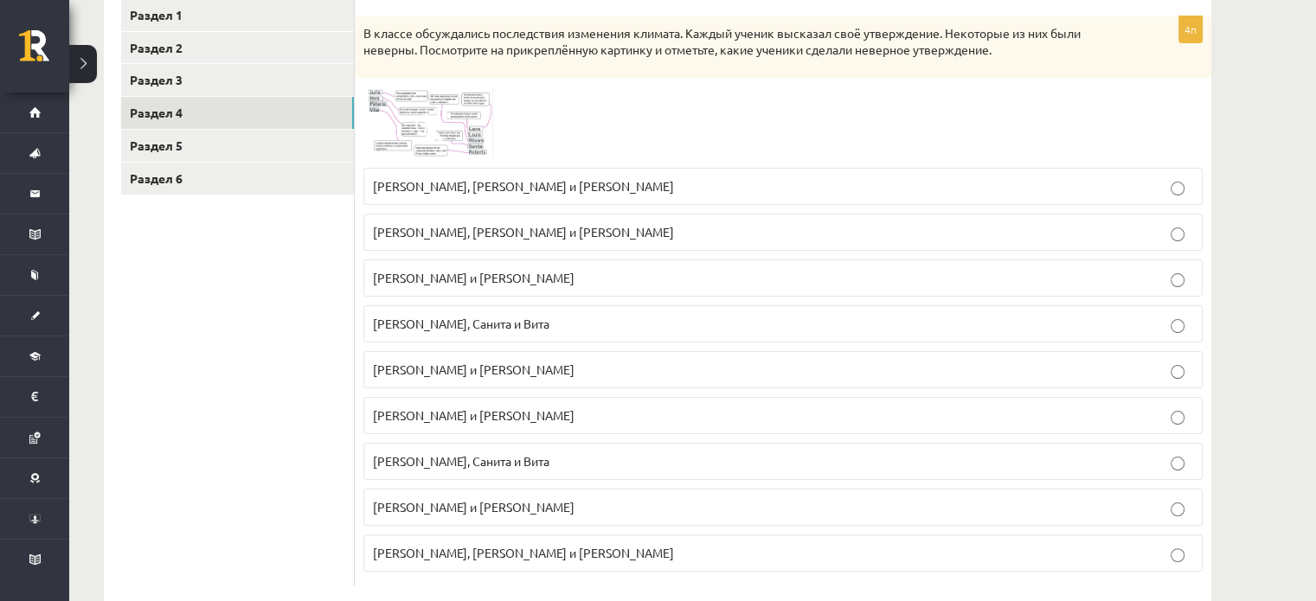
scroll to position [311, 0]
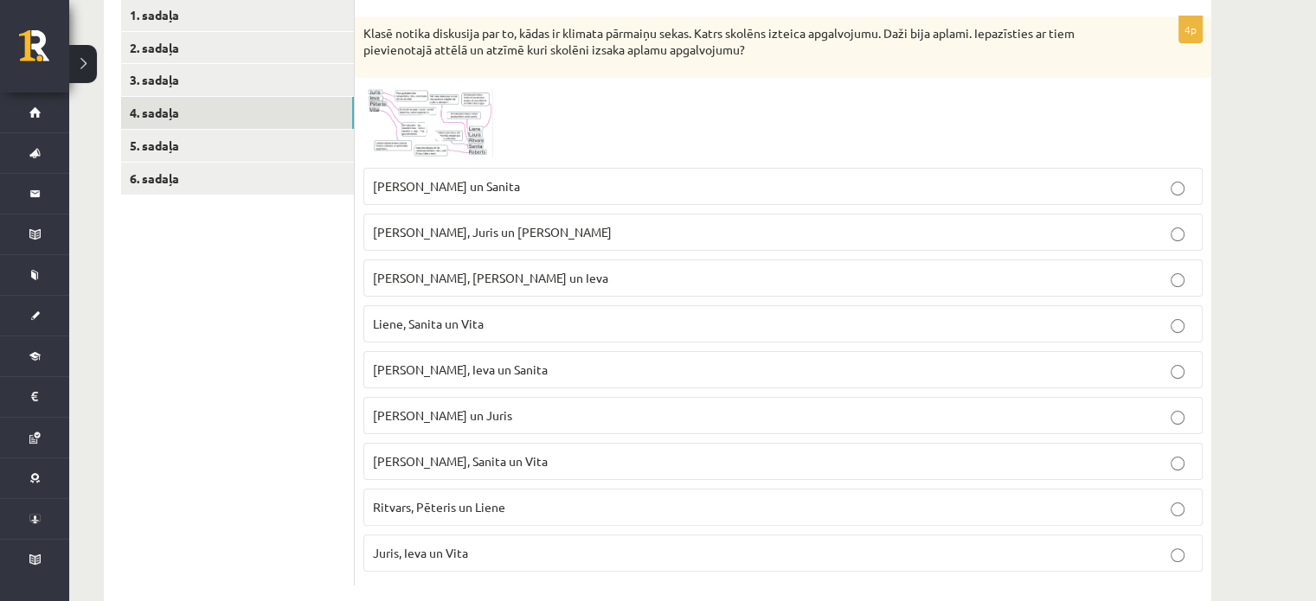
click at [840, 78] on div "4p Klasē notika diskusija par to, kādas ir klimata pārmaiņu sekas. Katrs skolēn…" at bounding box center [783, 301] width 856 height 570
click at [467, 117] on img at bounding box center [428, 122] width 130 height 73
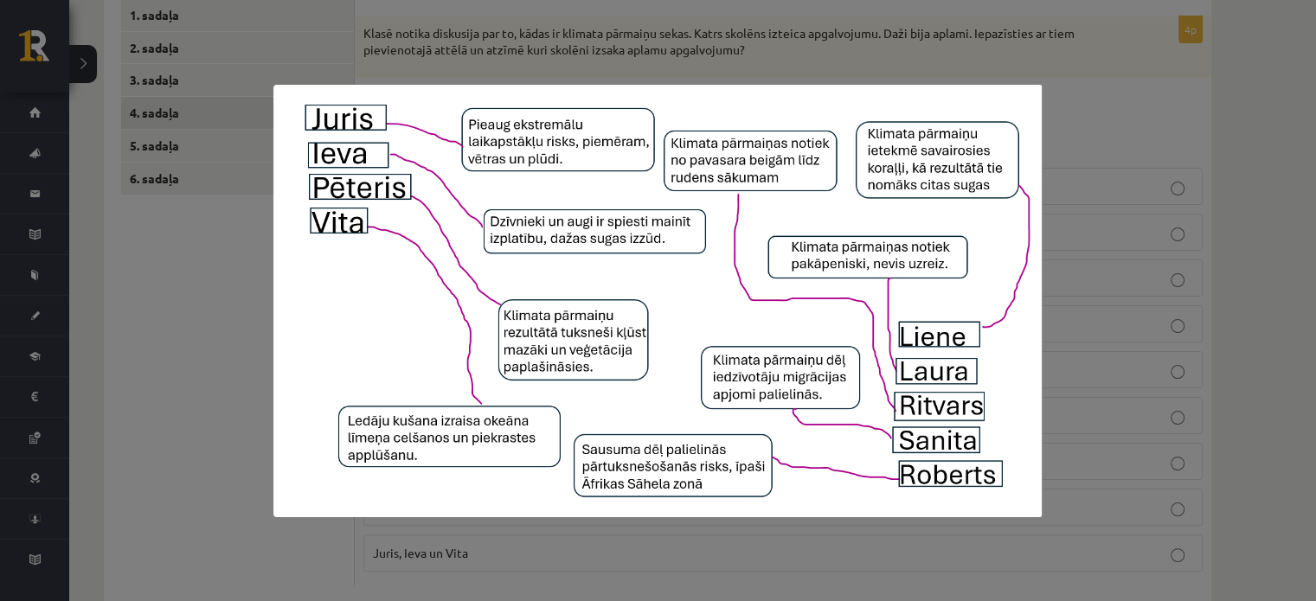
click at [184, 343] on div at bounding box center [658, 300] width 1316 height 601
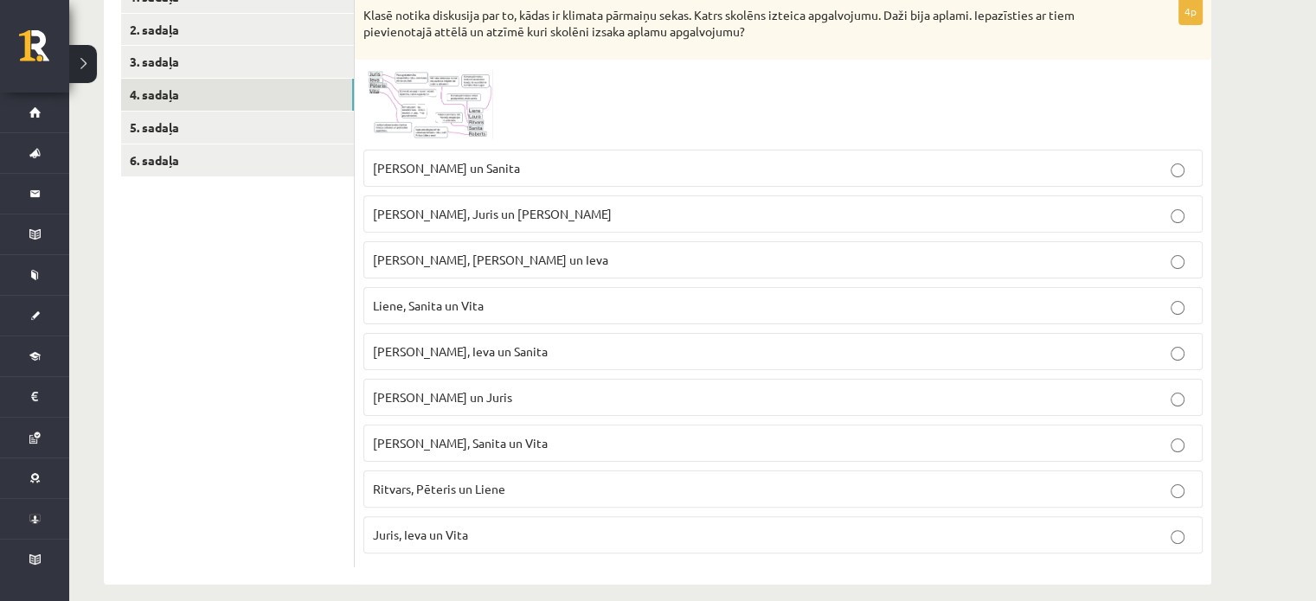
scroll to position [329, 0]
click at [415, 108] on span at bounding box center [429, 111] width 28 height 28
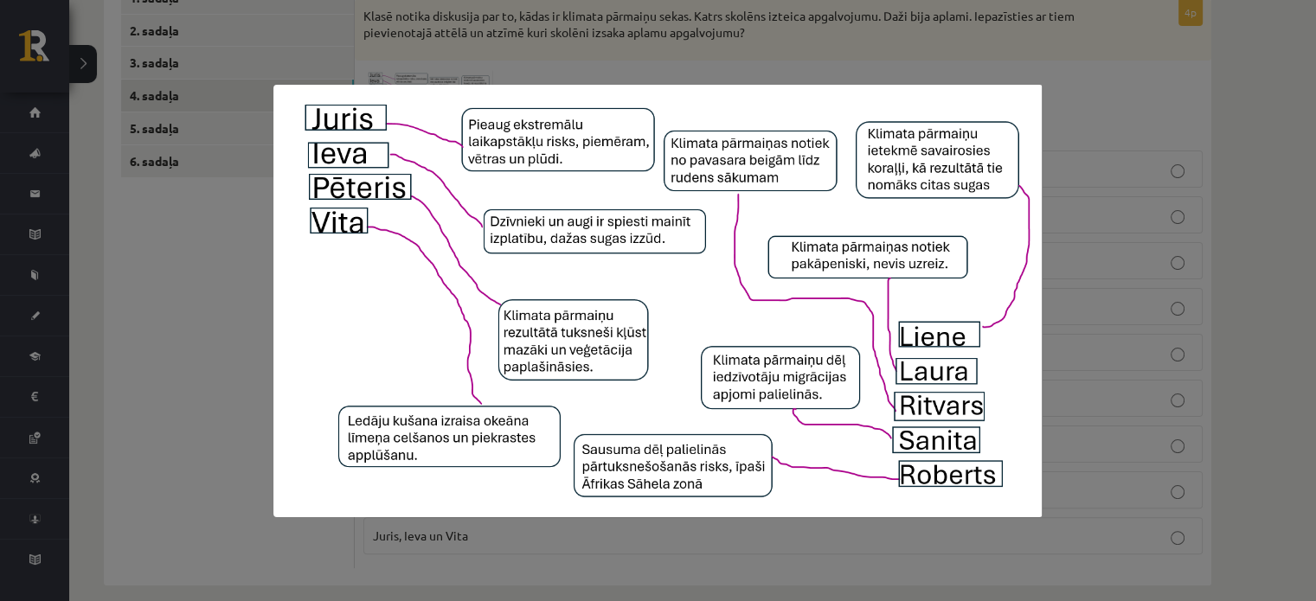
click at [234, 222] on div at bounding box center [658, 300] width 1316 height 601
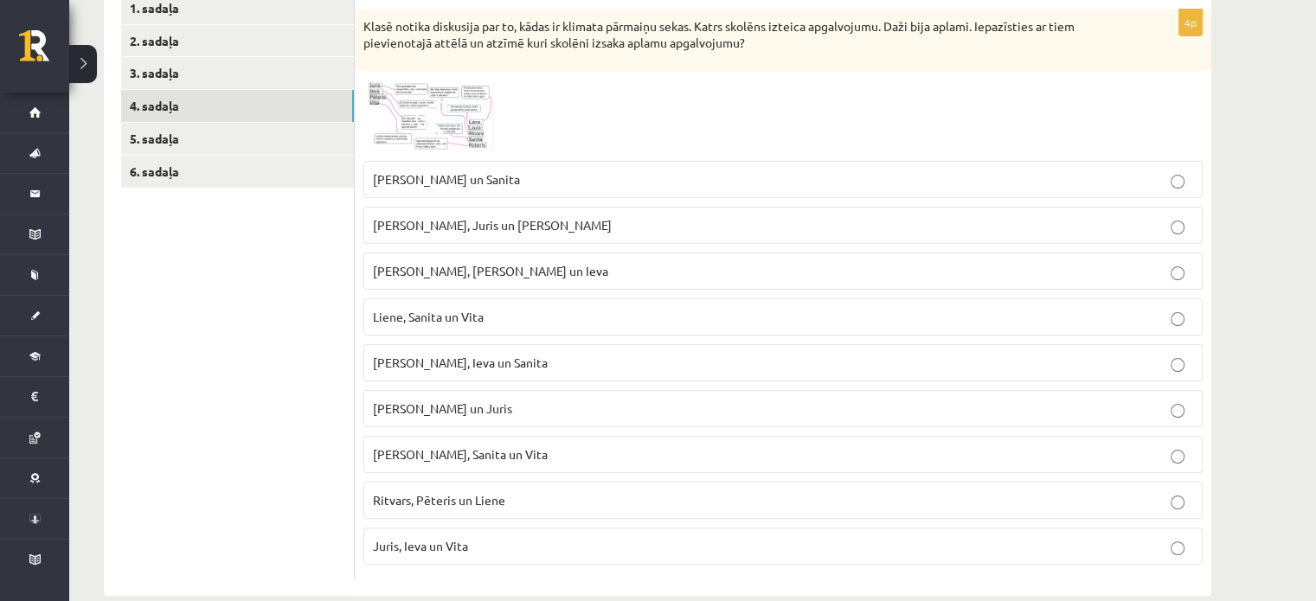
scroll to position [325, 0]
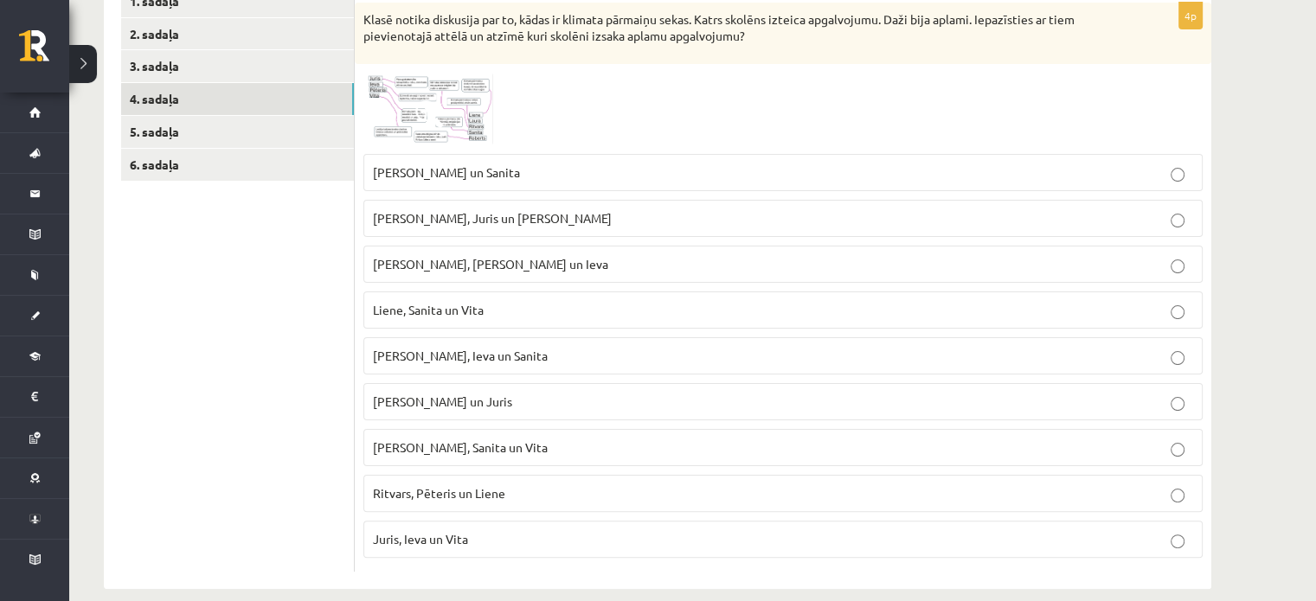
click at [408, 116] on img at bounding box center [428, 109] width 130 height 73
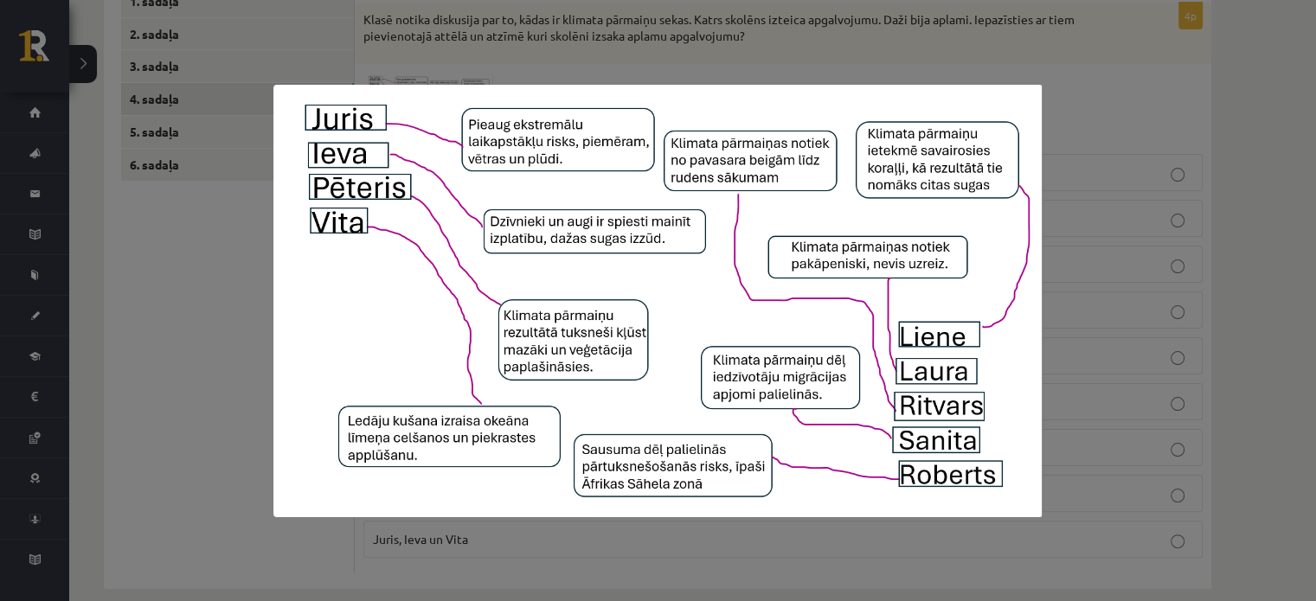
click at [163, 322] on div at bounding box center [658, 300] width 1316 height 601
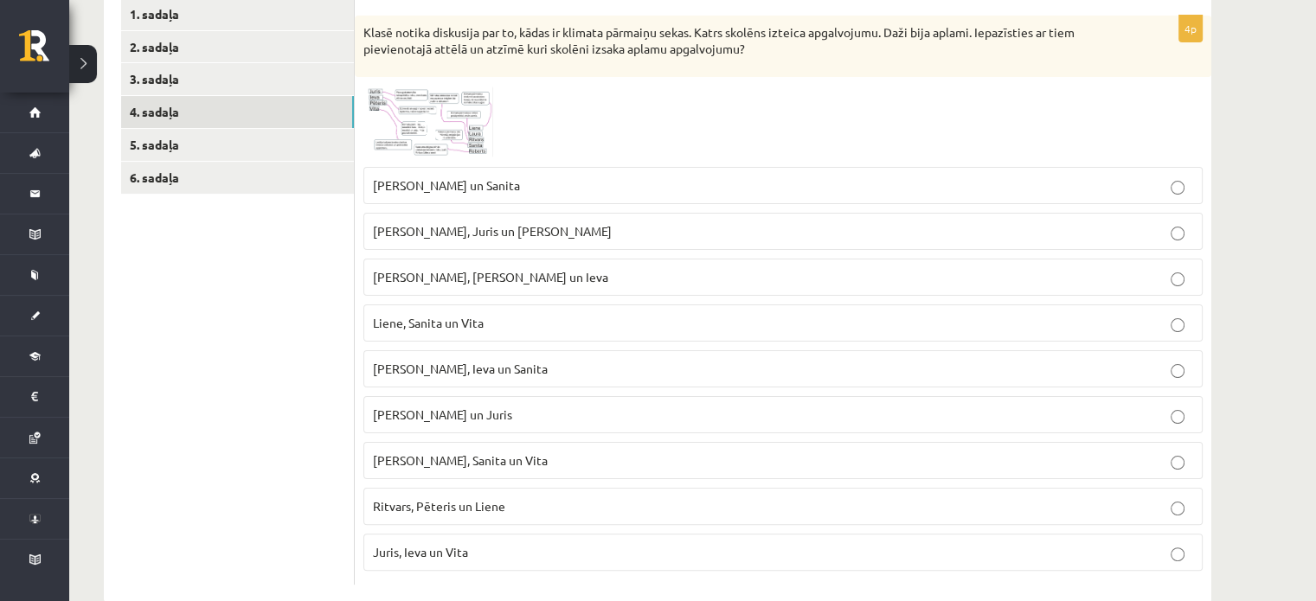
scroll to position [329, 0]
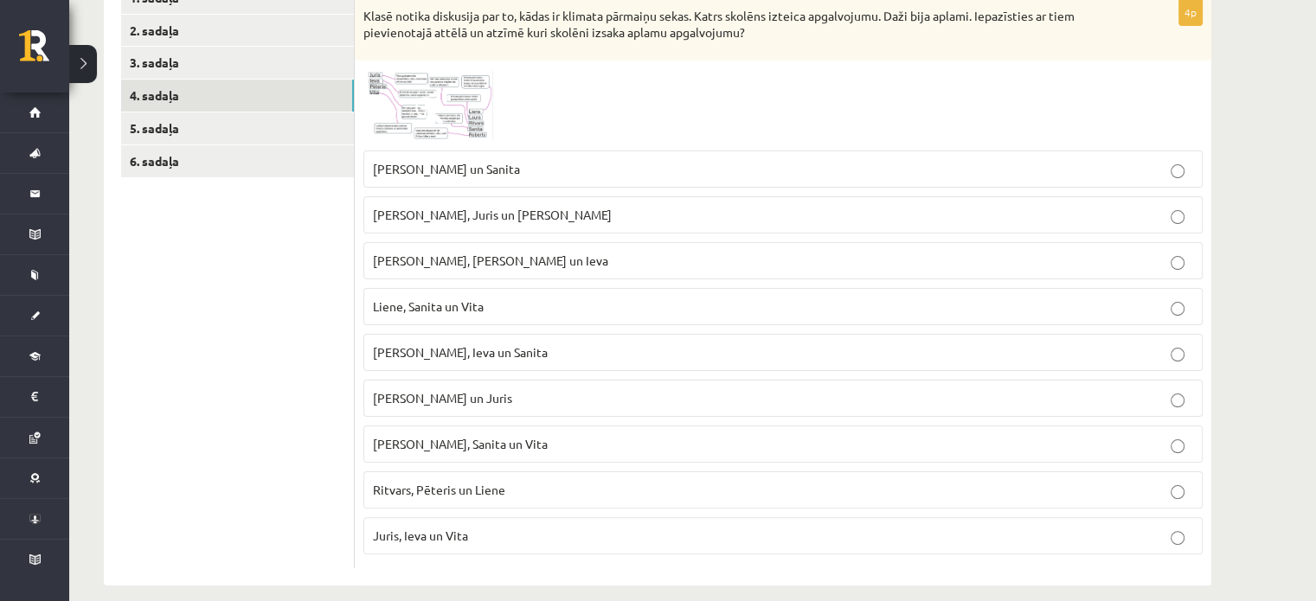
click at [399, 102] on img at bounding box center [428, 105] width 130 height 73
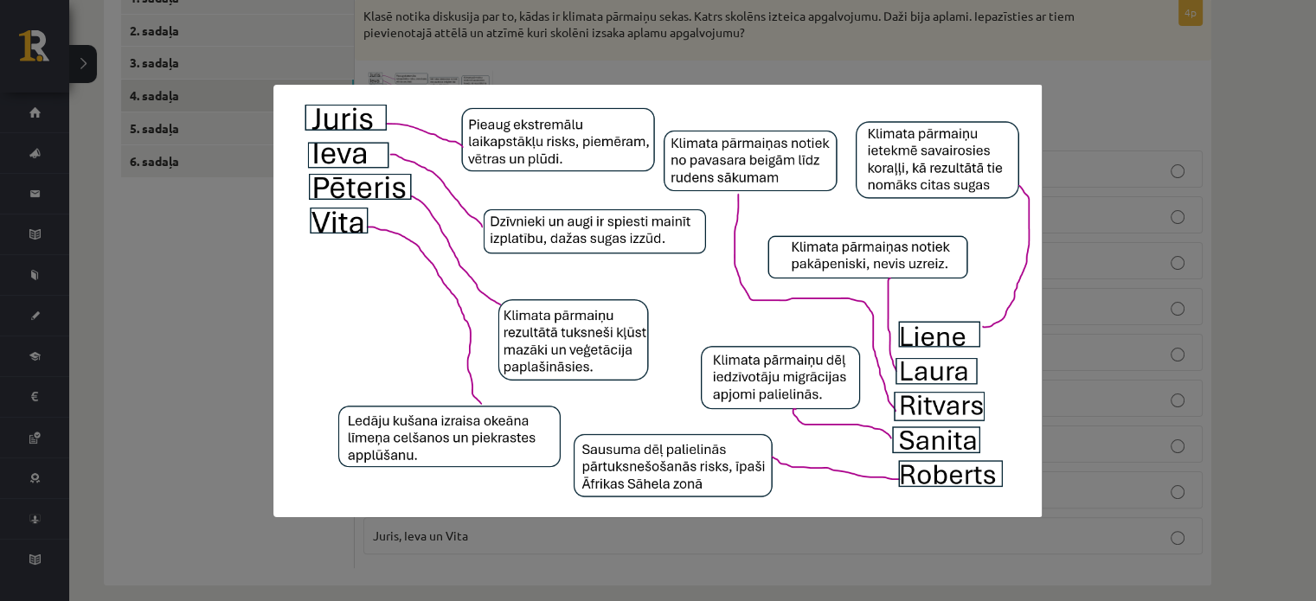
click at [98, 400] on div at bounding box center [658, 300] width 1316 height 601
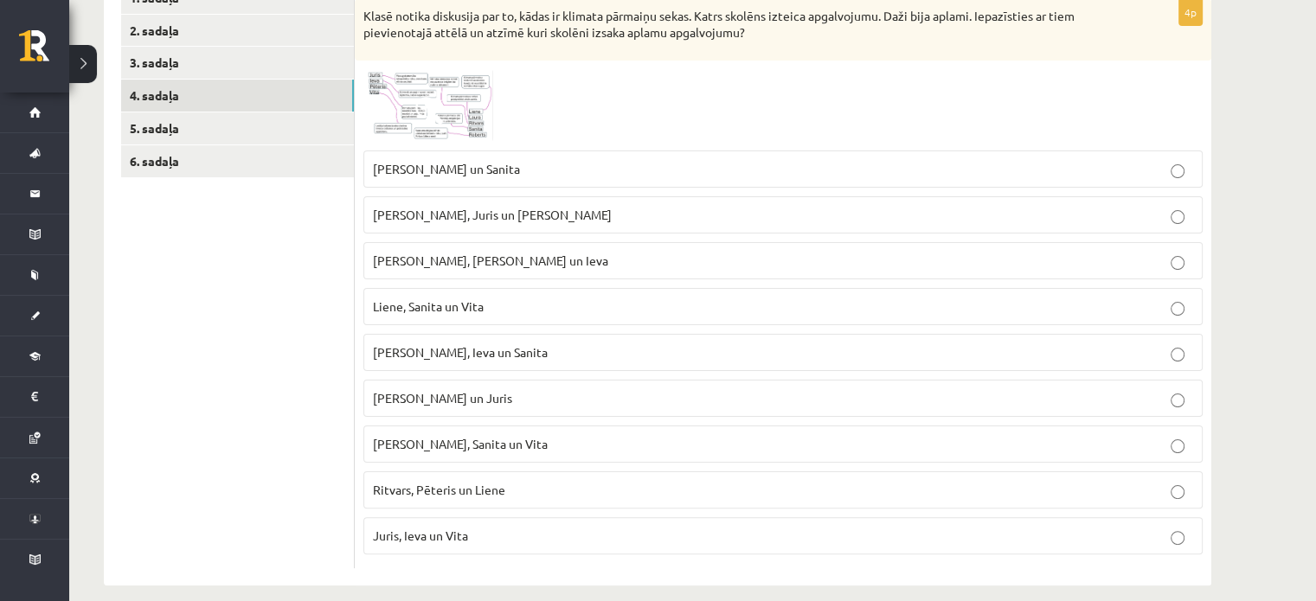
click at [404, 106] on img at bounding box center [428, 105] width 130 height 73
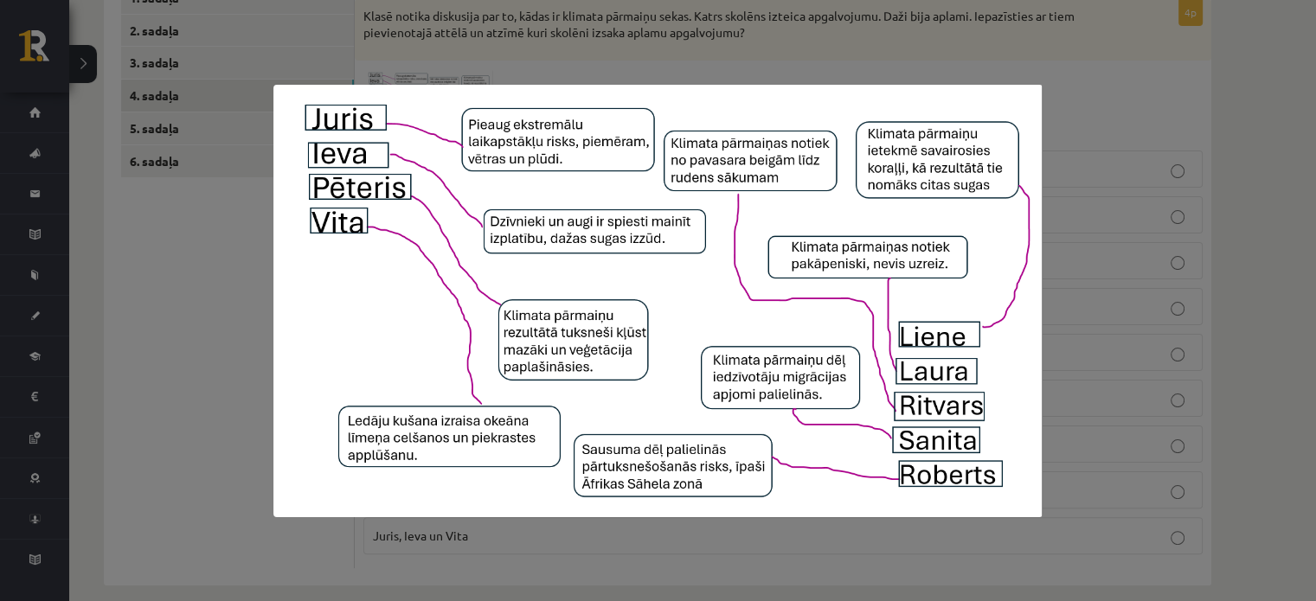
click at [121, 115] on div at bounding box center [658, 300] width 1316 height 601
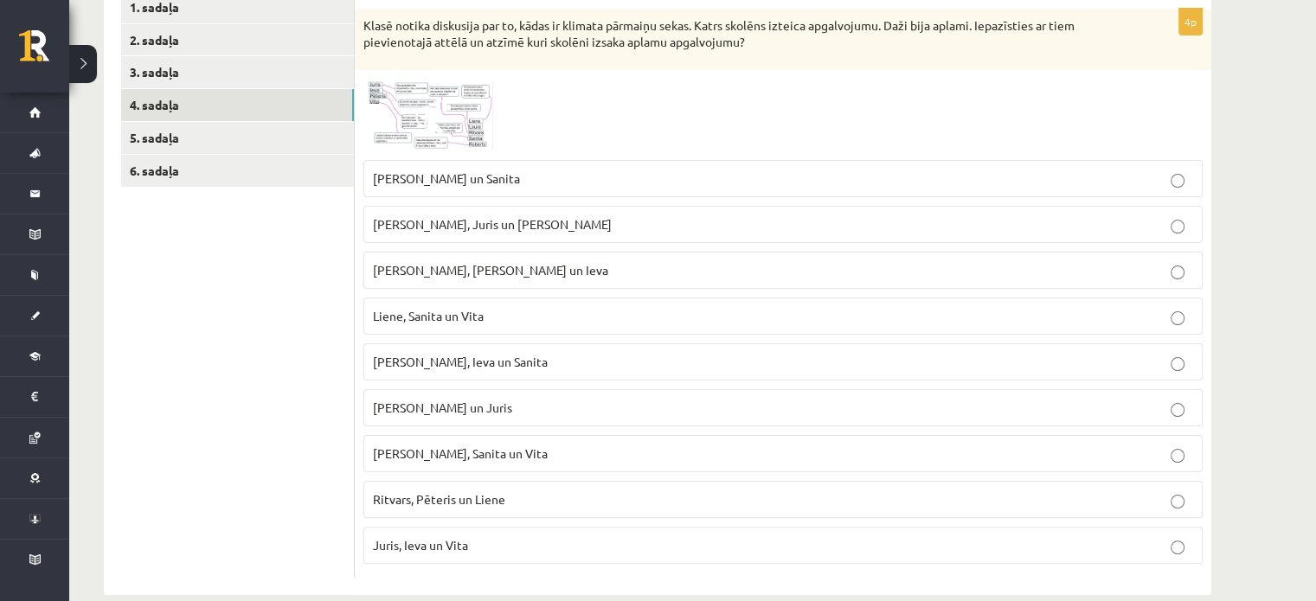
scroll to position [318, 0]
click at [388, 317] on span "Liene, Sanita un Vita" at bounding box center [428, 317] width 111 height 16
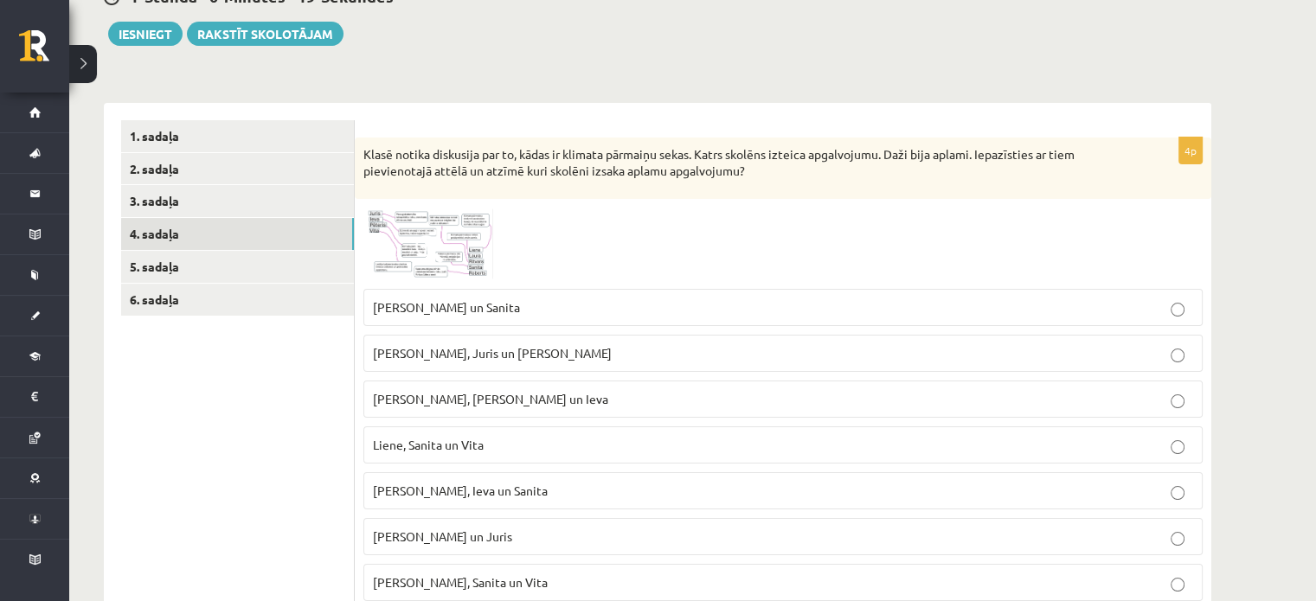
scroll to position [176, 0]
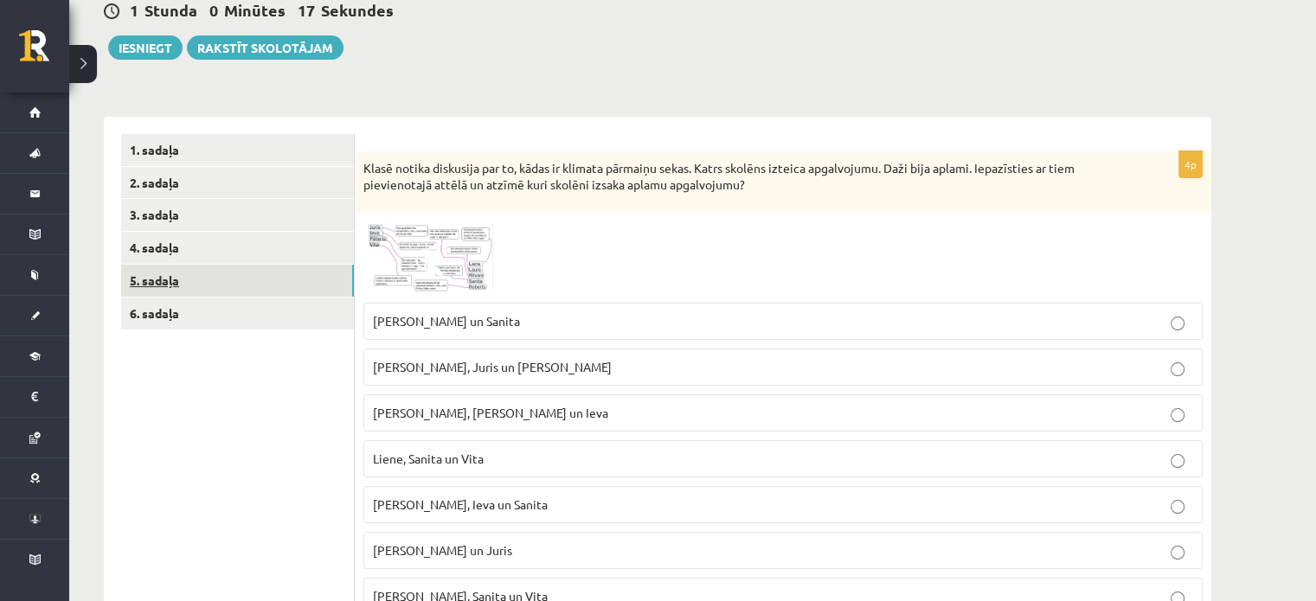
click at [246, 281] on link "5. sadaļa" at bounding box center [237, 281] width 233 height 32
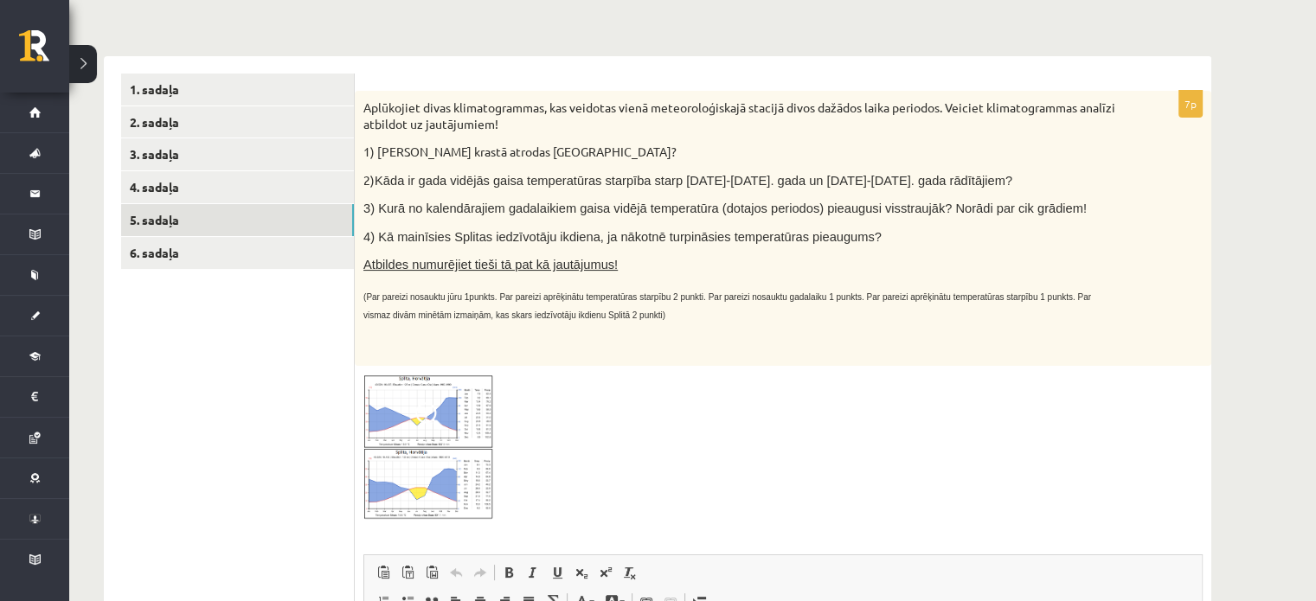
scroll to position [240, 0]
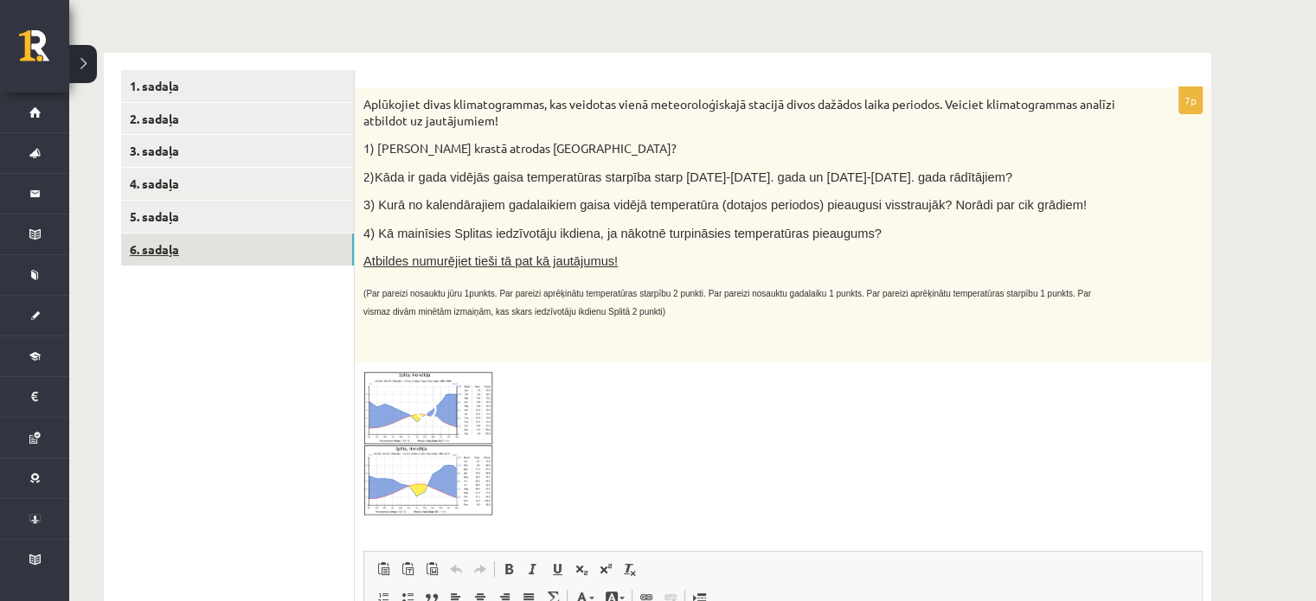
click at [339, 236] on link "6. sadaļa" at bounding box center [237, 250] width 233 height 32
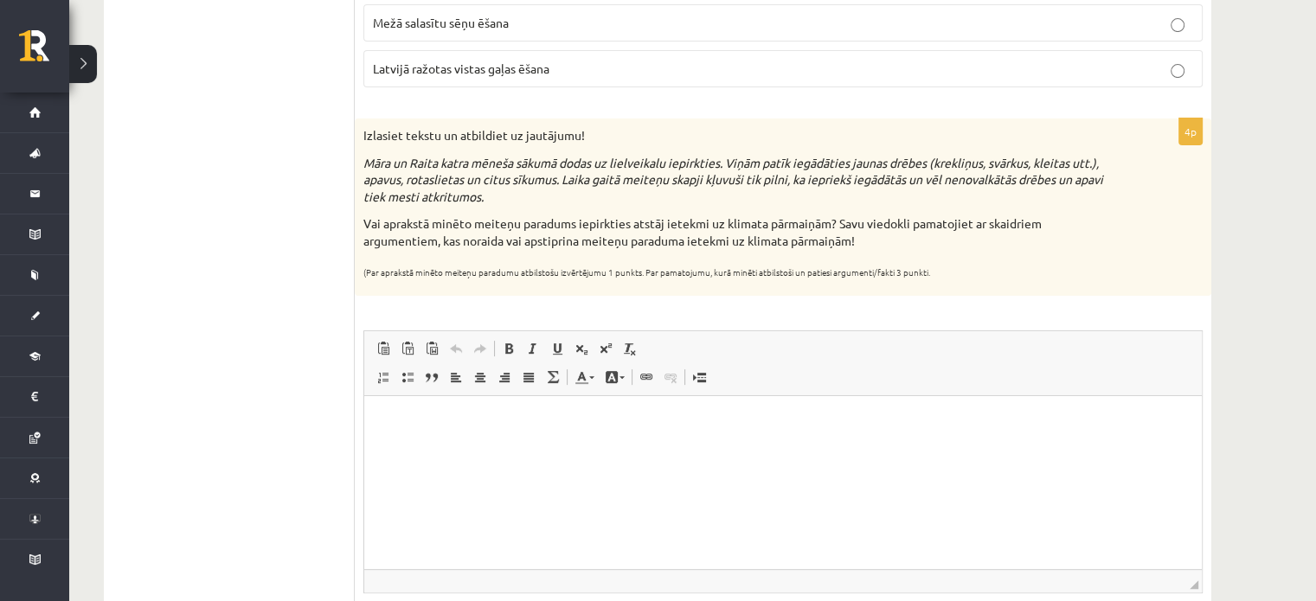
scroll to position [522, 0]
click at [299, 162] on ul "1. sadaļa 2. sadaļa 3. sadaļa 4. sadaļa 5. sadaļa 6. sadaļa" at bounding box center [238, 239] width 234 height 902
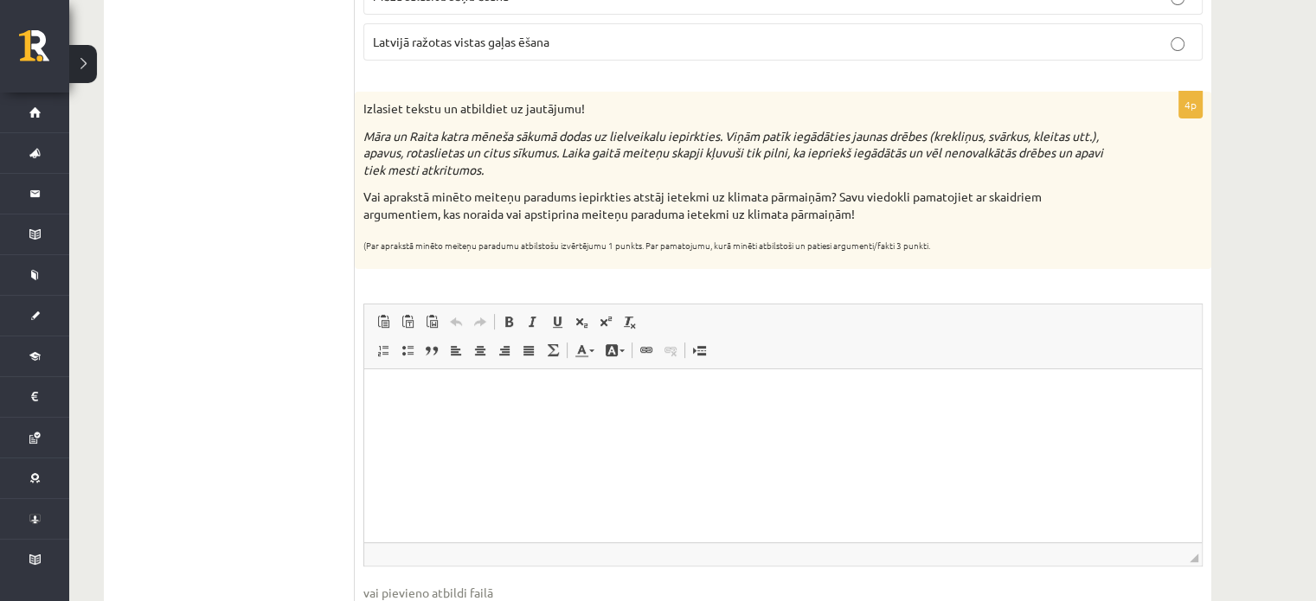
scroll to position [550, 0]
click at [650, 421] on html at bounding box center [782, 394] width 837 height 53
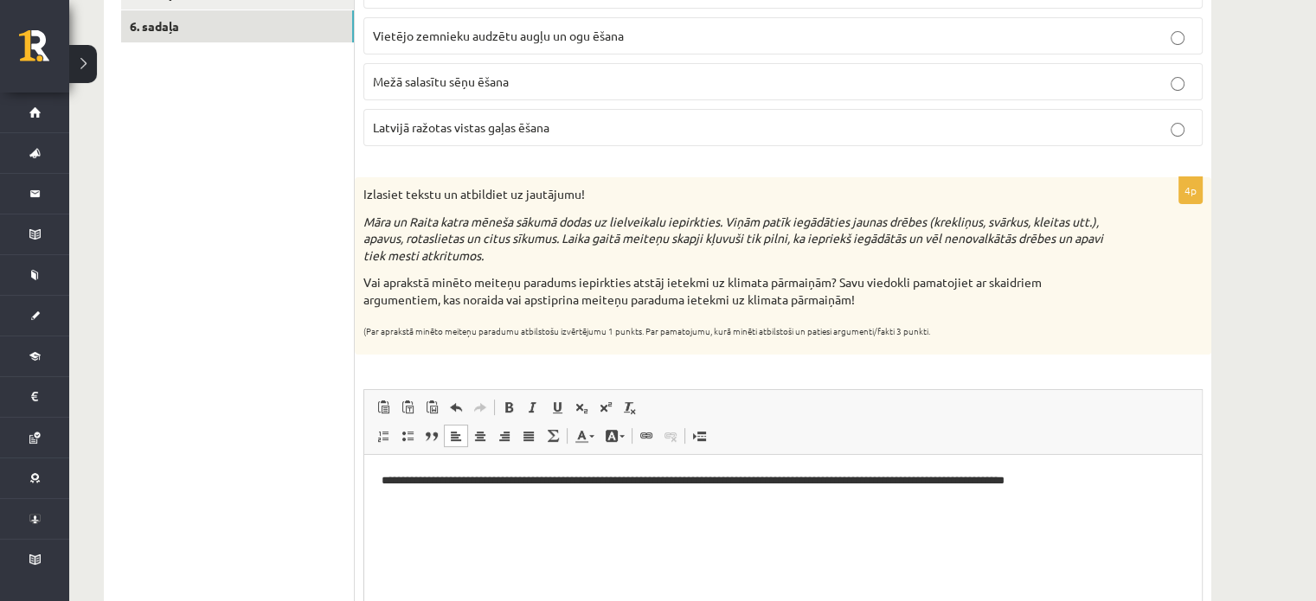
scroll to position [457, 0]
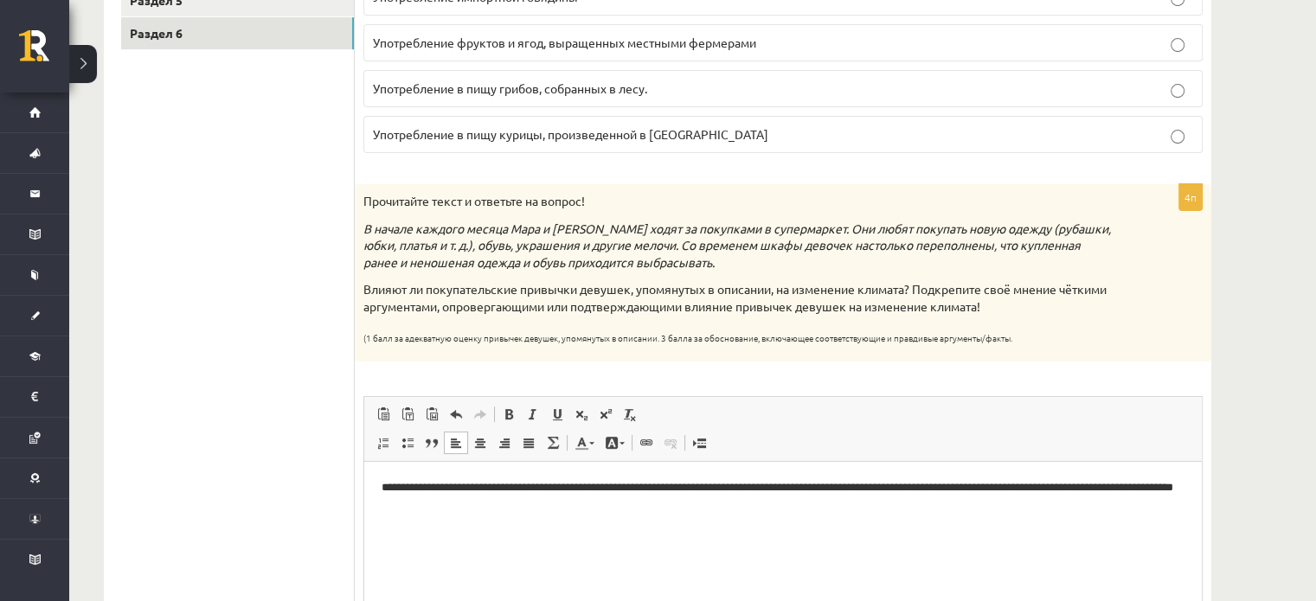
click at [651, 519] on html "**********" at bounding box center [782, 497] width 837 height 71
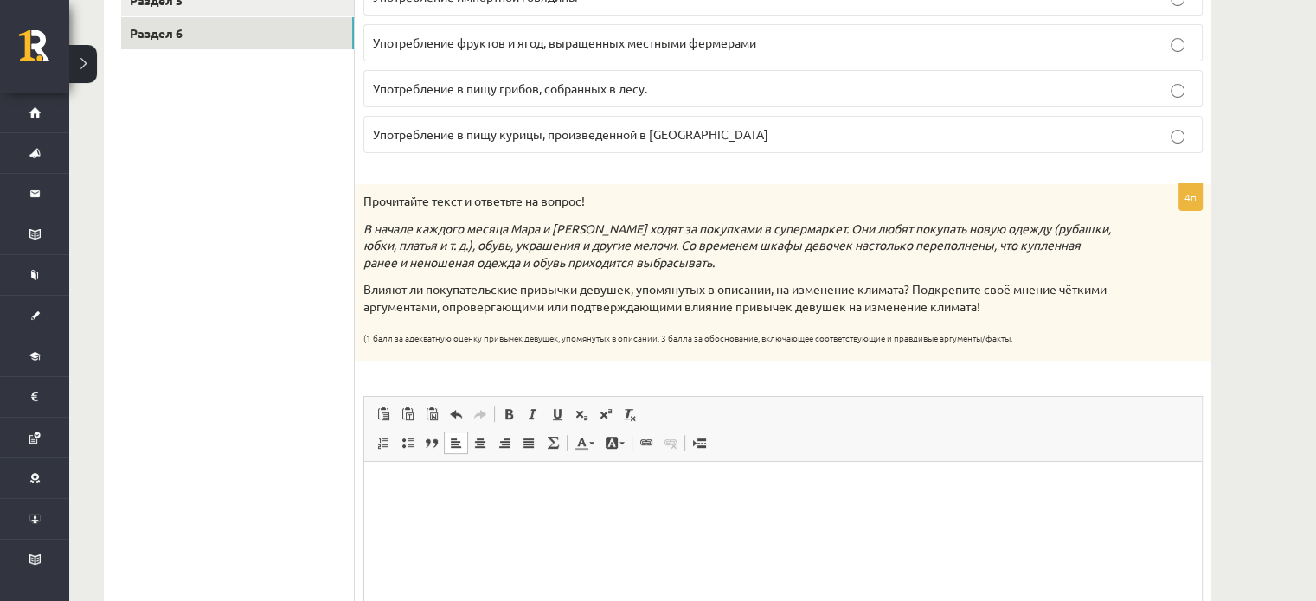
click at [654, 515] on html at bounding box center [782, 488] width 837 height 53
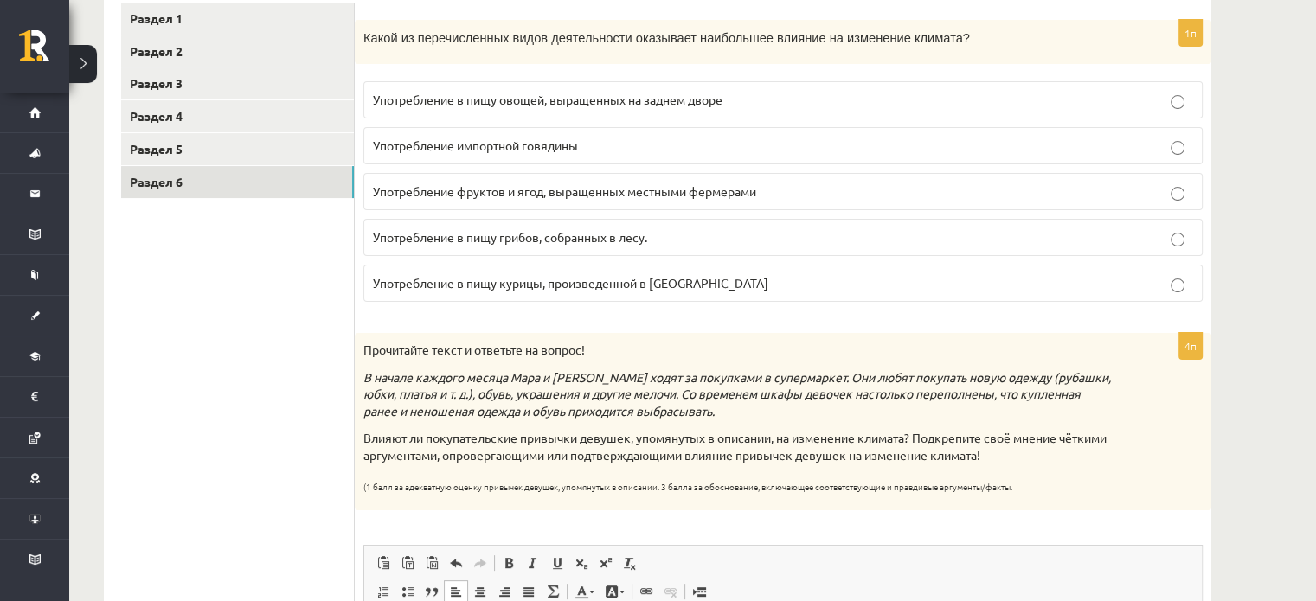
scroll to position [280, 0]
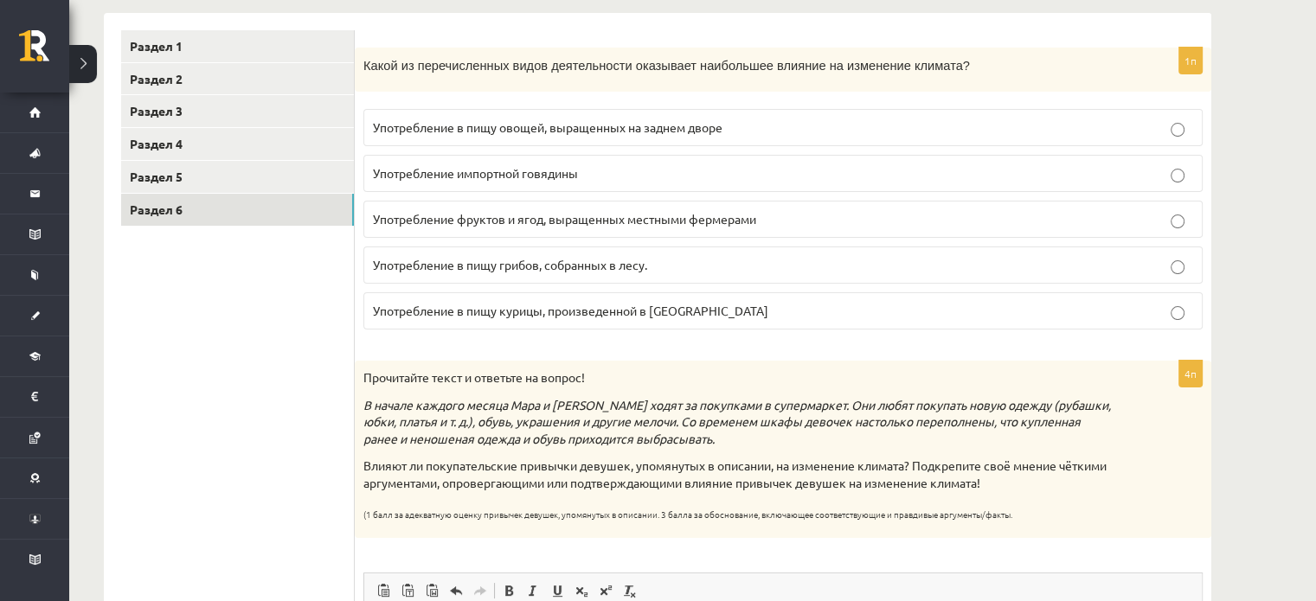
click at [403, 259] on font "Употребление в пищу грибов, собранных в лесу." at bounding box center [510, 265] width 274 height 16
click at [405, 177] on font "Употребление импортной говядины" at bounding box center [475, 173] width 205 height 16
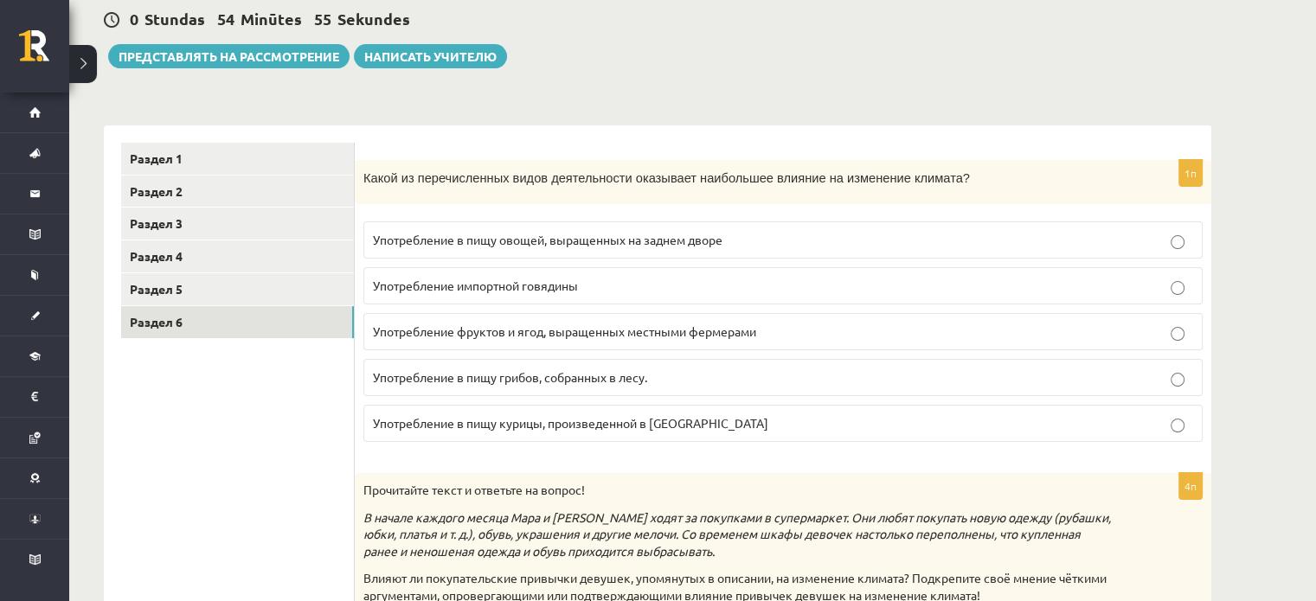
scroll to position [0, 0]
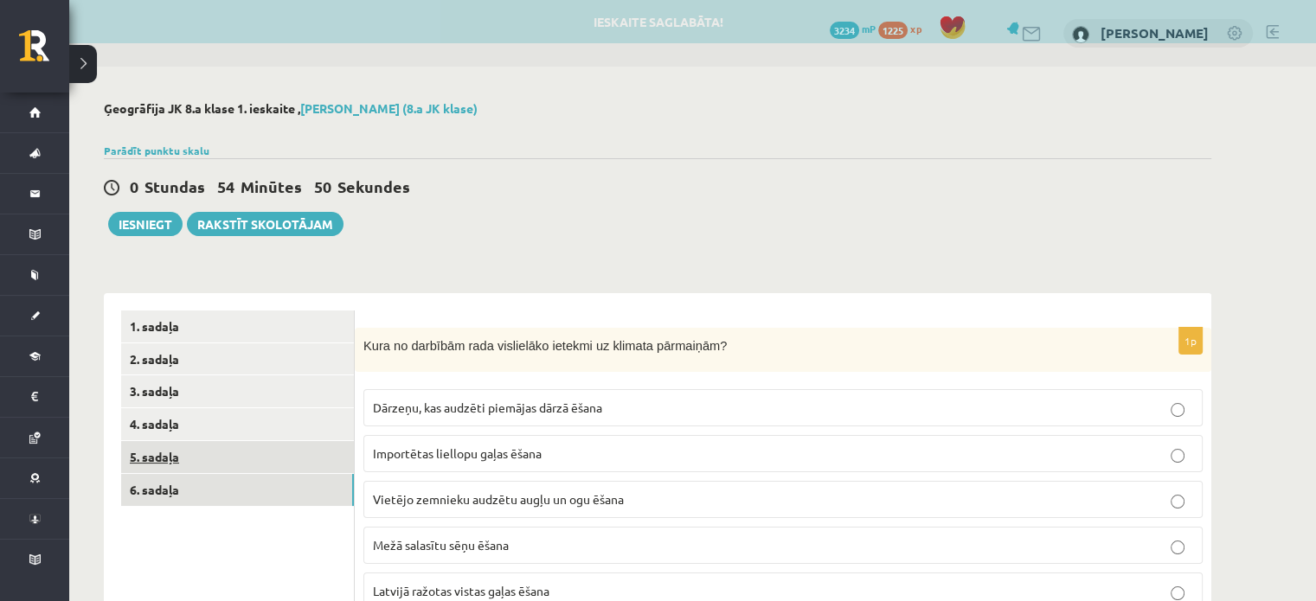
click at [202, 467] on link "5. sadaļa" at bounding box center [237, 457] width 233 height 32
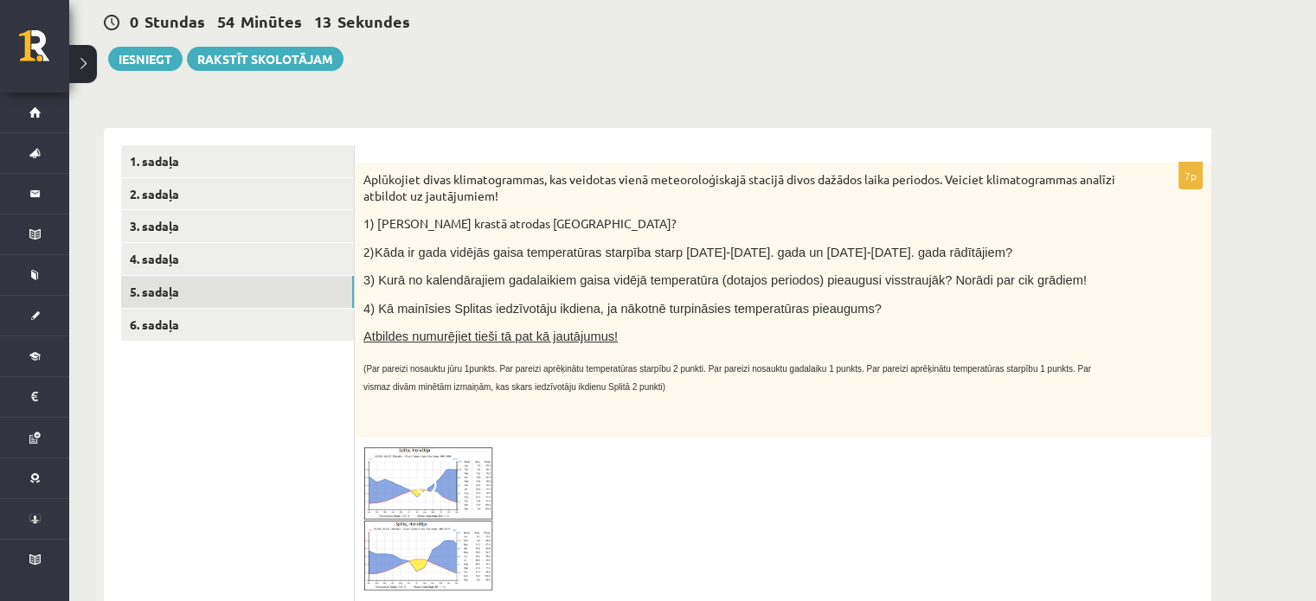
scroll to position [75, 0]
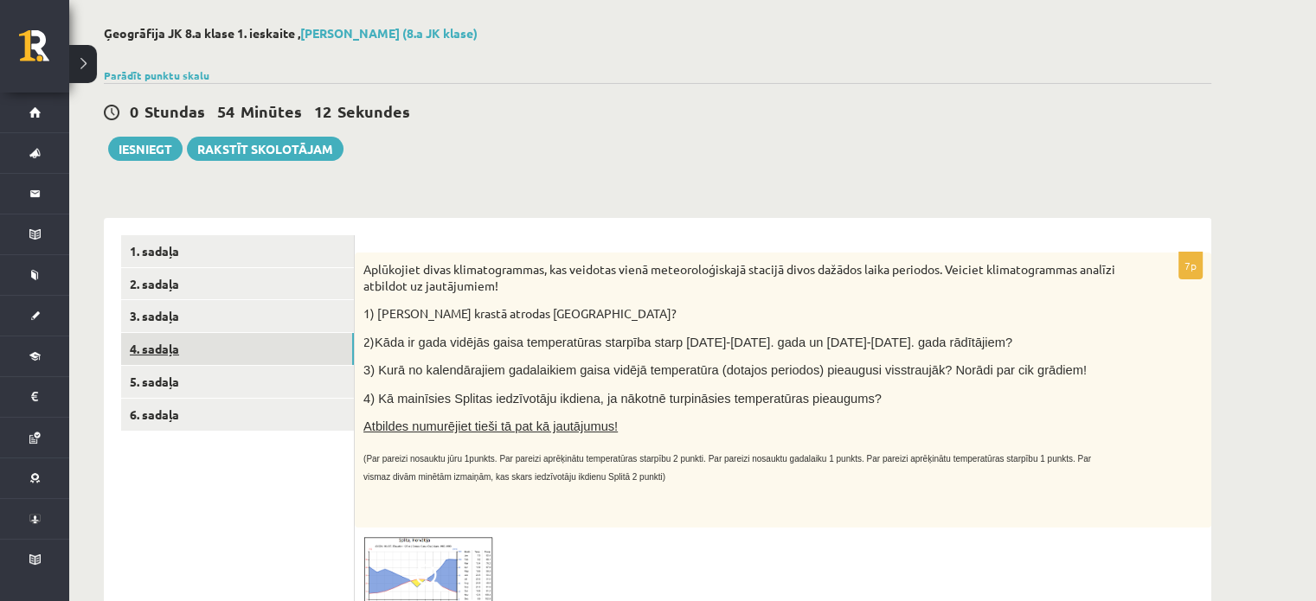
click at [219, 352] on link "4. sadaļa" at bounding box center [237, 349] width 233 height 32
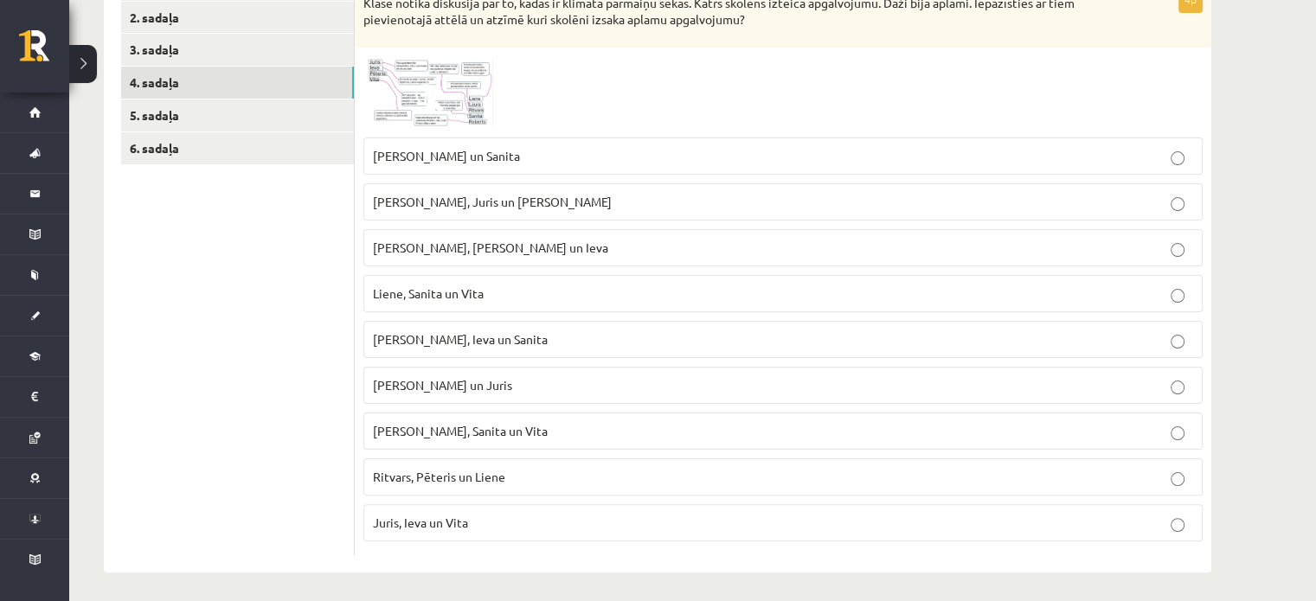
scroll to position [252, 0]
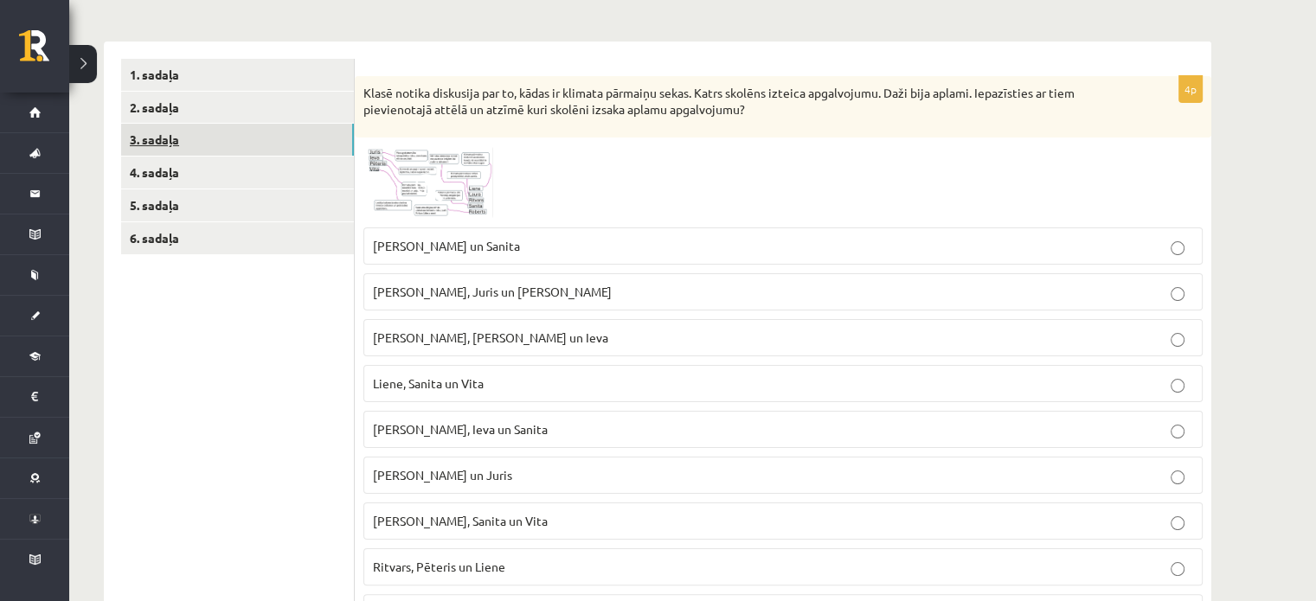
click at [147, 140] on link "3. sadaļa" at bounding box center [237, 140] width 233 height 32
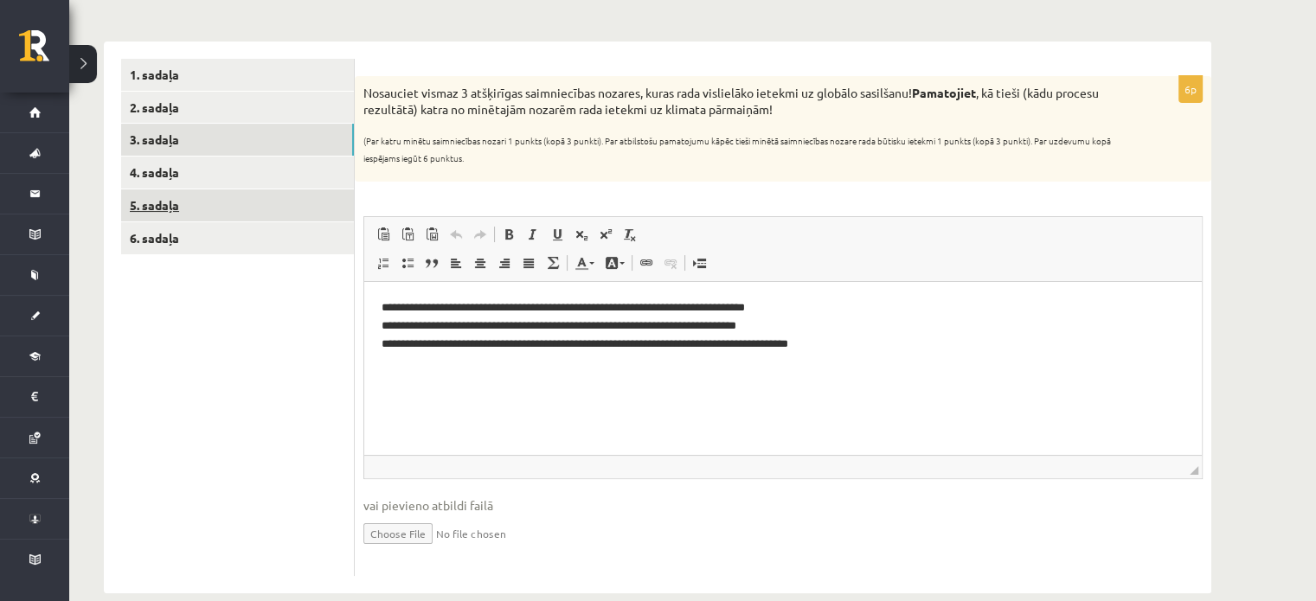
scroll to position [0, 0]
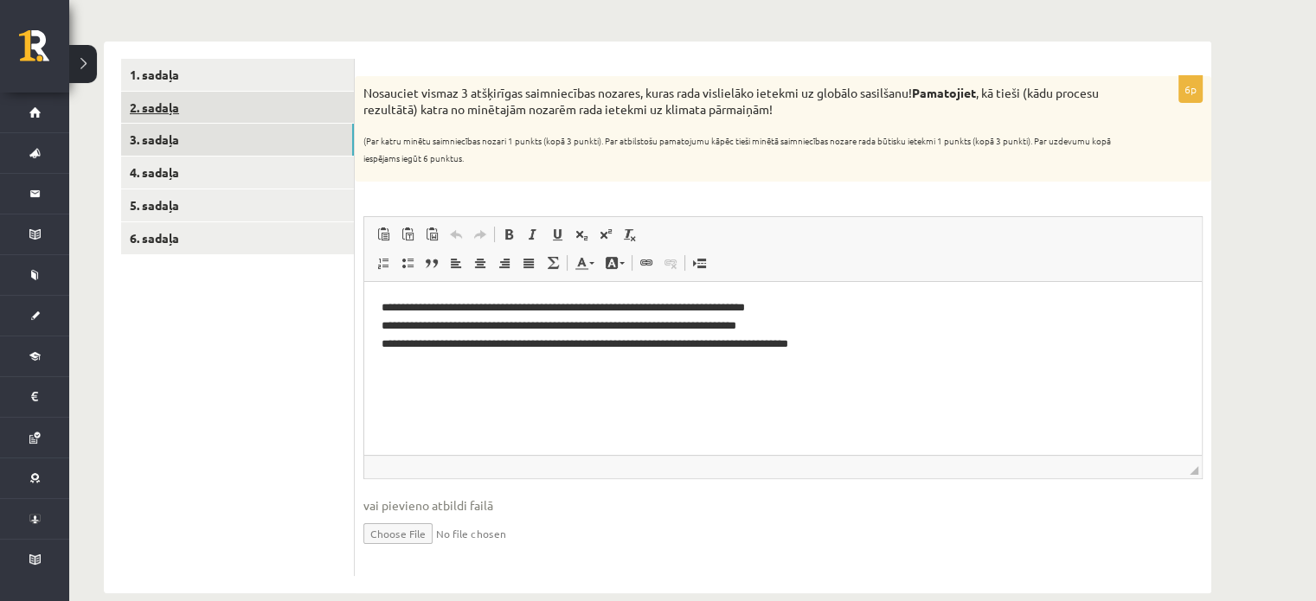
click at [194, 110] on link "2. sadaļa" at bounding box center [237, 108] width 233 height 32
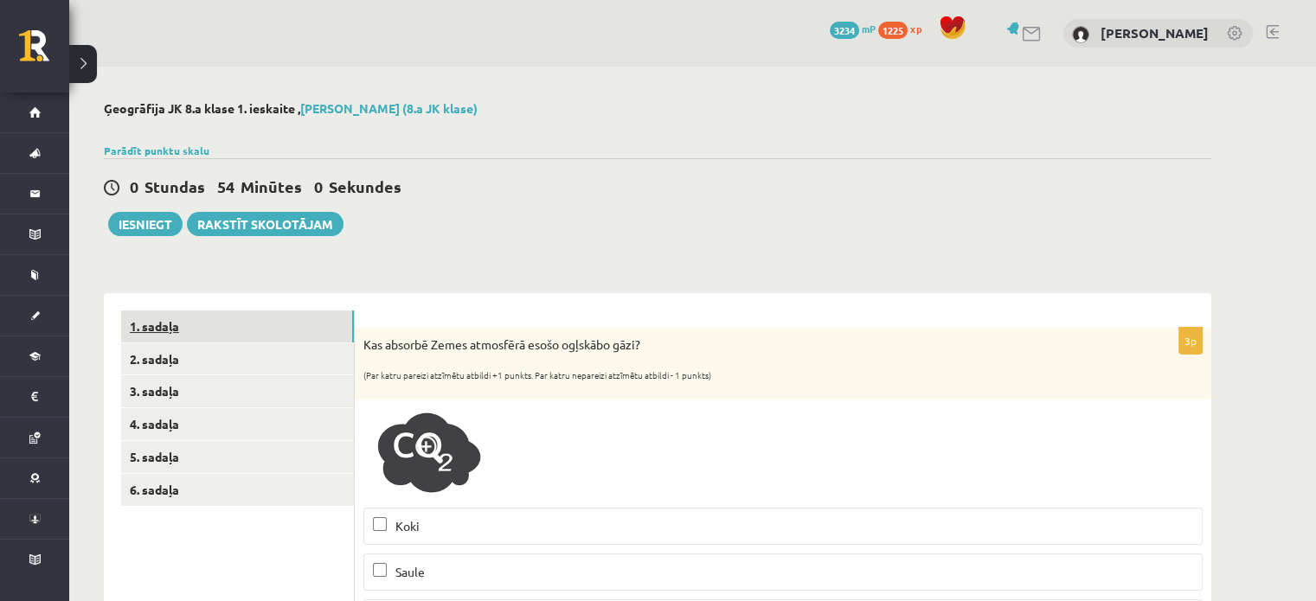
click at [308, 316] on link "1. sadaļa" at bounding box center [237, 327] width 233 height 32
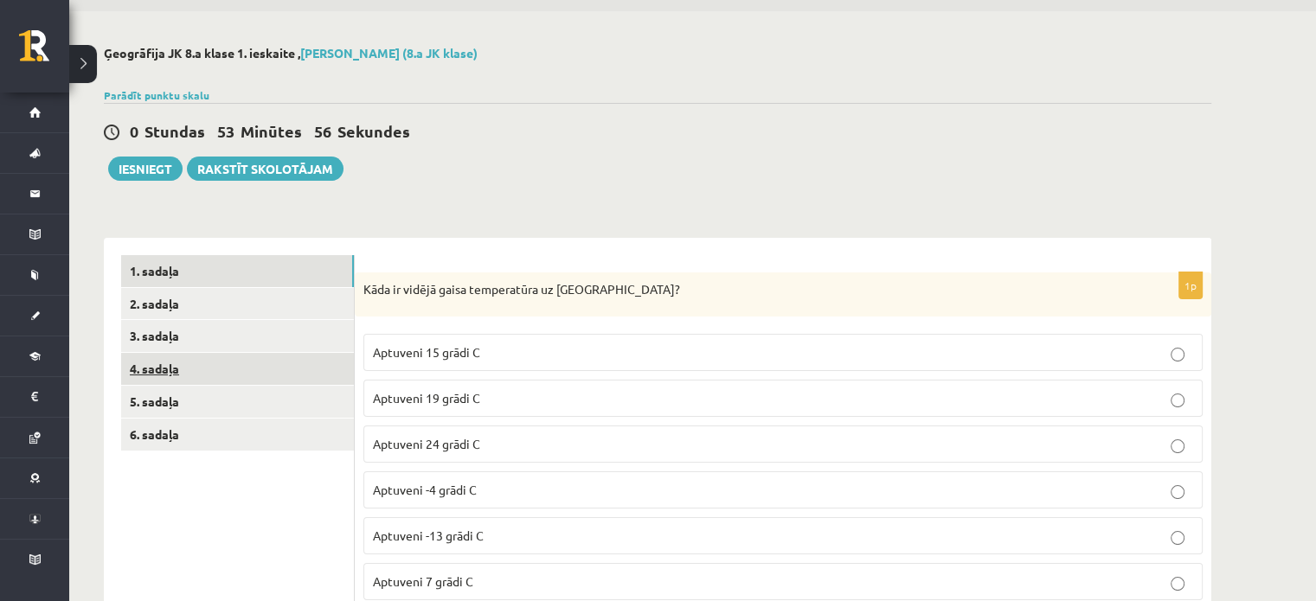
scroll to position [38, 0]
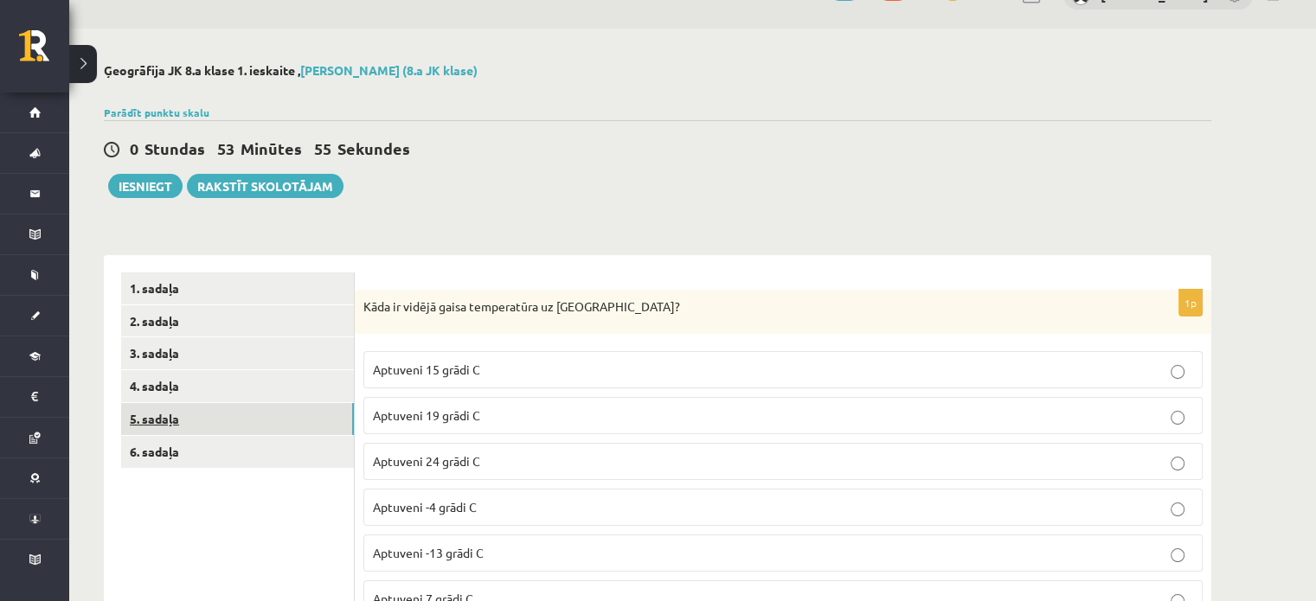
click at [253, 404] on link "5. sadaļa" at bounding box center [237, 419] width 233 height 32
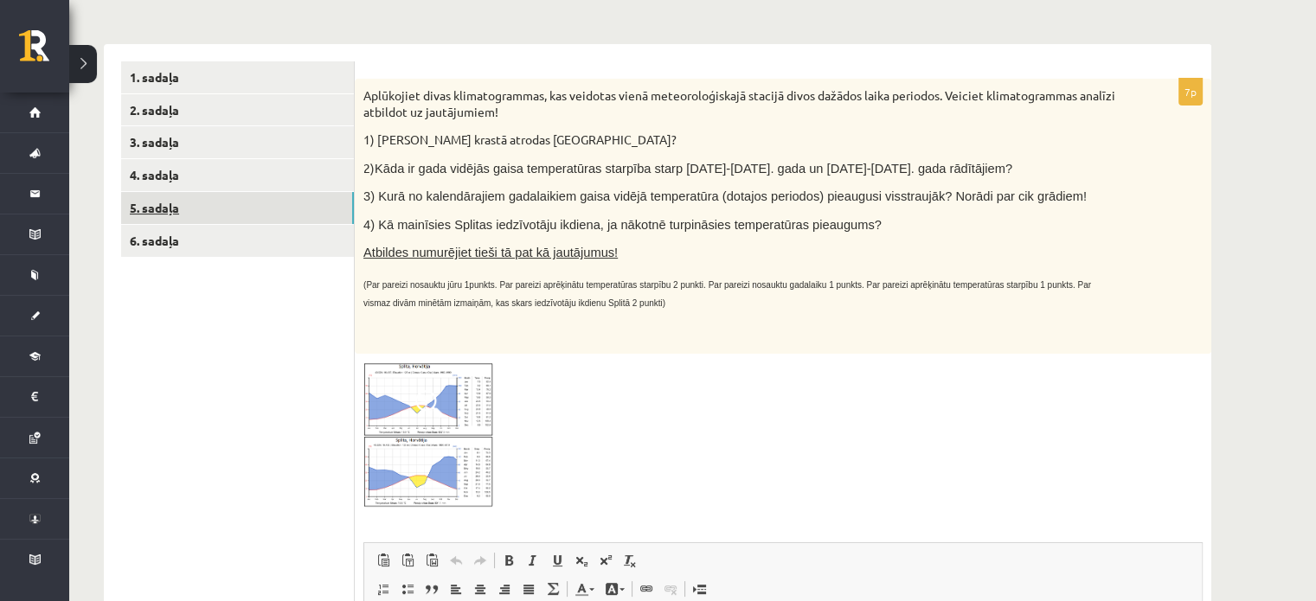
scroll to position [273, 0]
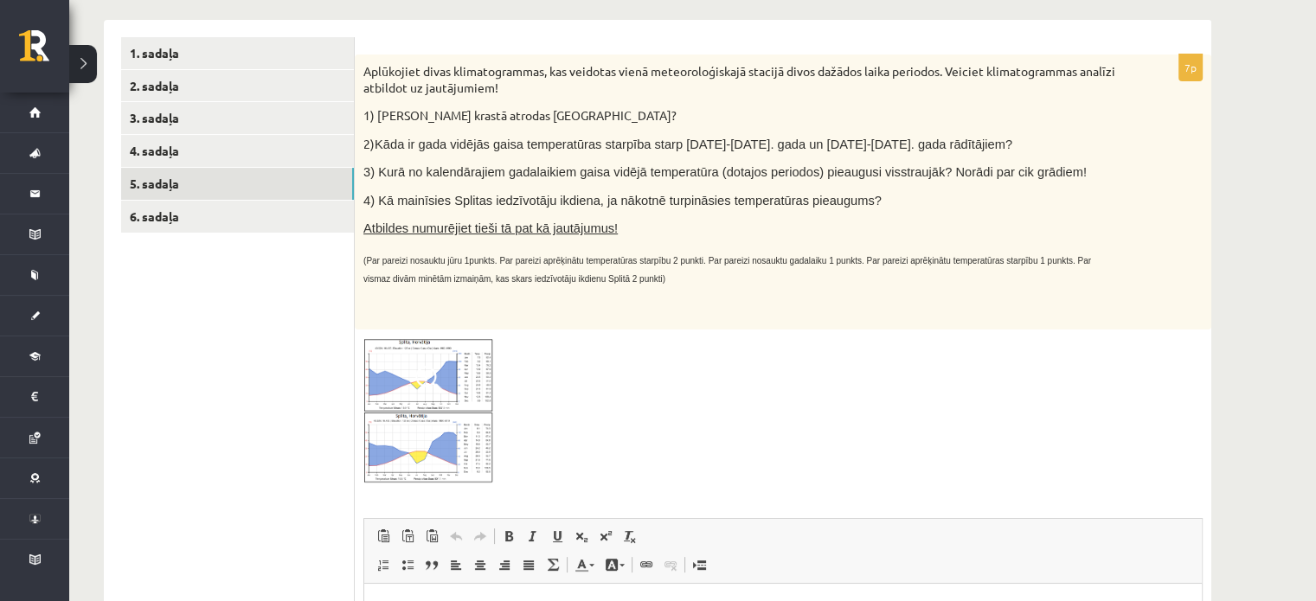
click at [432, 375] on span at bounding box center [429, 380] width 28 height 28
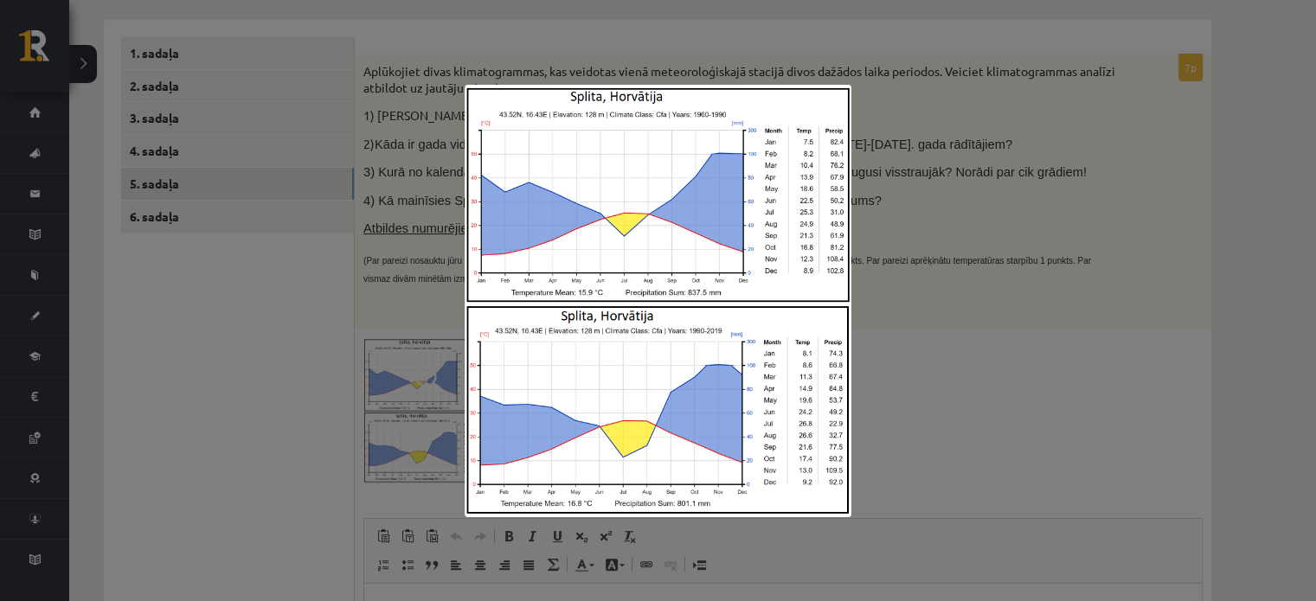
click at [980, 330] on div at bounding box center [658, 300] width 1316 height 601
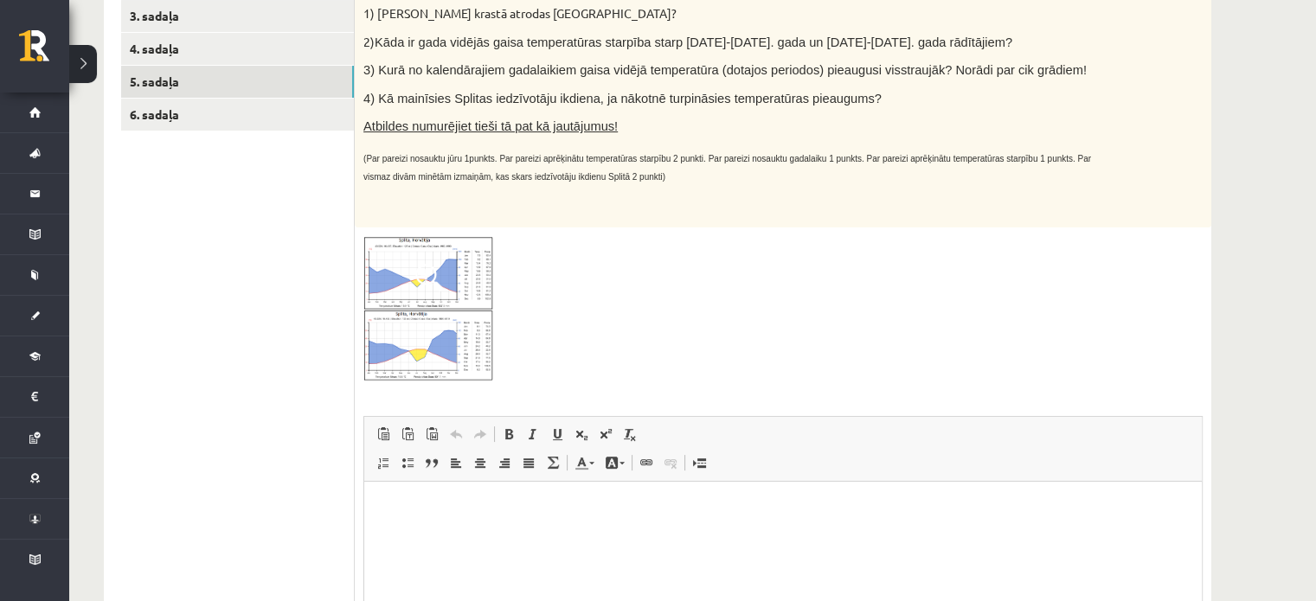
scroll to position [457, 0]
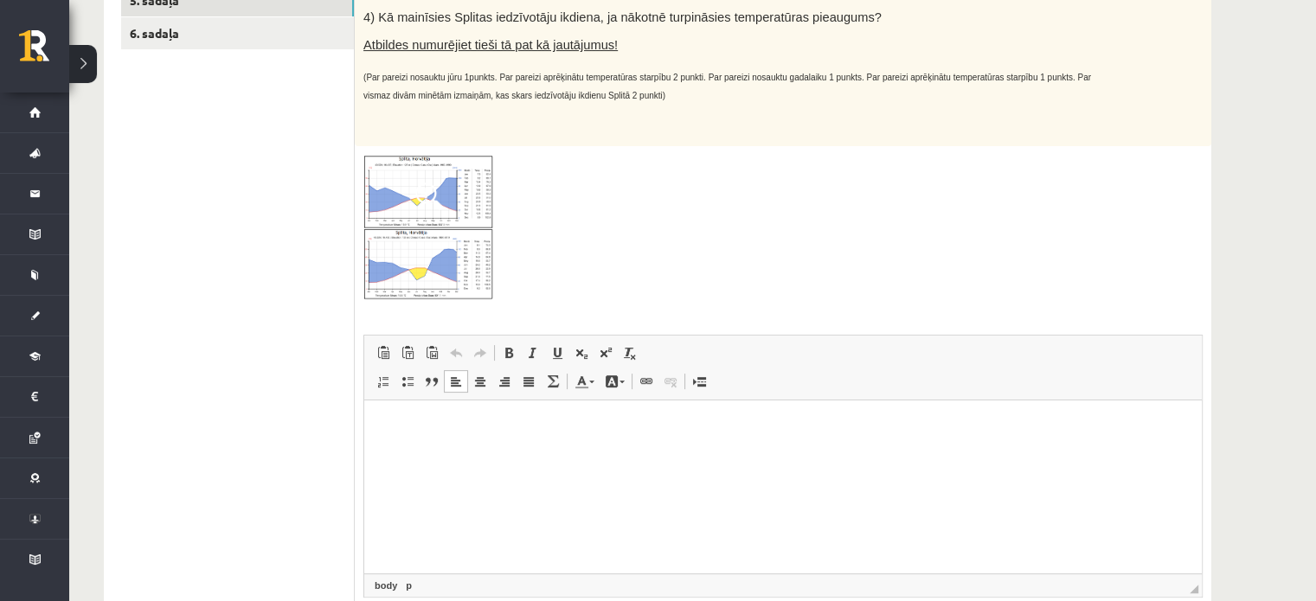
click at [650, 452] on html at bounding box center [782, 426] width 837 height 53
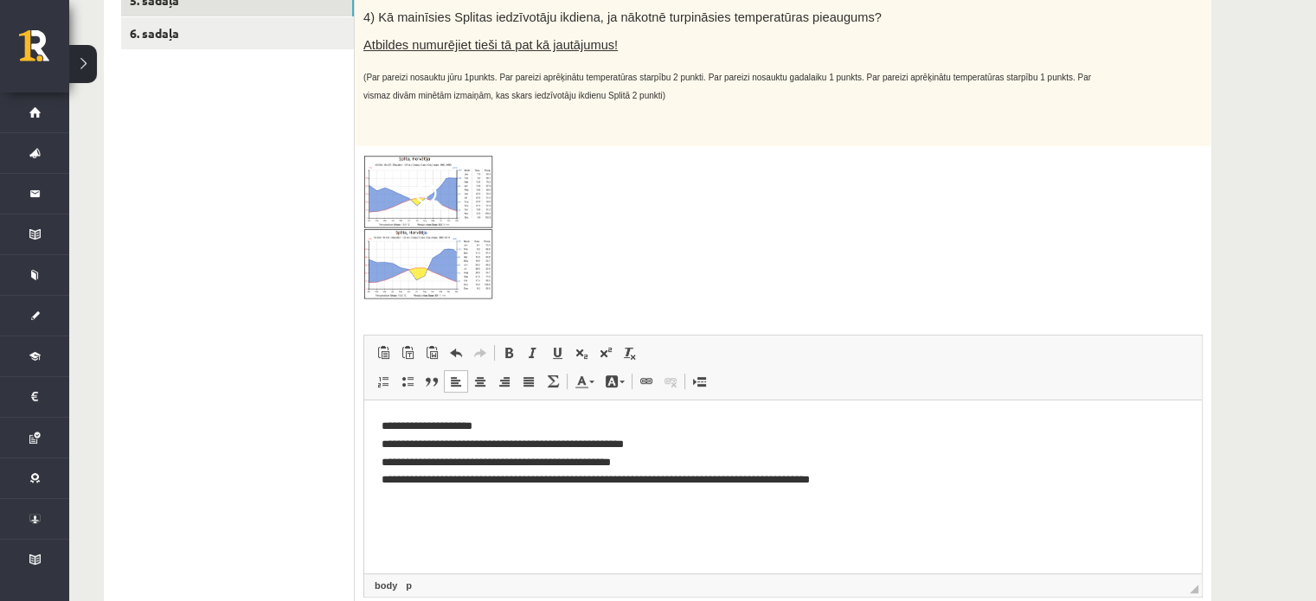
click at [654, 506] on html "**********" at bounding box center [782, 453] width 837 height 106
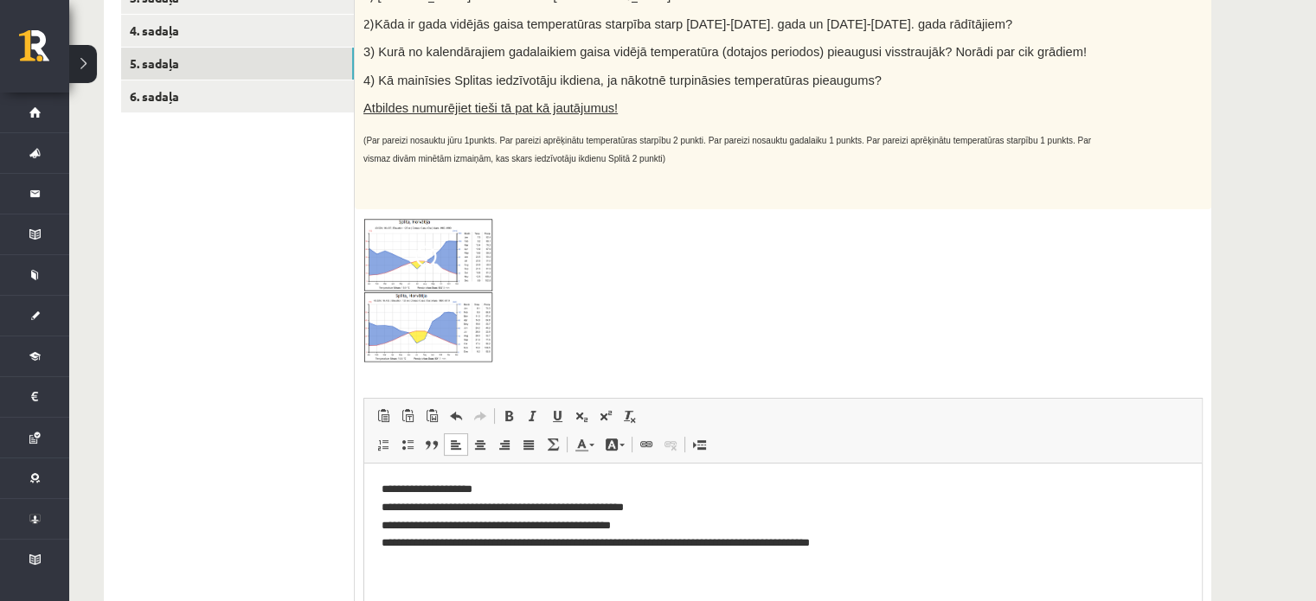
scroll to position [394, 0]
click at [377, 485] on html "**********" at bounding box center [782, 515] width 837 height 106
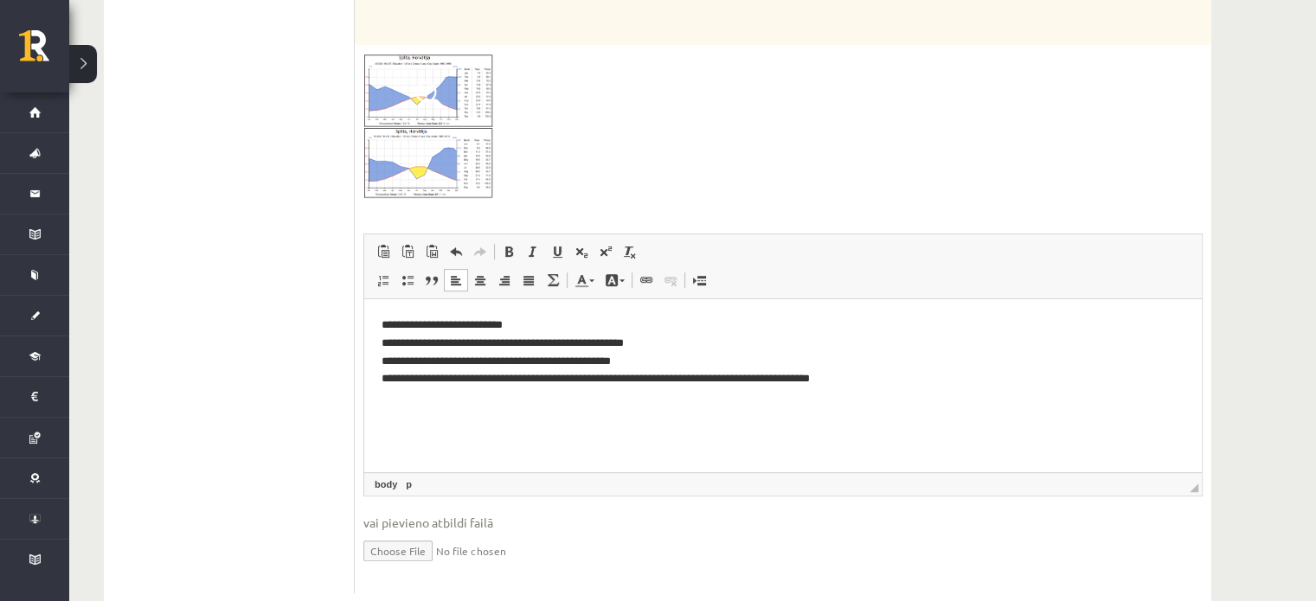
scroll to position [558, 0]
click at [285, 488] on ul "1. sadaļa 2. sadaļa 3. sadaļa 4. sadaļa 5. sadaļa 6. sadaļa" at bounding box center [238, 173] width 234 height 841
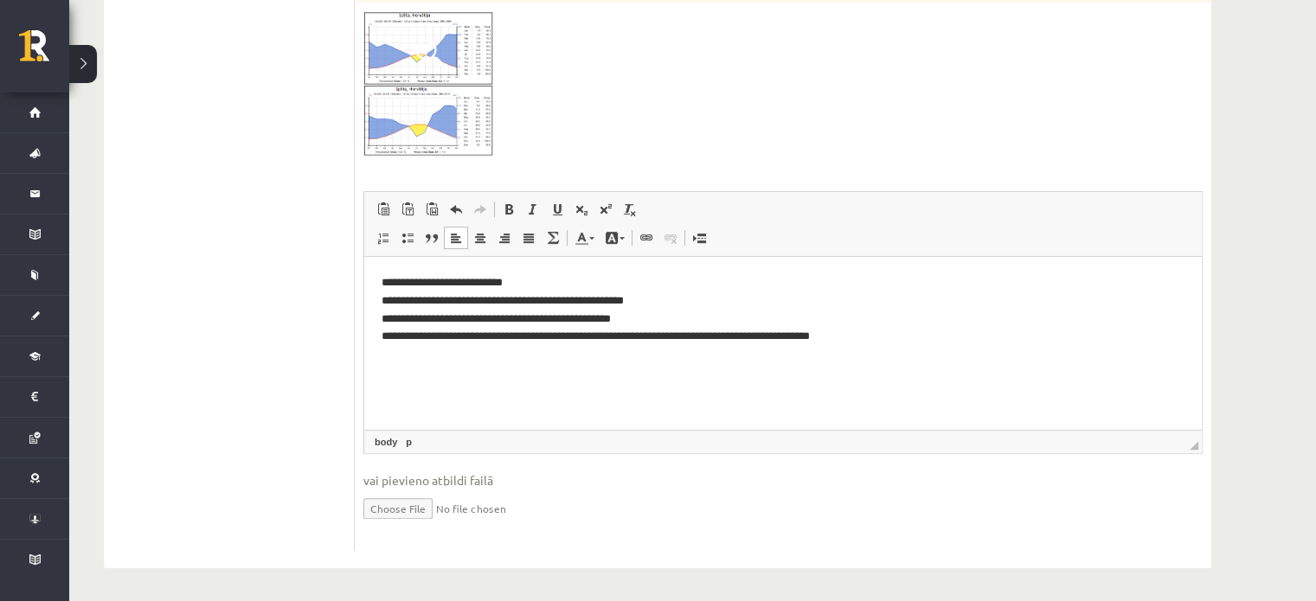
click at [893, 512] on input "file" at bounding box center [782, 507] width 839 height 35
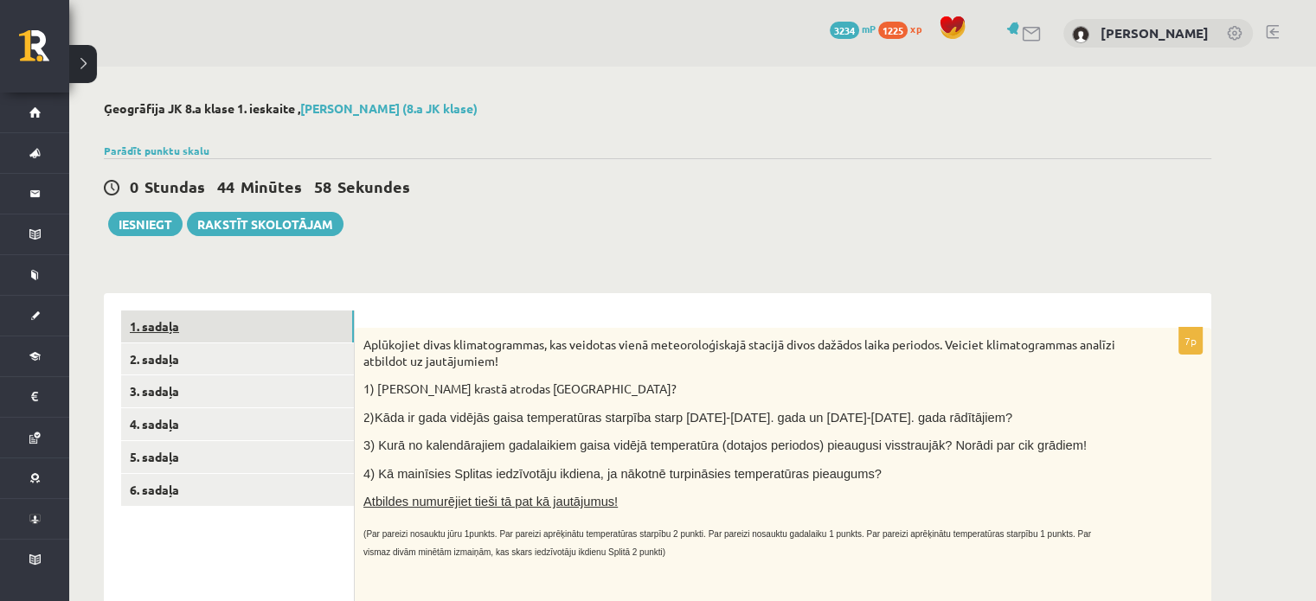
click at [236, 330] on link "1. sadaļa" at bounding box center [237, 327] width 233 height 32
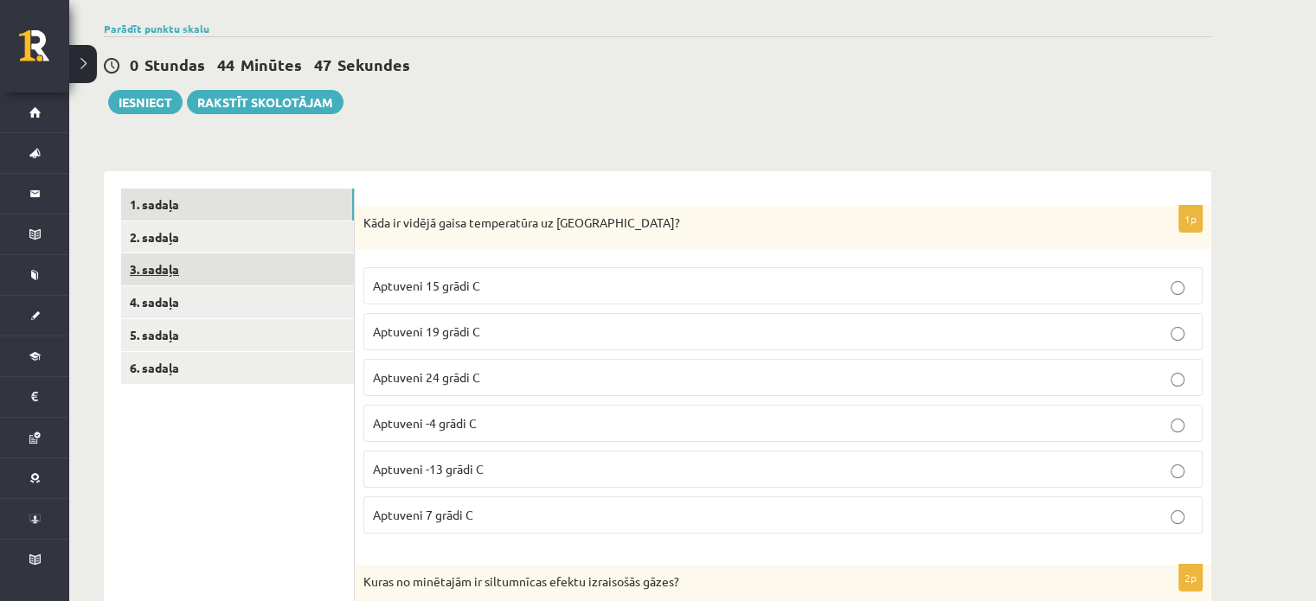
scroll to position [118, 0]
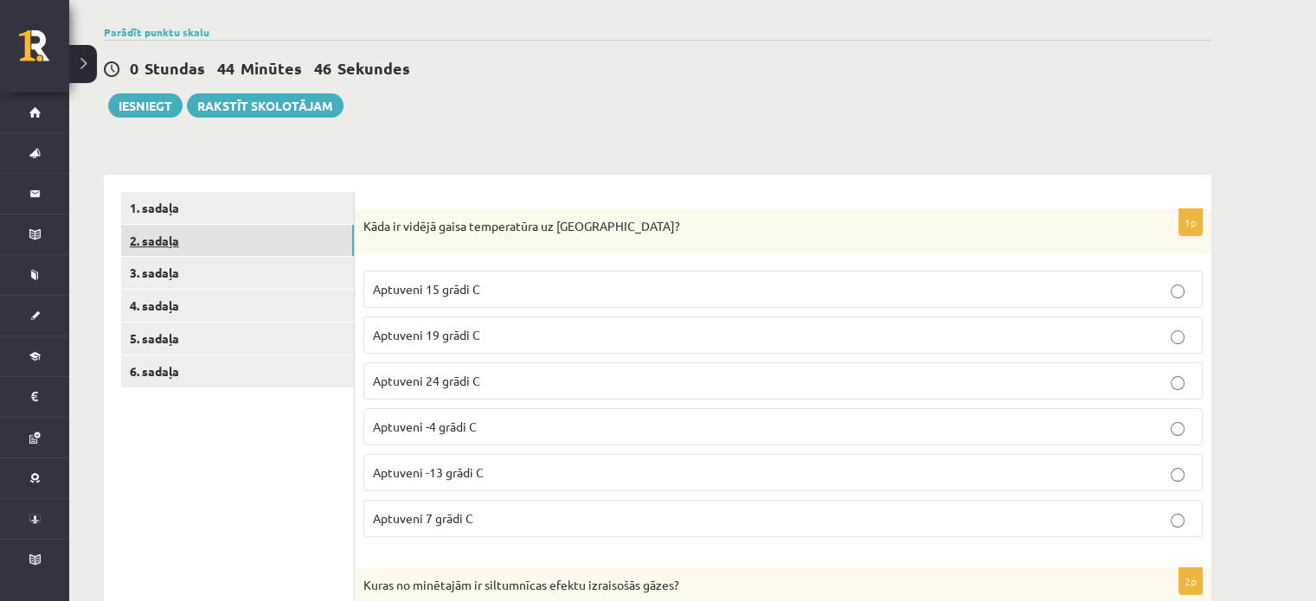
click at [173, 227] on link "2. sadaļa" at bounding box center [237, 241] width 233 height 32
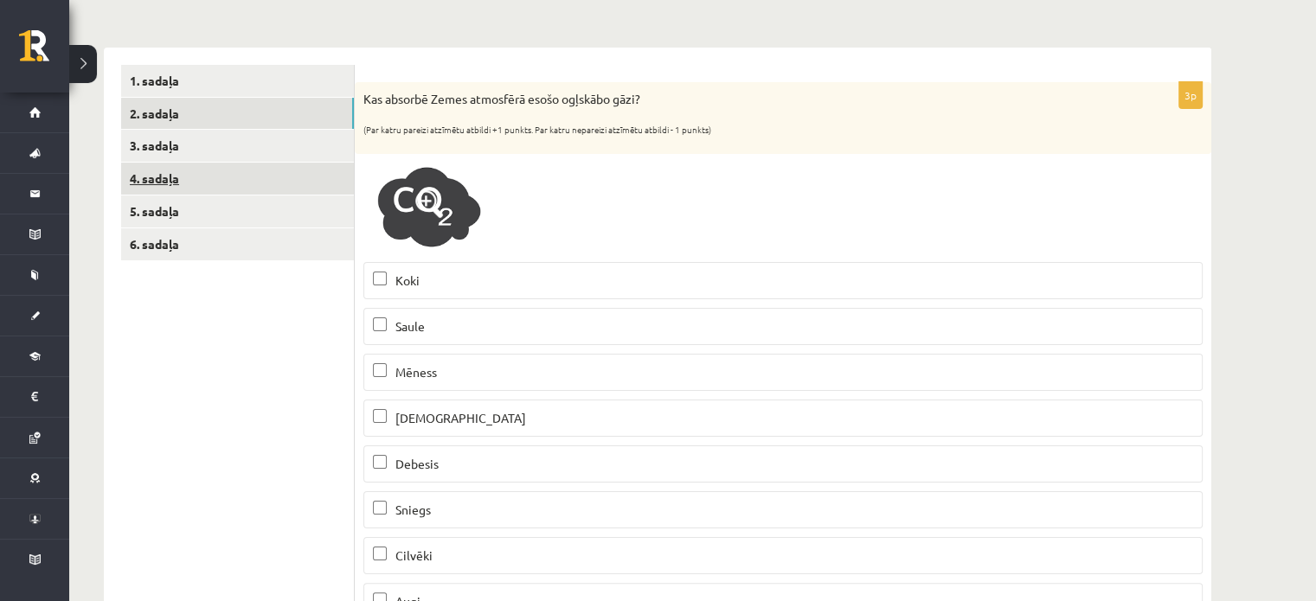
scroll to position [246, 0]
click at [250, 151] on link "3. sadaļa" at bounding box center [237, 146] width 233 height 32
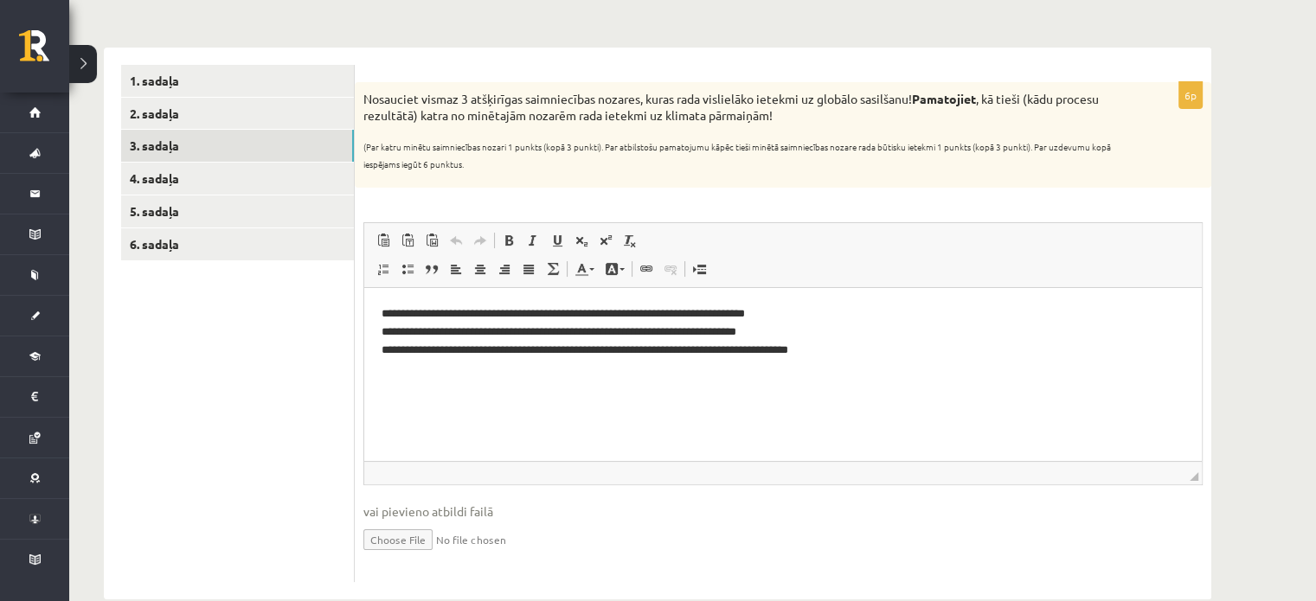
scroll to position [278, 0]
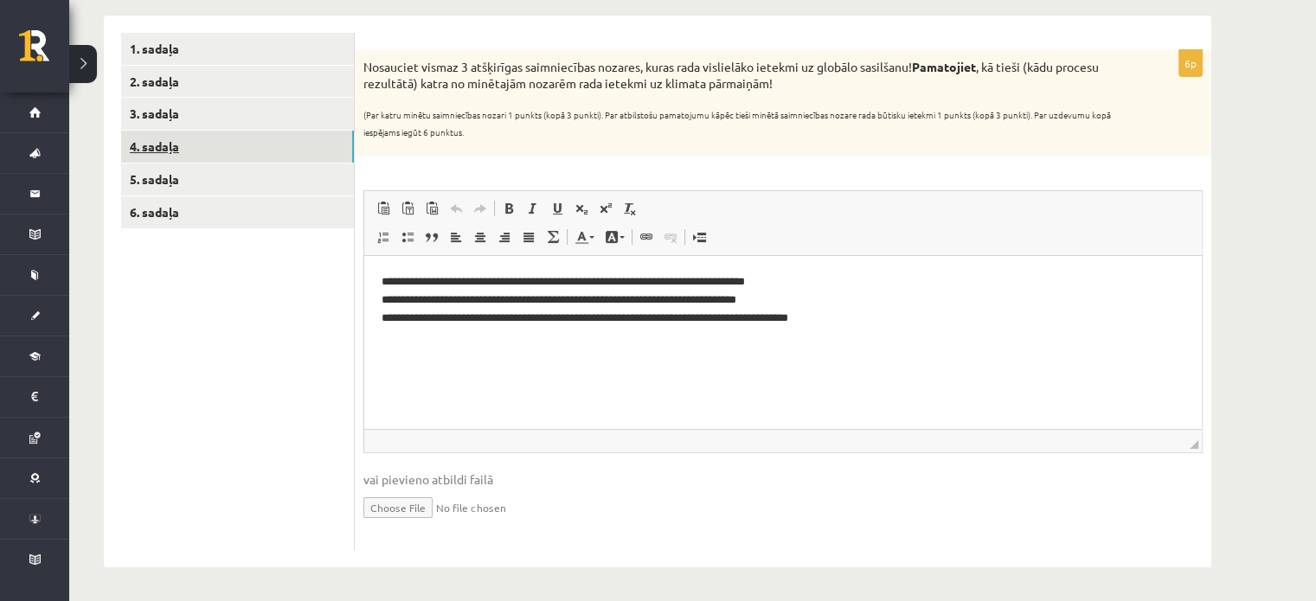
click at [227, 149] on link "4. sadaļa" at bounding box center [237, 147] width 233 height 32
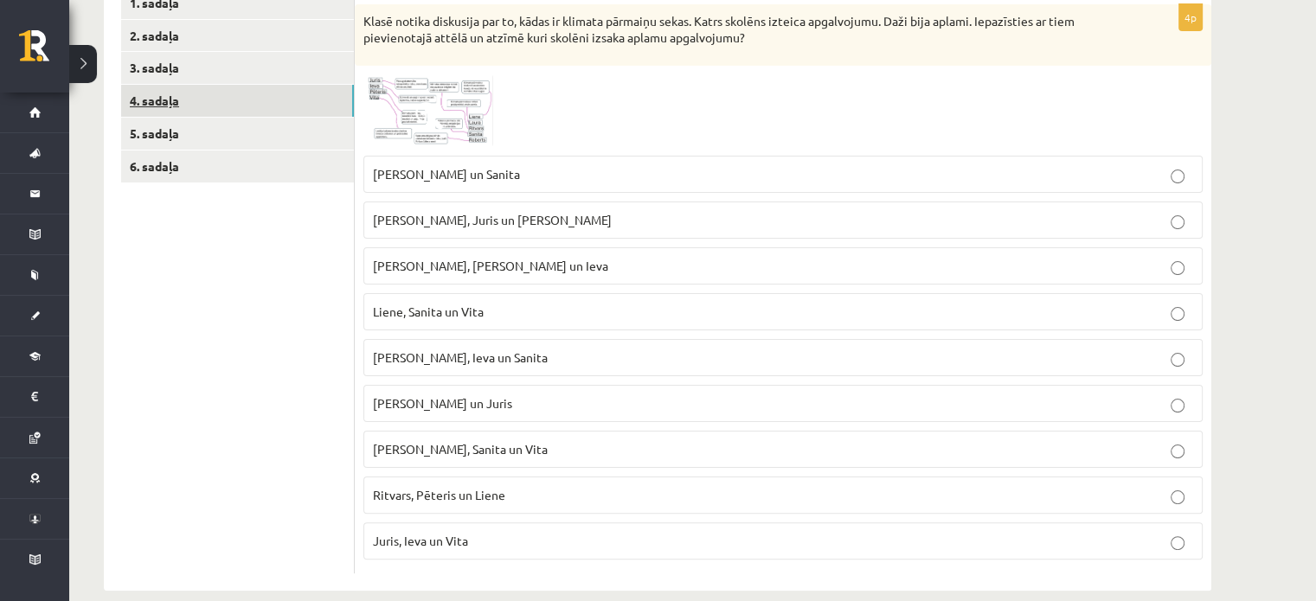
scroll to position [322, 0]
click at [227, 149] on link "5. sadaļa" at bounding box center [237, 135] width 233 height 32
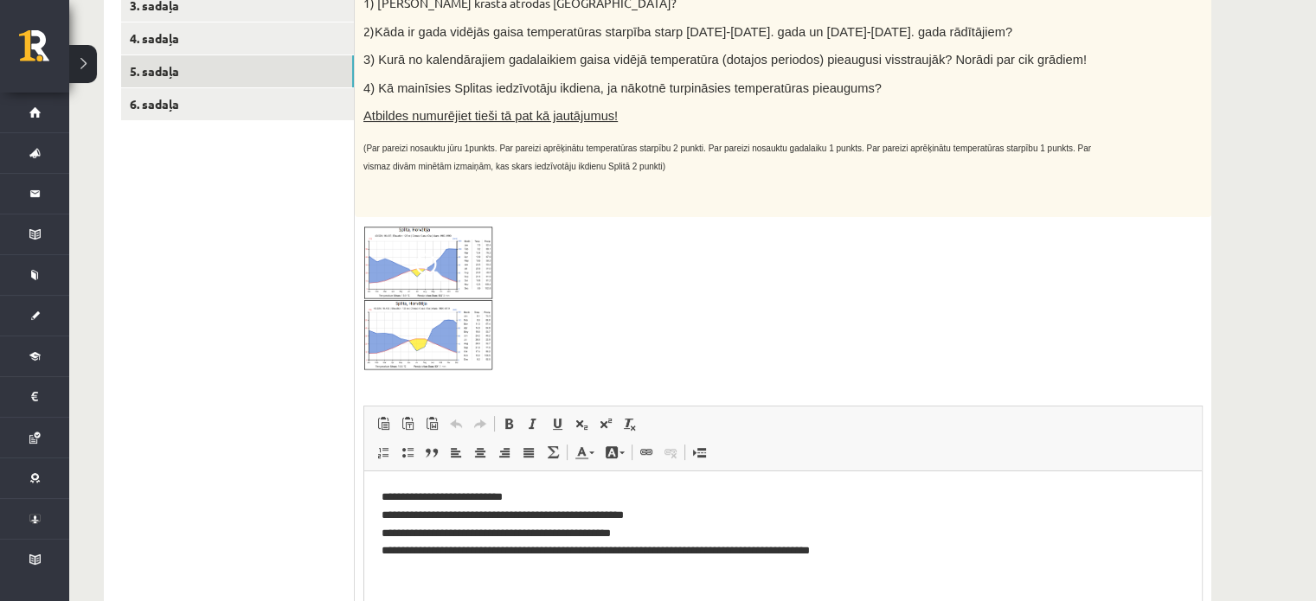
scroll to position [375, 0]
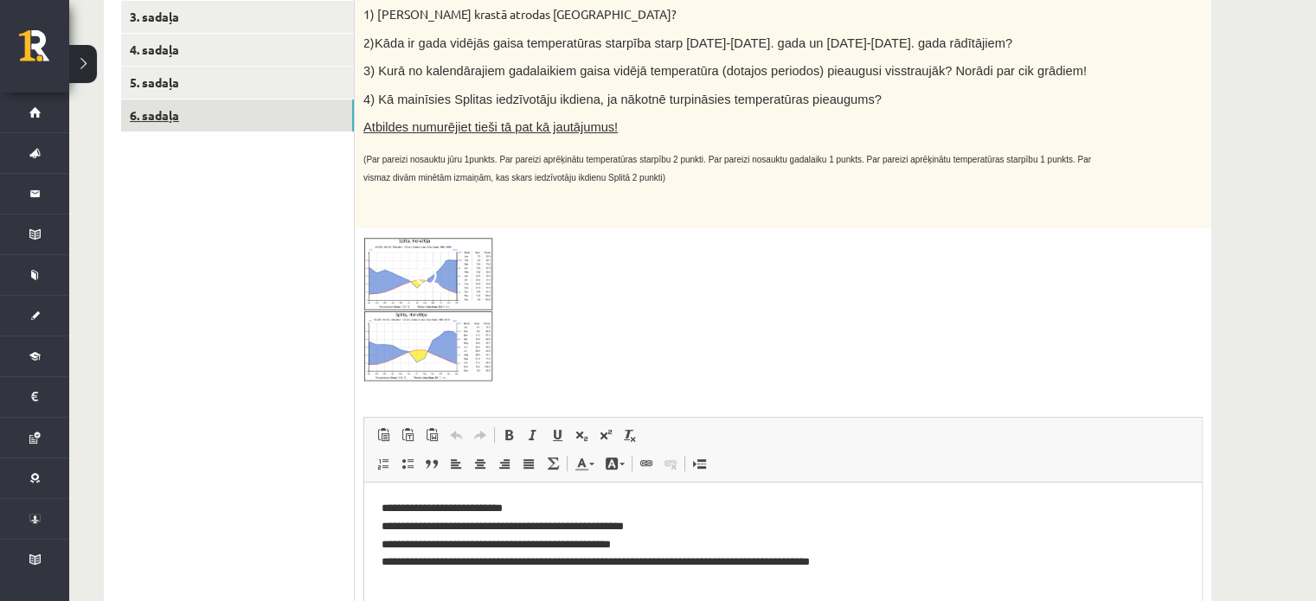
click at [212, 120] on link "6. sadaļa" at bounding box center [237, 115] width 233 height 32
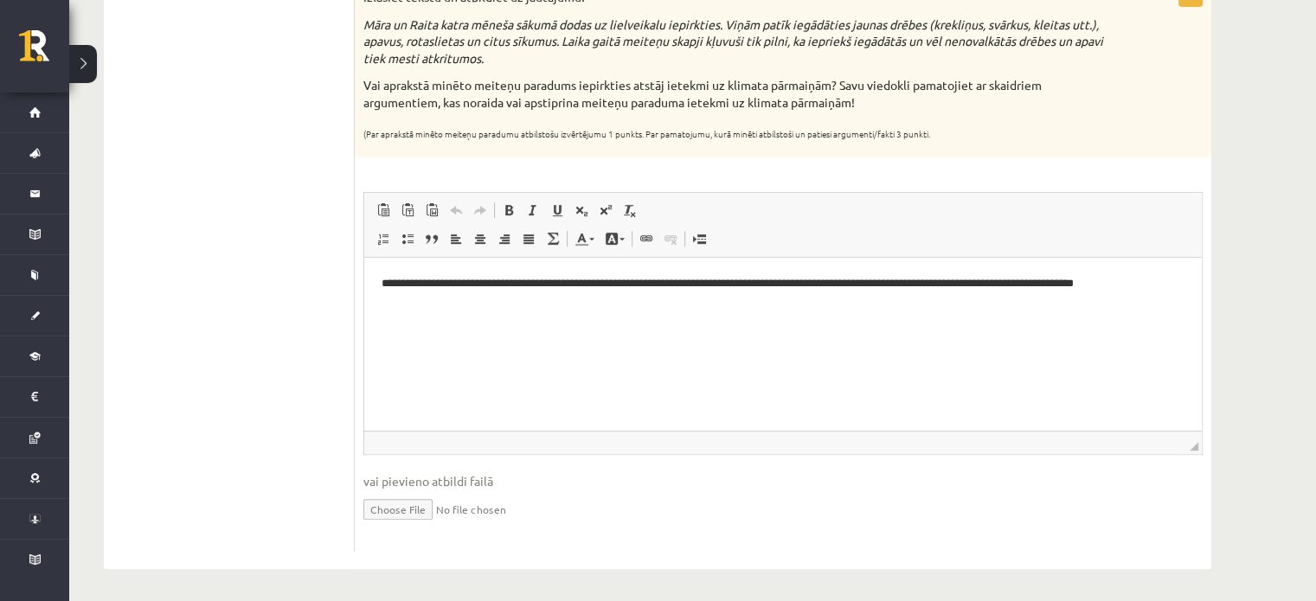
scroll to position [661, 0]
click at [394, 282] on p "**********" at bounding box center [783, 293] width 804 height 36
click at [447, 319] on html "**********" at bounding box center [782, 293] width 837 height 71
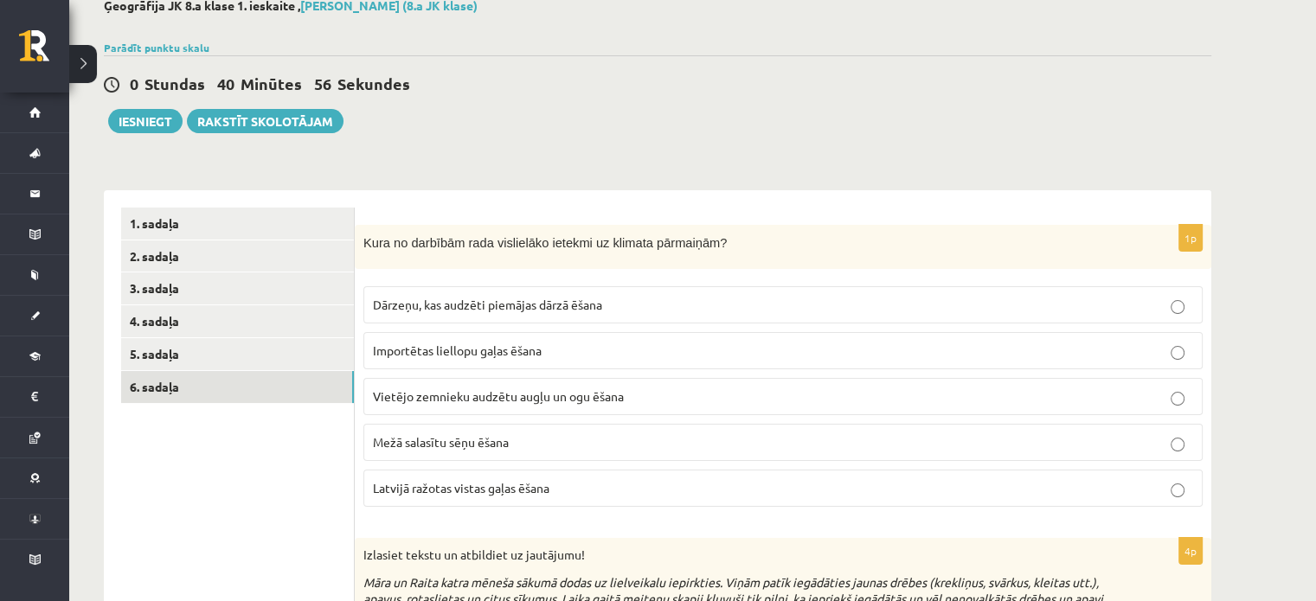
scroll to position [138, 0]
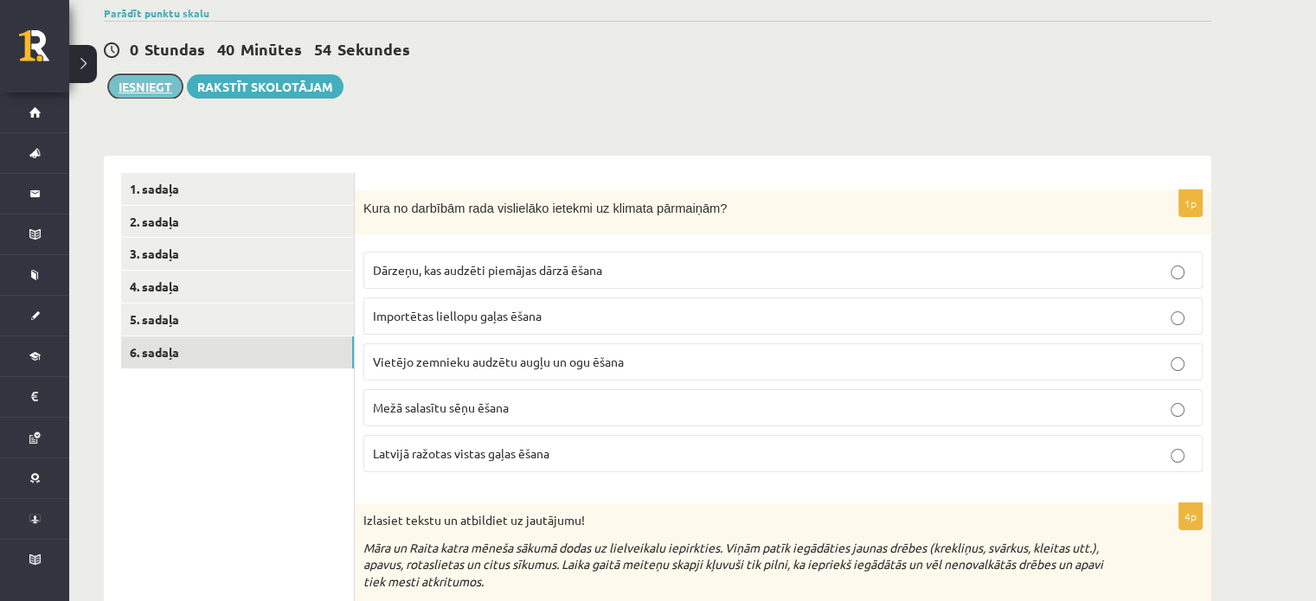
click at [159, 74] on button "Iesniegt" at bounding box center [145, 86] width 74 height 24
